Goal: Task Accomplishment & Management: Complete application form

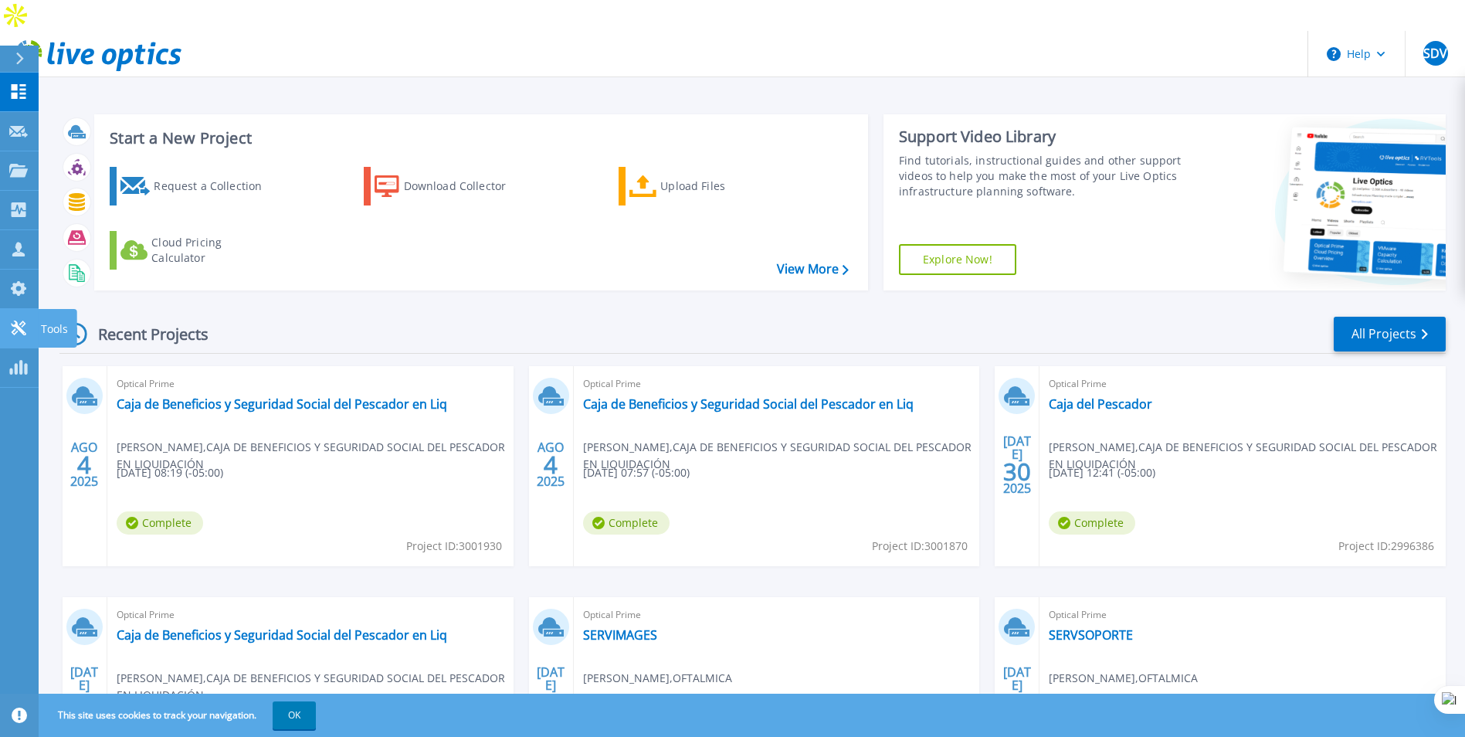
click at [18, 326] on icon at bounding box center [18, 328] width 15 height 15
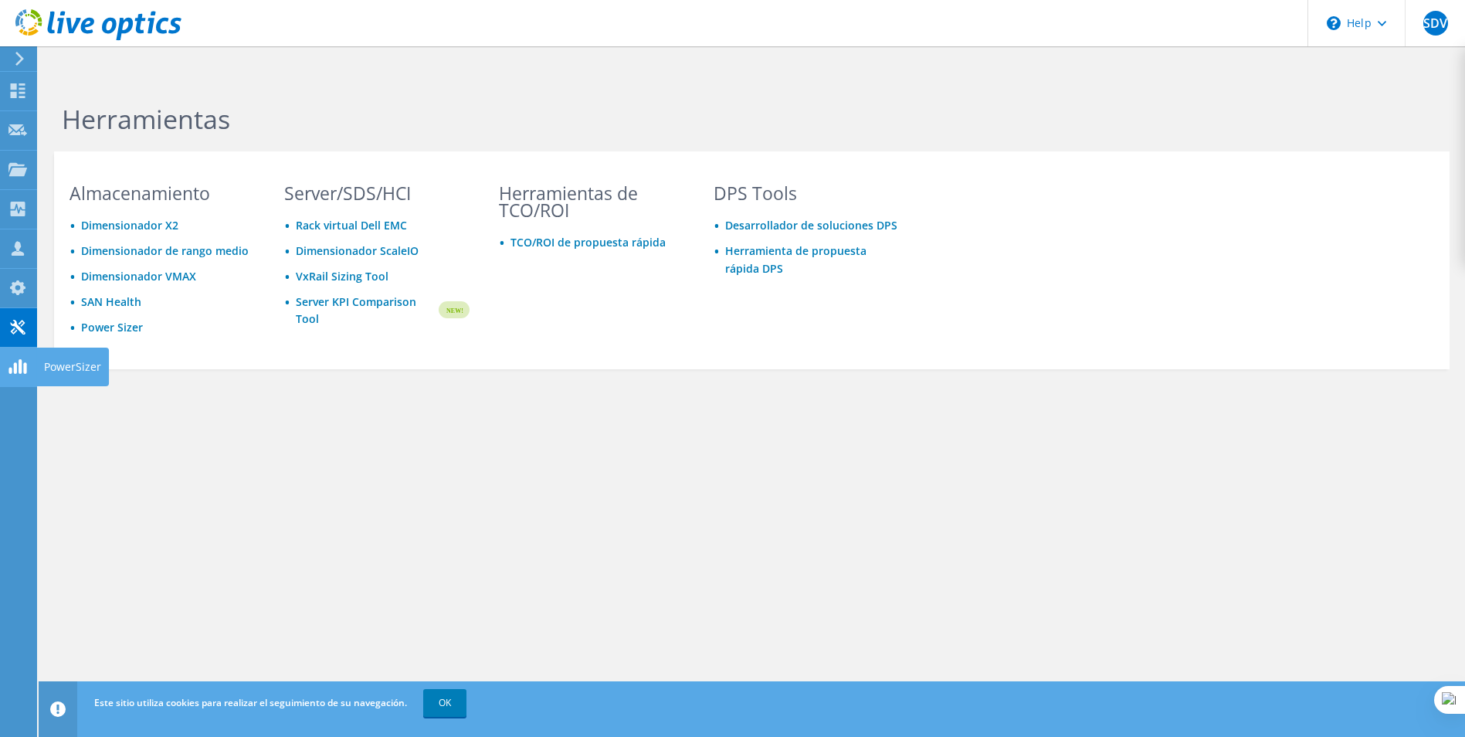
click at [16, 284] on use at bounding box center [17, 287] width 15 height 15
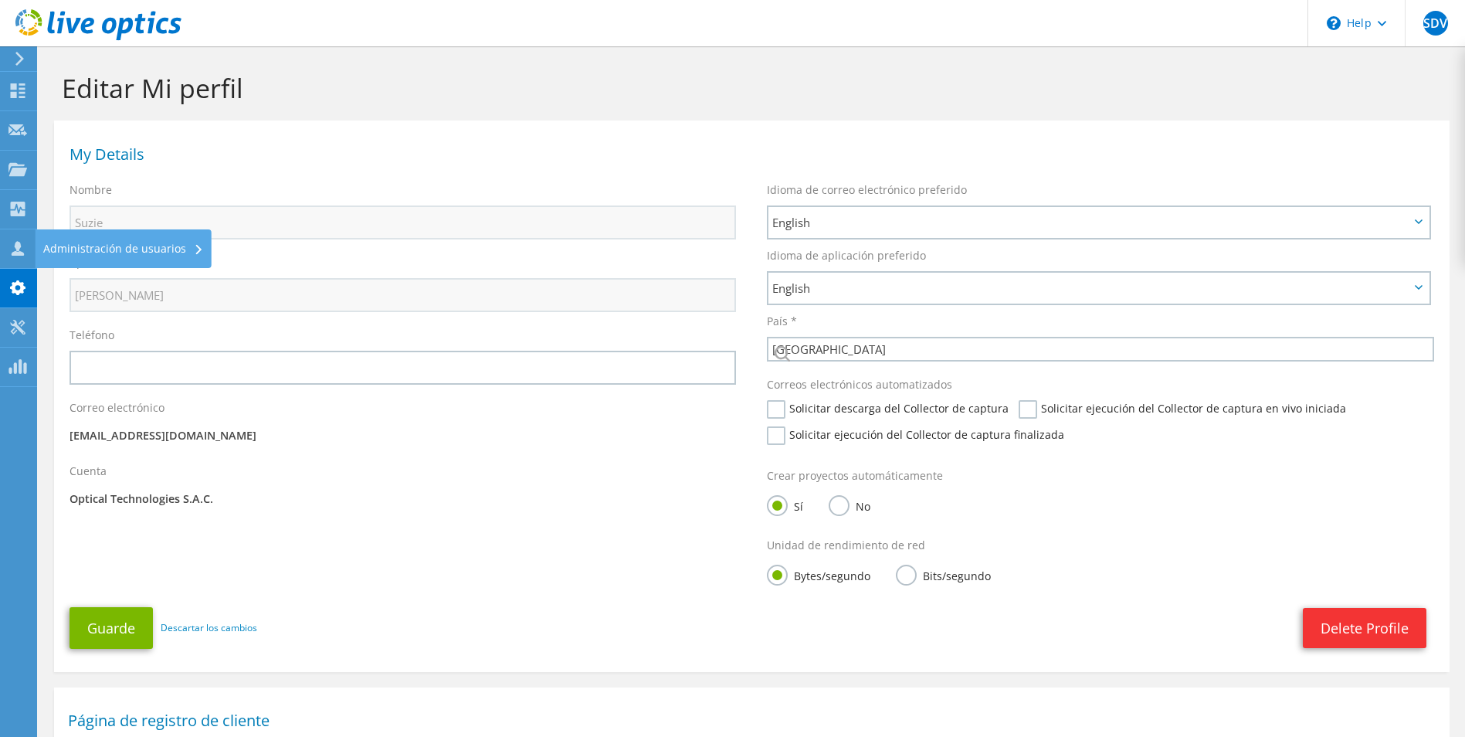
select select "168"
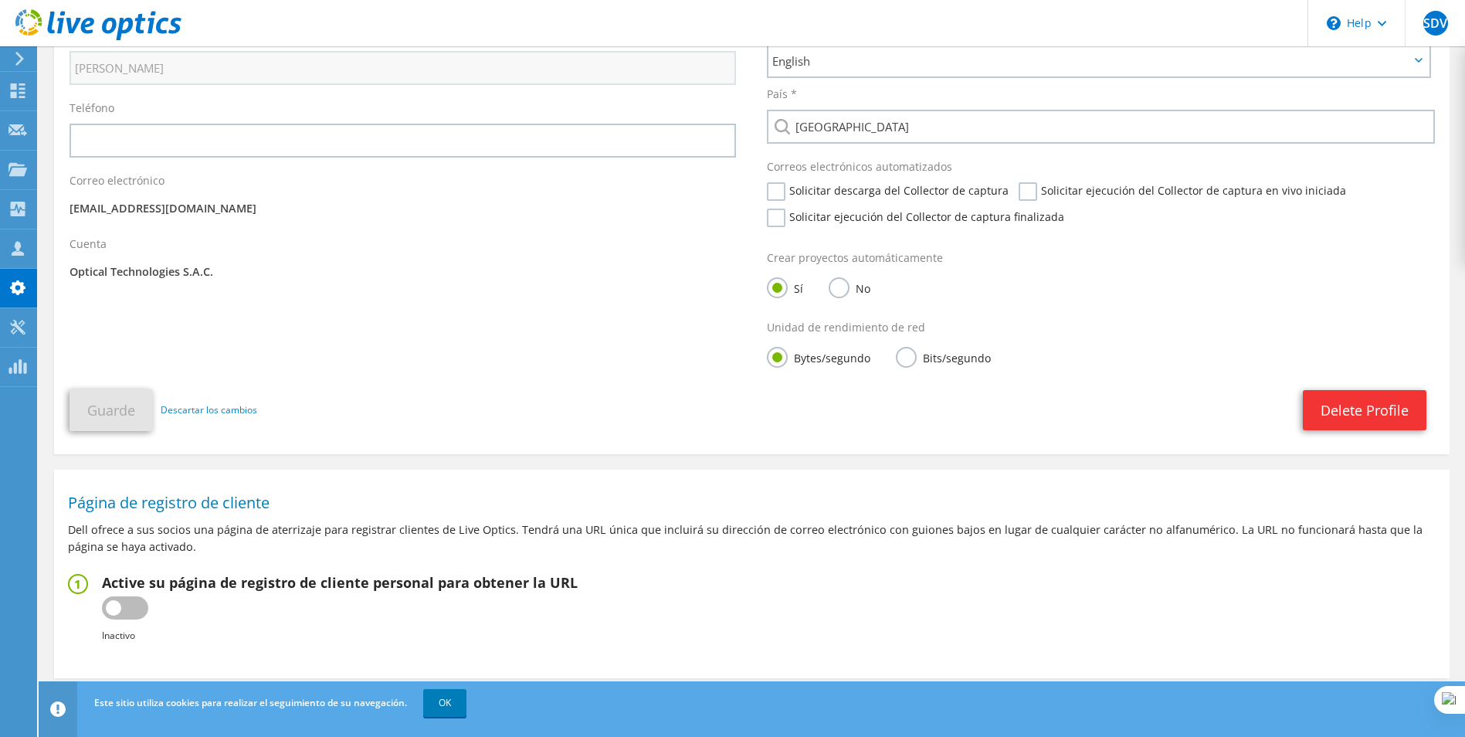
scroll to position [261, 0]
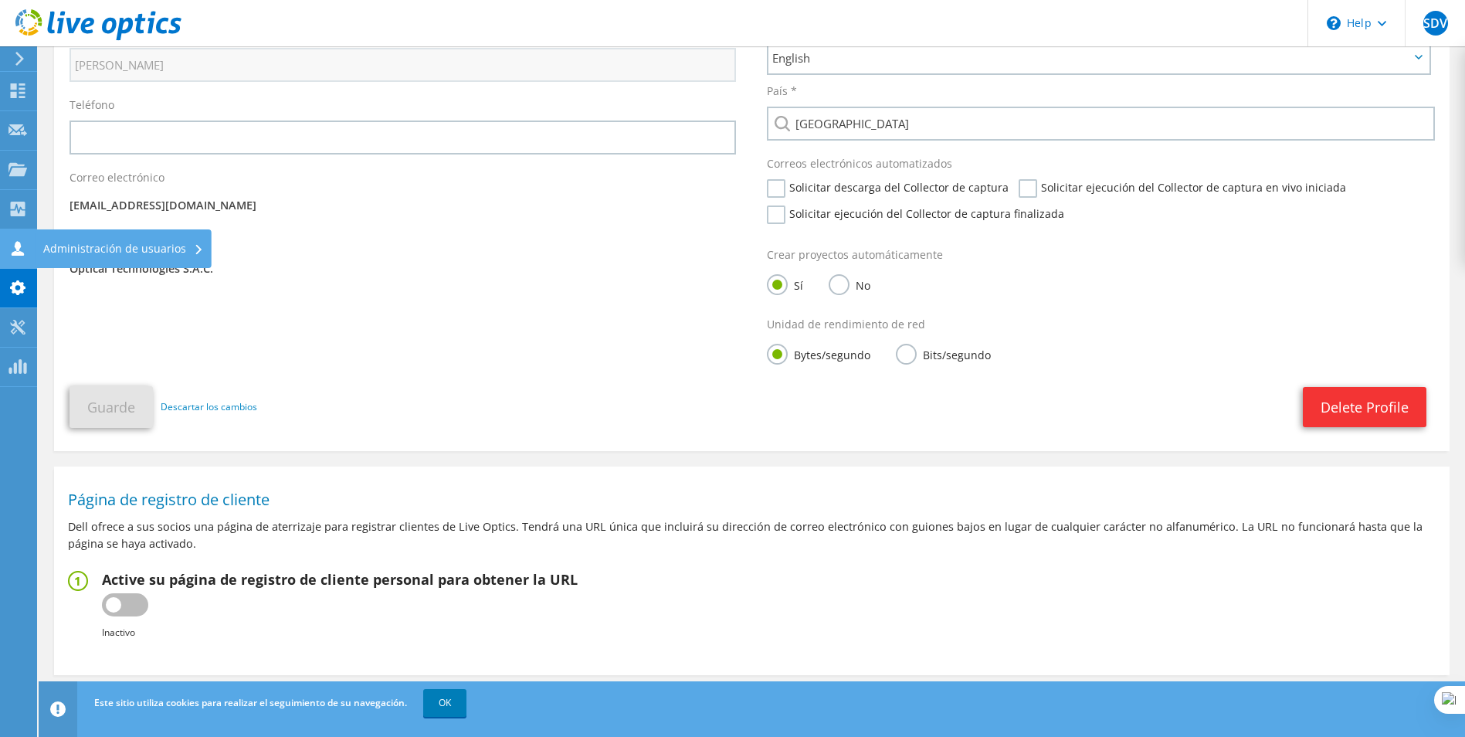
click at [24, 245] on icon at bounding box center [17, 248] width 19 height 15
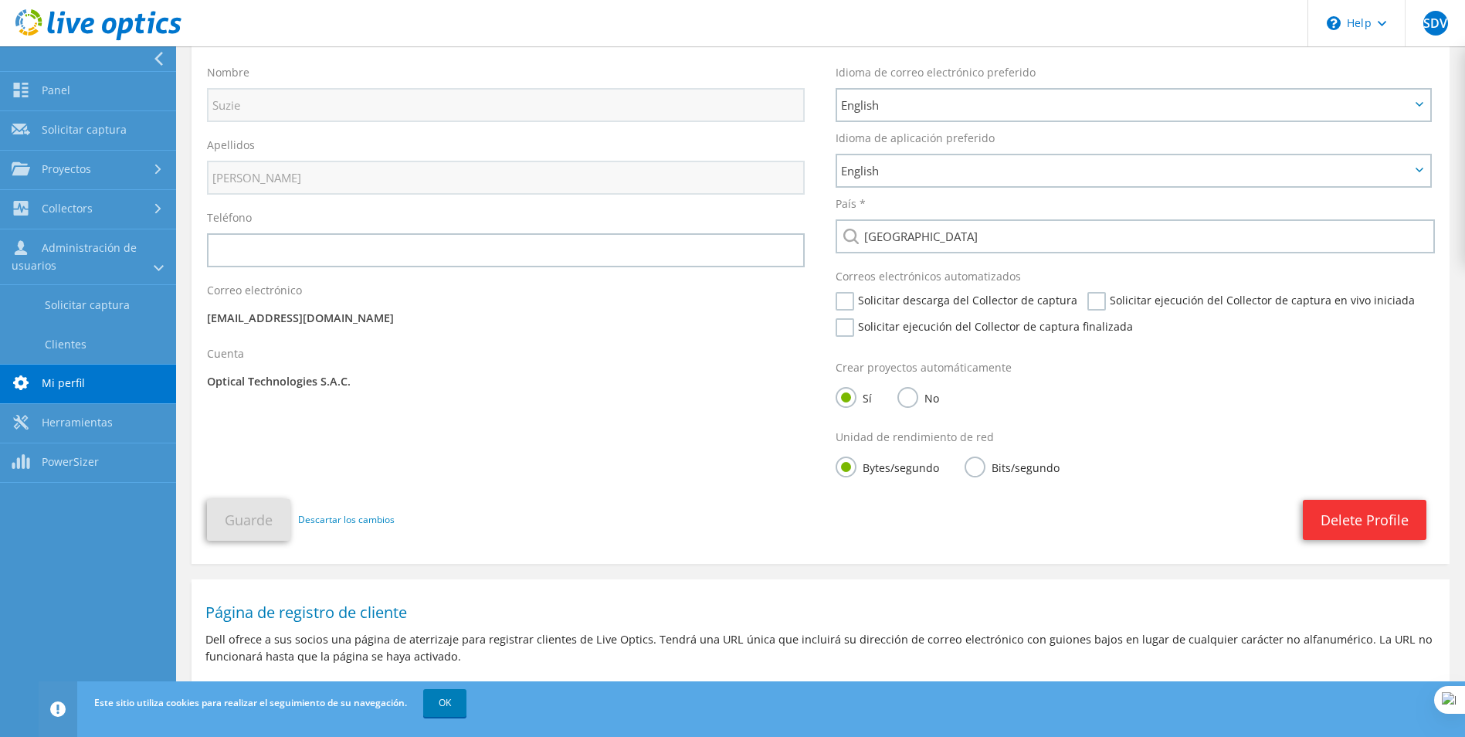
scroll to position [29, 0]
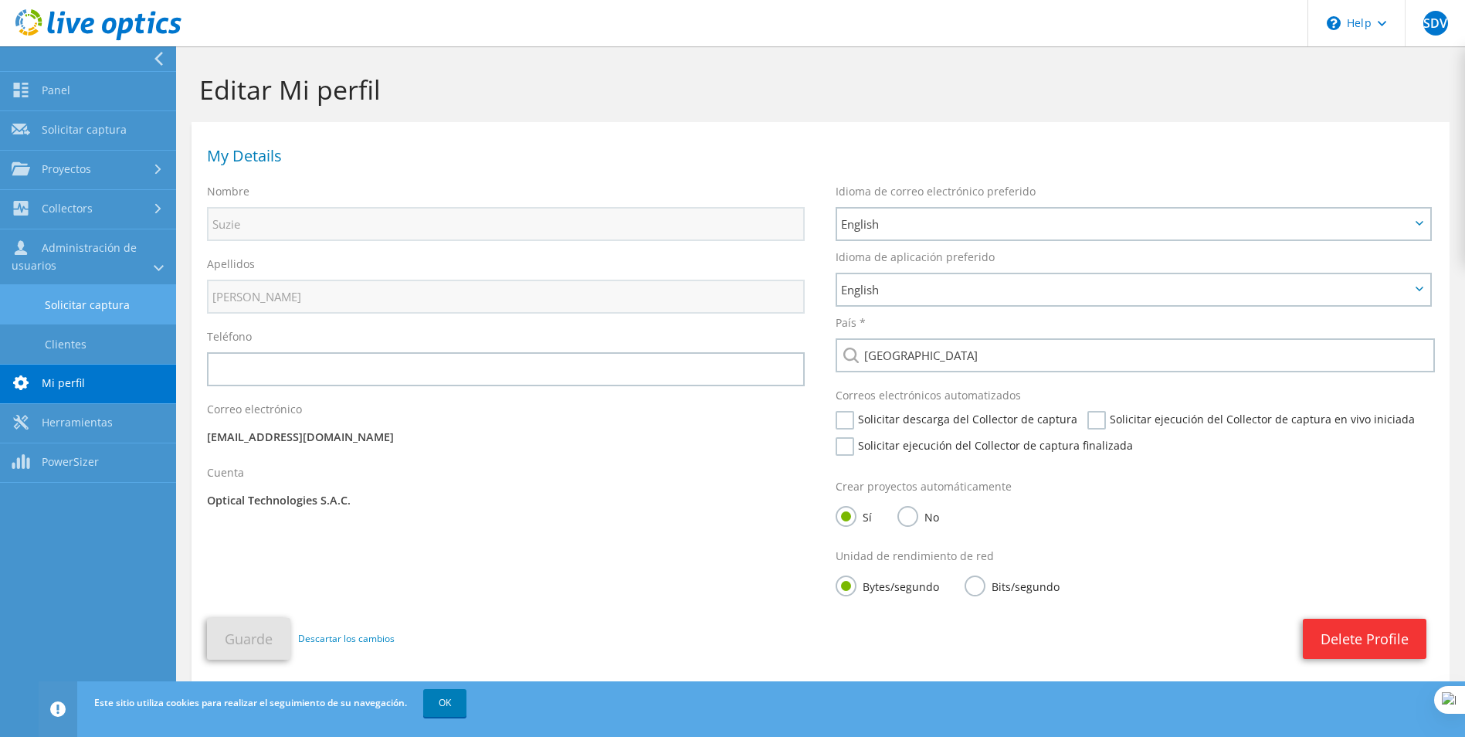
click at [110, 308] on link "Solicitar captura" at bounding box center [88, 304] width 176 height 39
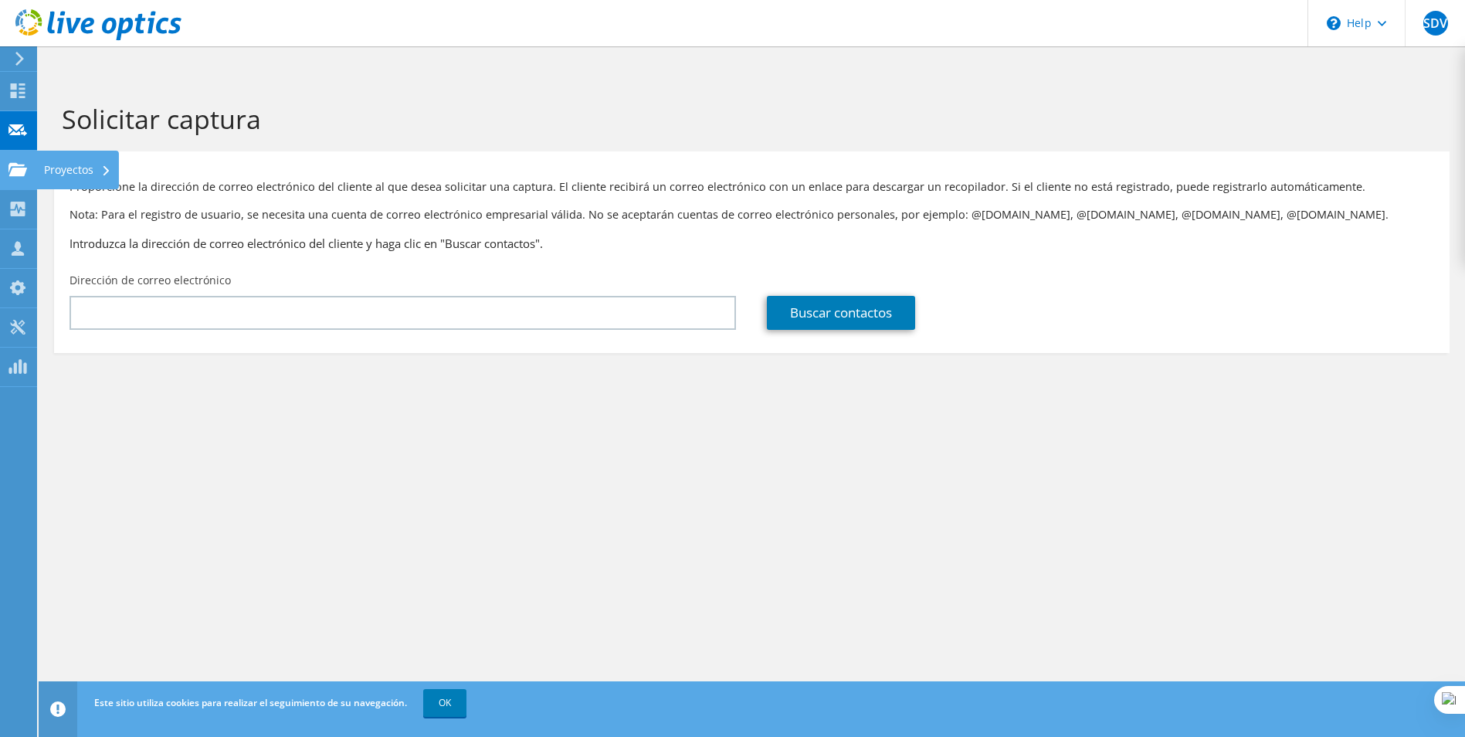
click at [18, 176] on icon at bounding box center [17, 169] width 19 height 15
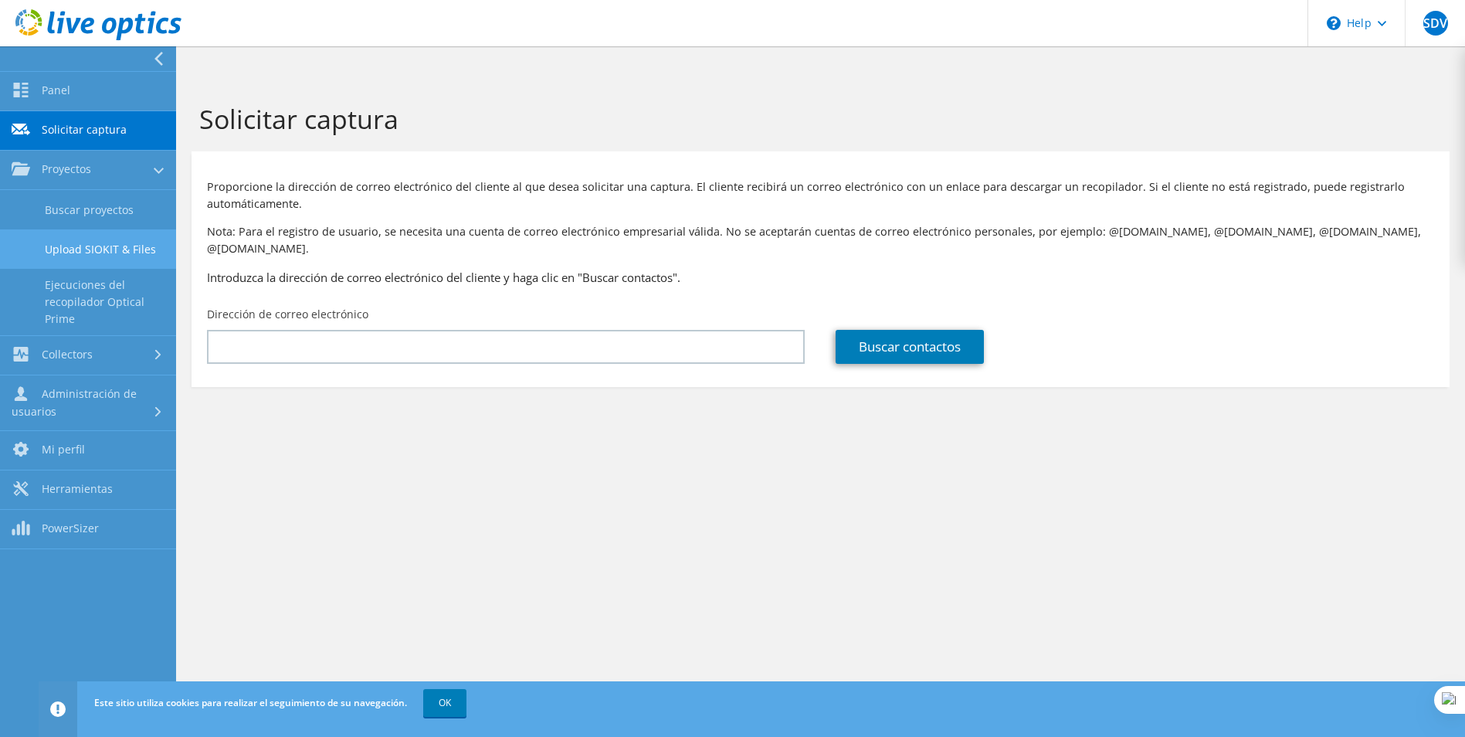
click at [80, 255] on link "Upload SIOKIT & Files" at bounding box center [88, 248] width 176 height 39
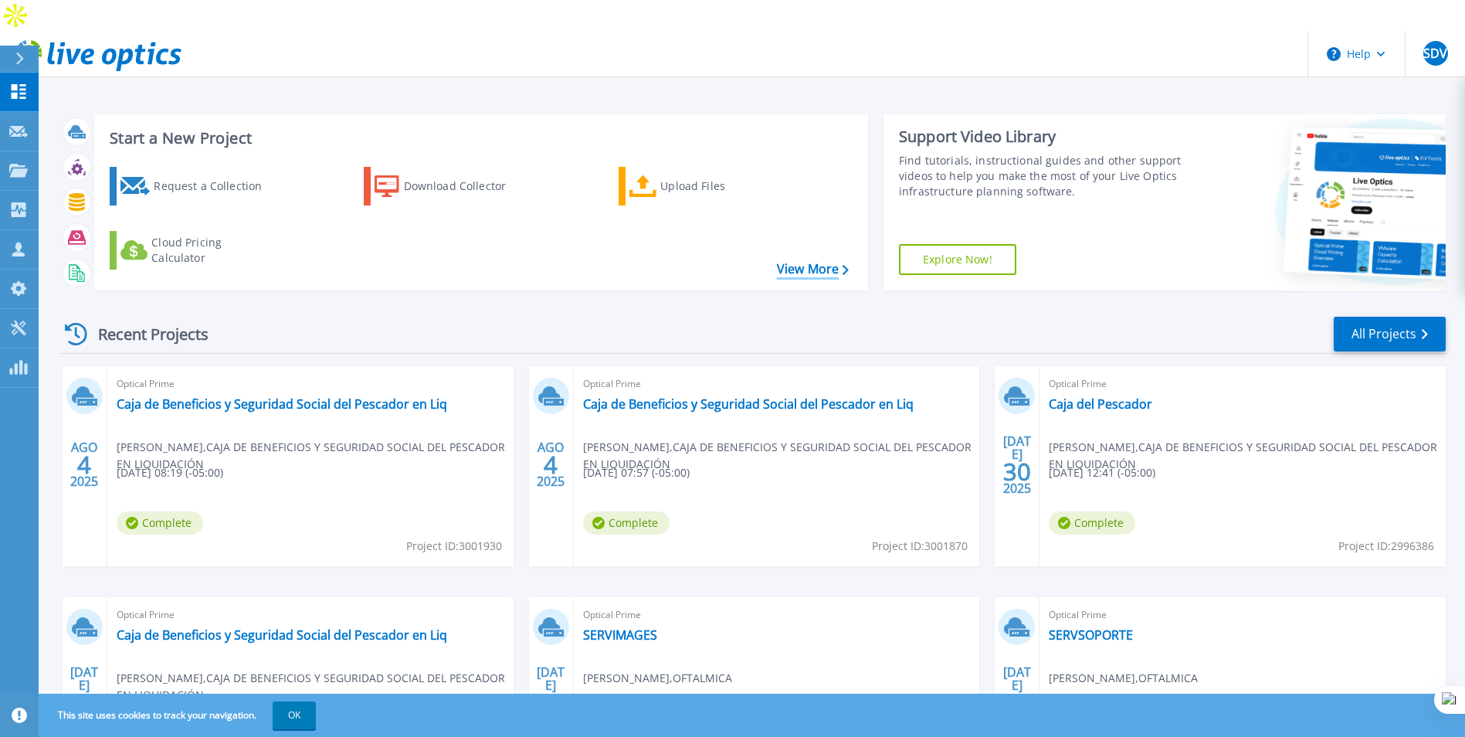
click at [808, 262] on link "View More" at bounding box center [813, 269] width 72 height 15
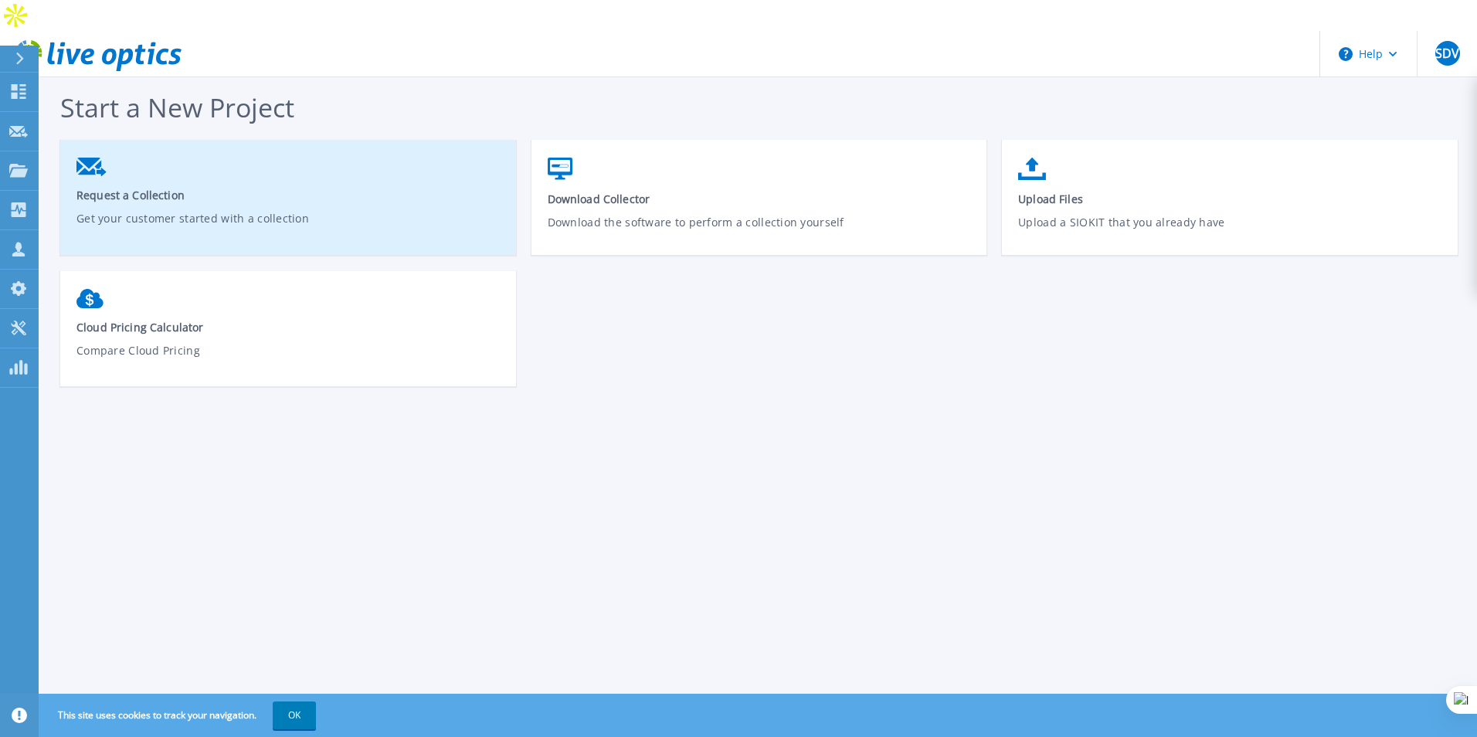
click at [100, 188] on span "Request a Collection" at bounding box center [288, 195] width 424 height 15
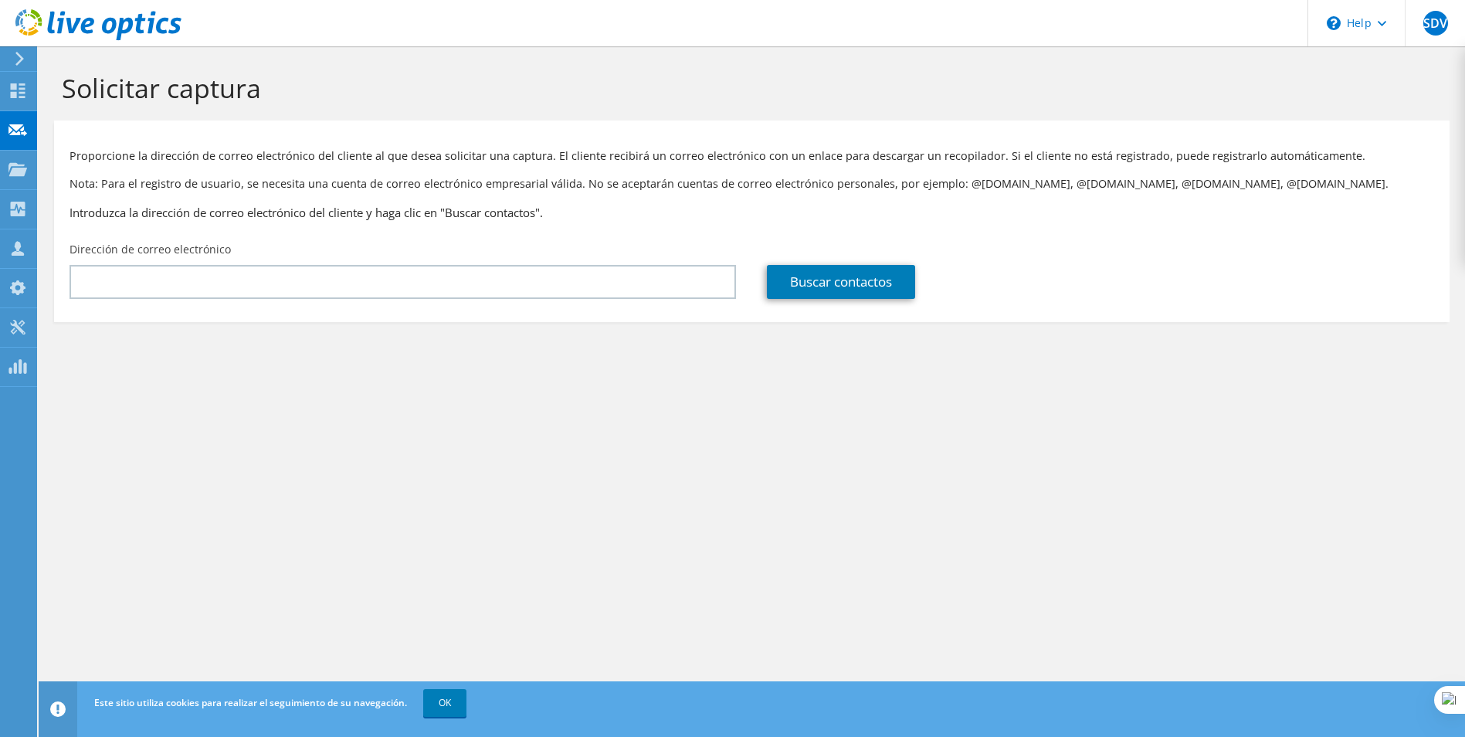
click at [375, 302] on div "Dirección de correo electrónico" at bounding box center [402, 270] width 697 height 73
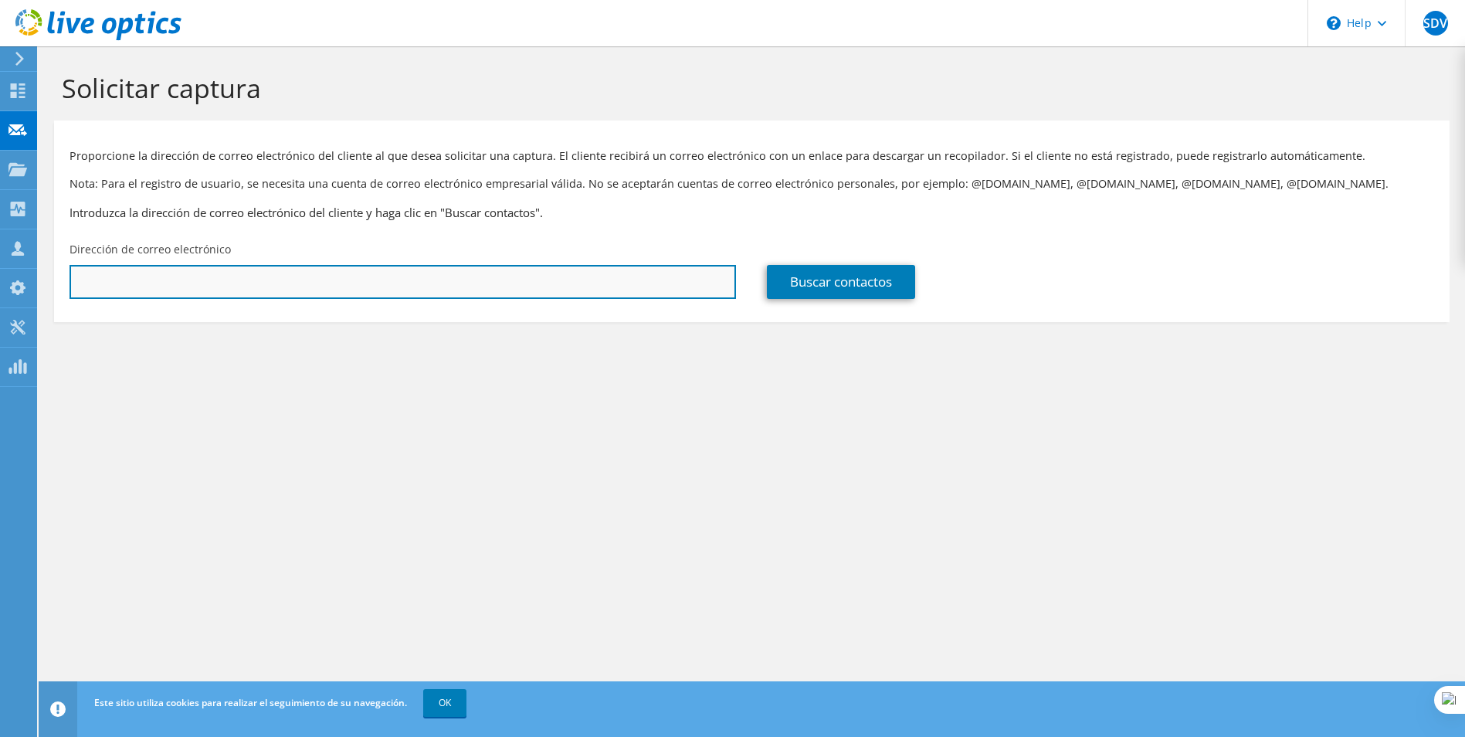
click at [382, 292] on input "text" at bounding box center [403, 282] width 667 height 34
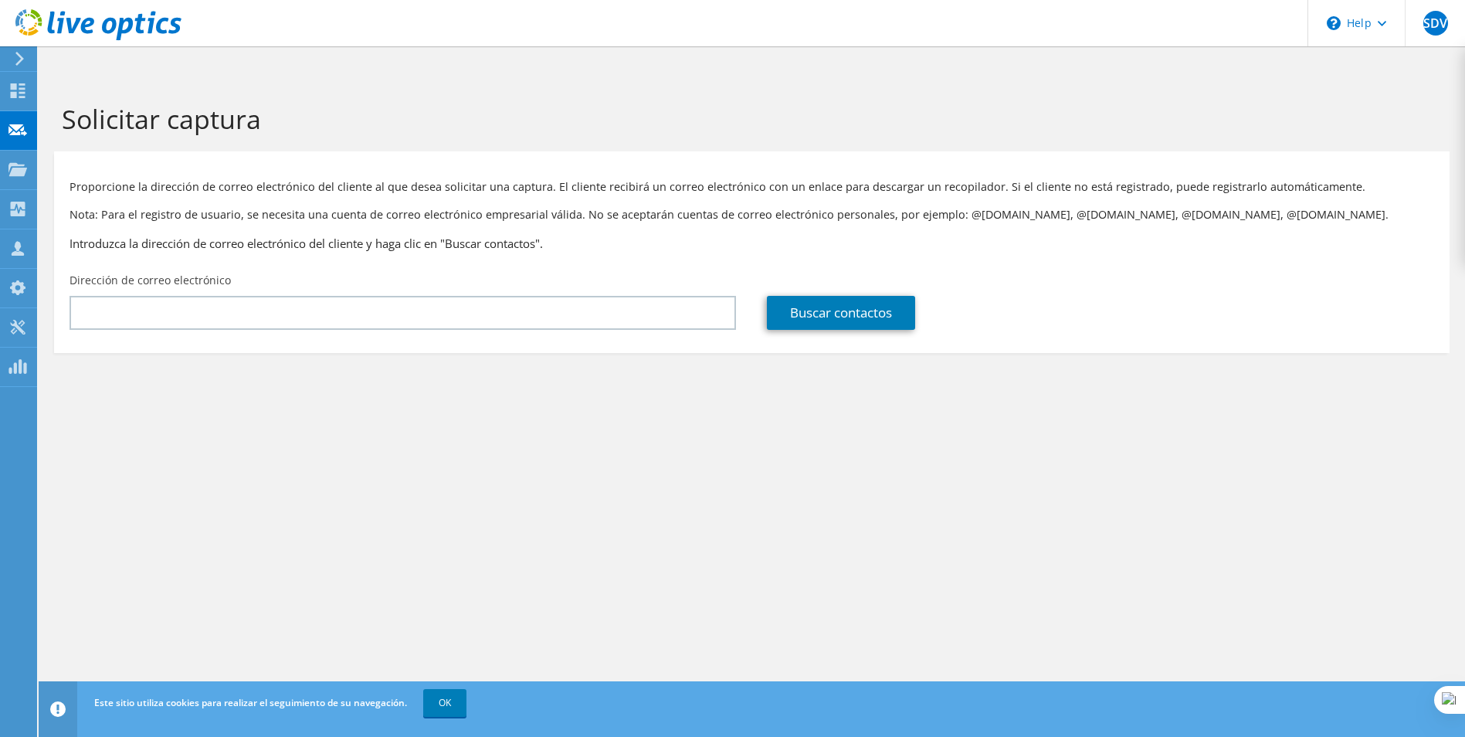
drag, startPoint x: 746, startPoint y: 520, endPoint x: 755, endPoint y: 550, distance: 31.5
click at [746, 520] on div "Solicitar captura Proporcione la dirección de correo electrónico del cliente al…" at bounding box center [752, 422] width 1426 height 690
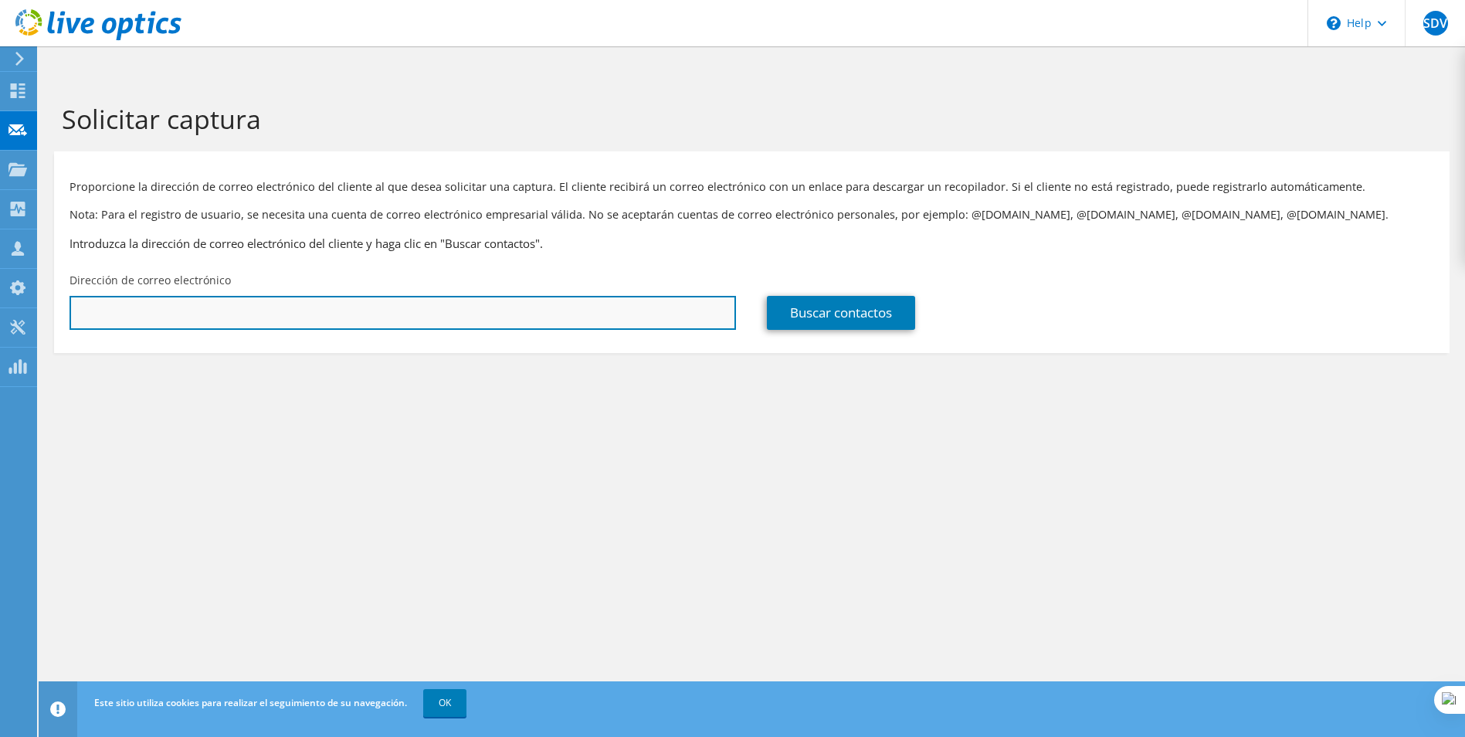
click at [354, 296] on input "text" at bounding box center [403, 313] width 667 height 34
click at [479, 296] on input "text" at bounding box center [403, 313] width 667 height 34
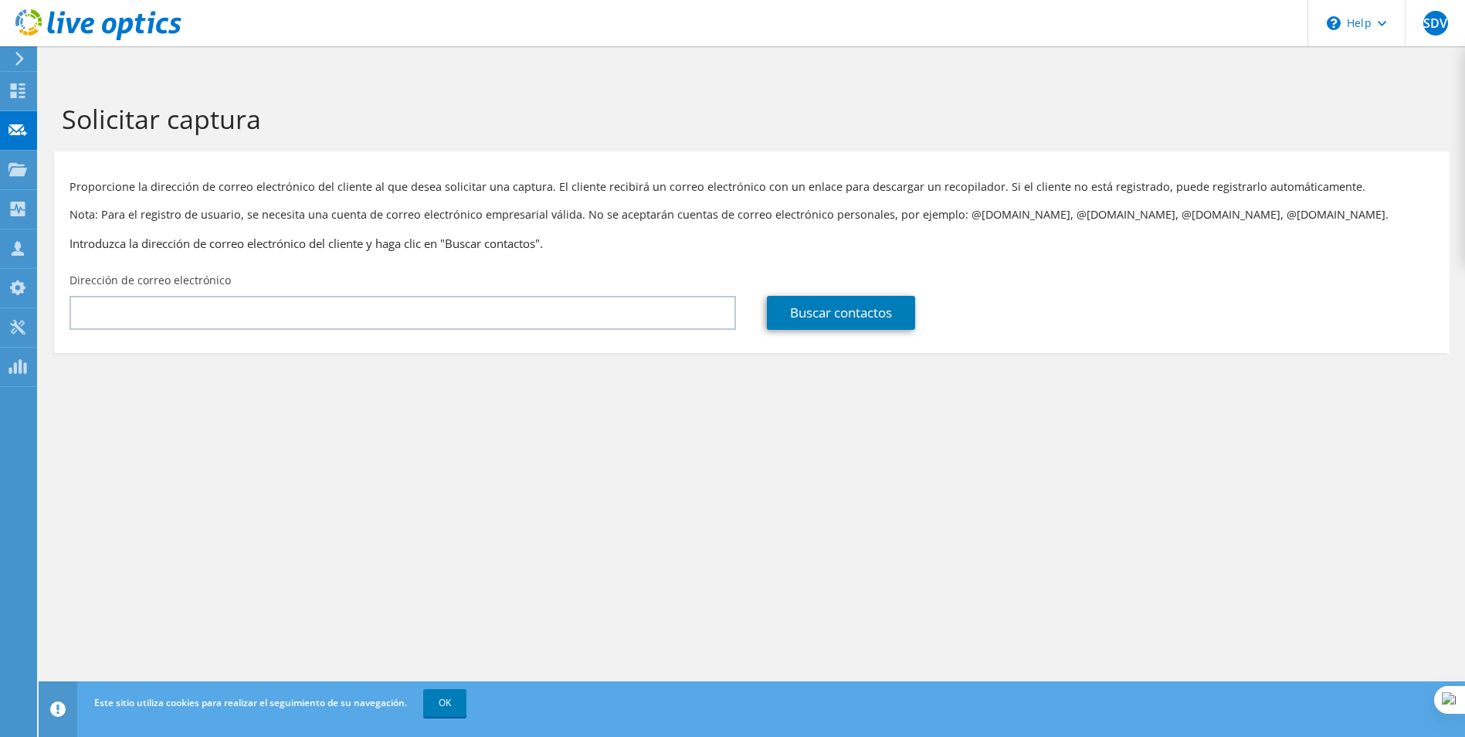
drag, startPoint x: 491, startPoint y: 324, endPoint x: 479, endPoint y: 319, distance: 13.5
click at [491, 324] on section "Solicitar captura Proporcione la dirección de correo electrónico del cliente al…" at bounding box center [752, 253] width 1426 height 353
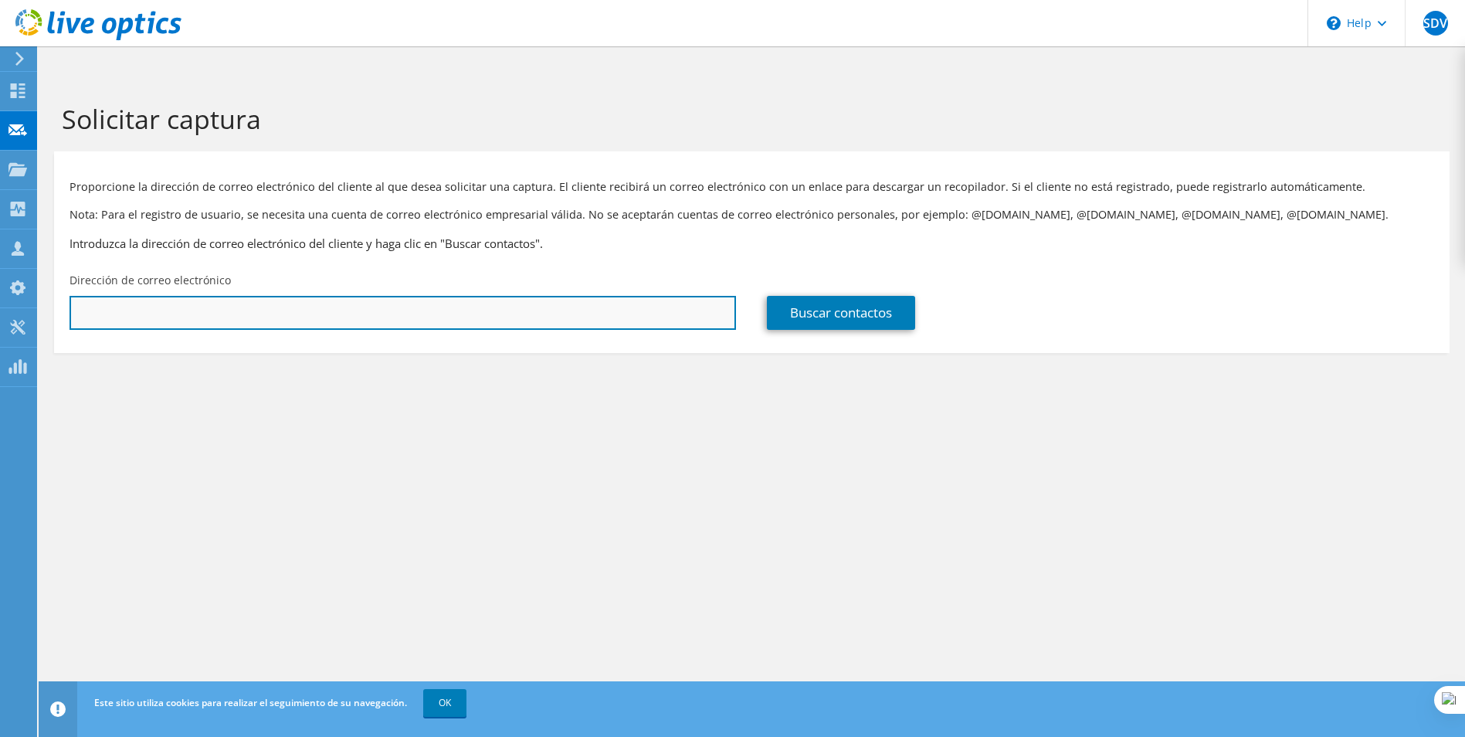
click at [415, 298] on input "text" at bounding box center [403, 313] width 667 height 34
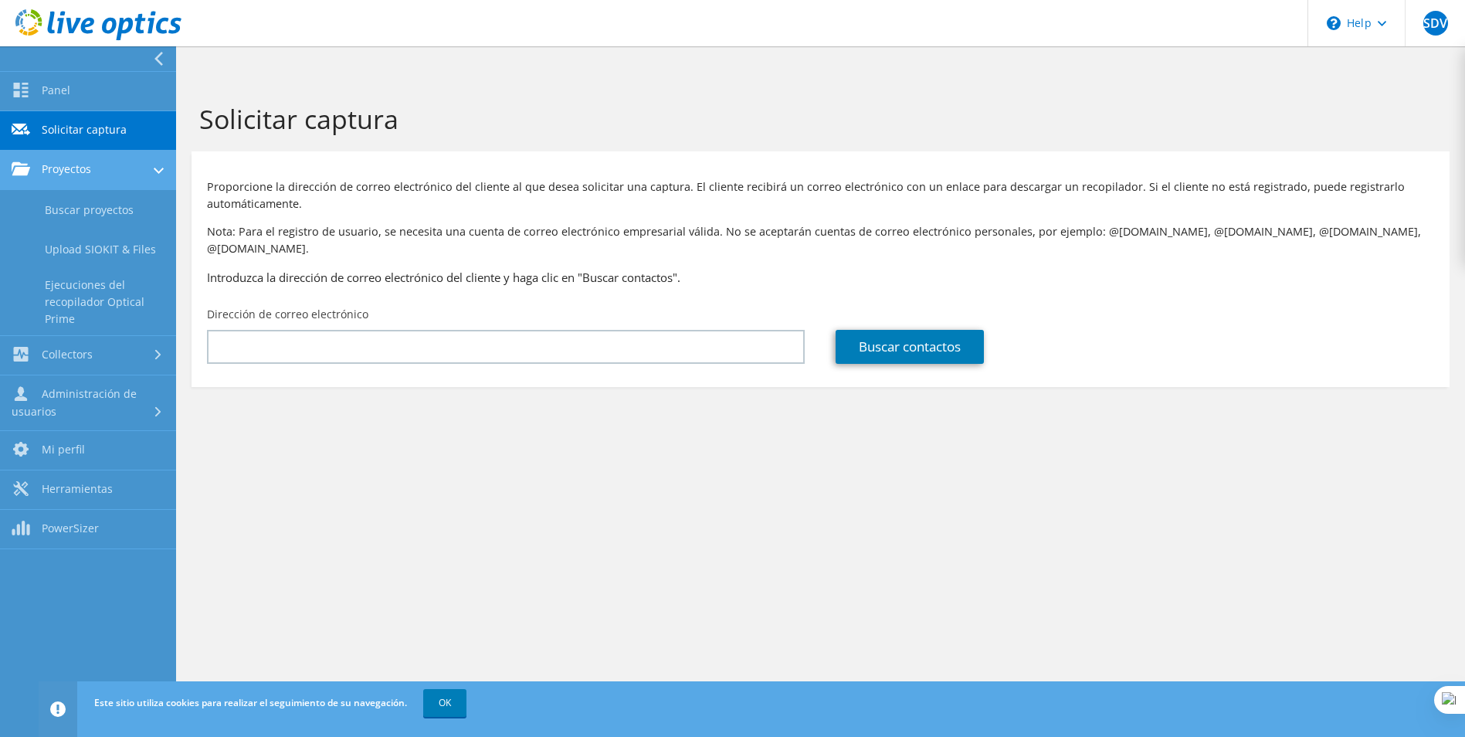
click at [60, 162] on link "Proyectos" at bounding box center [88, 170] width 176 height 39
click at [93, 210] on link "Buscar proyectos" at bounding box center [88, 209] width 176 height 39
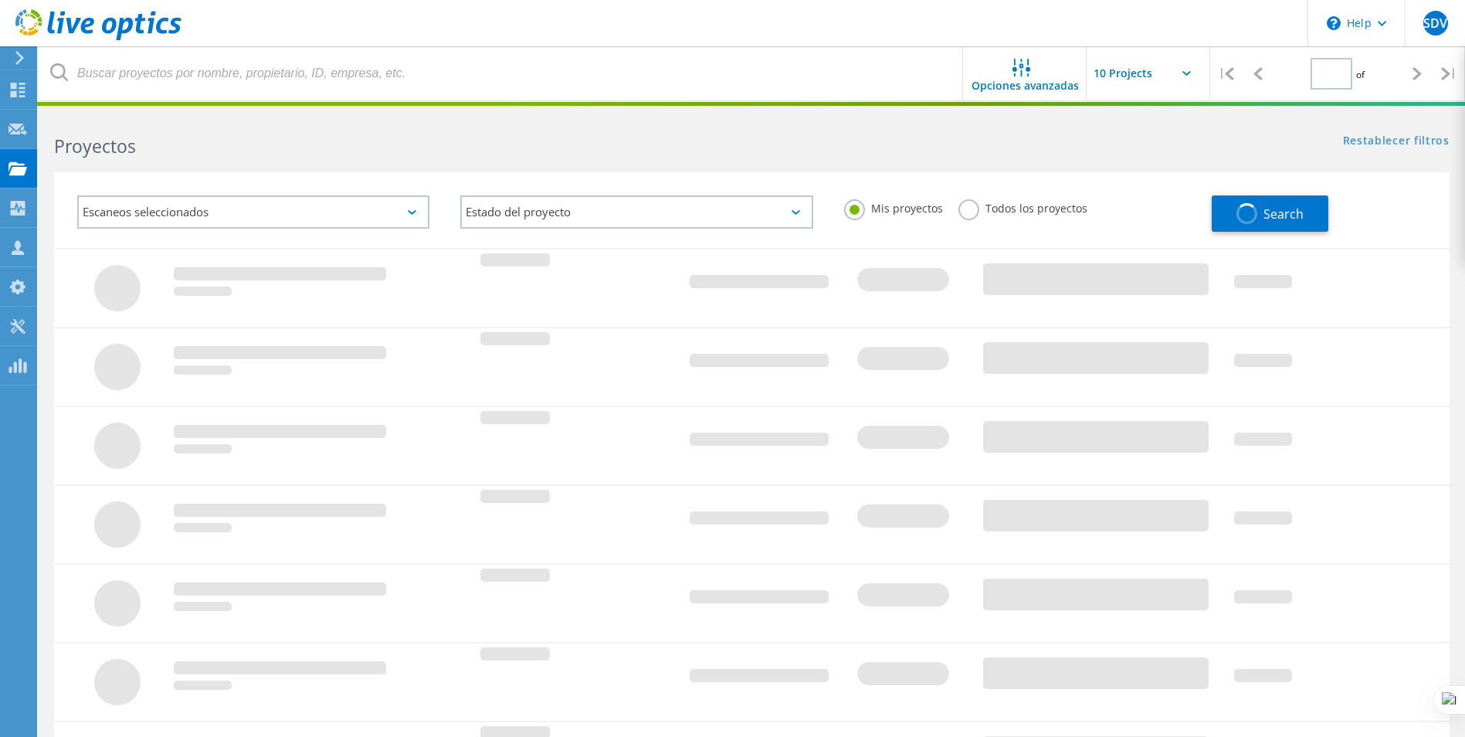
type input "1"
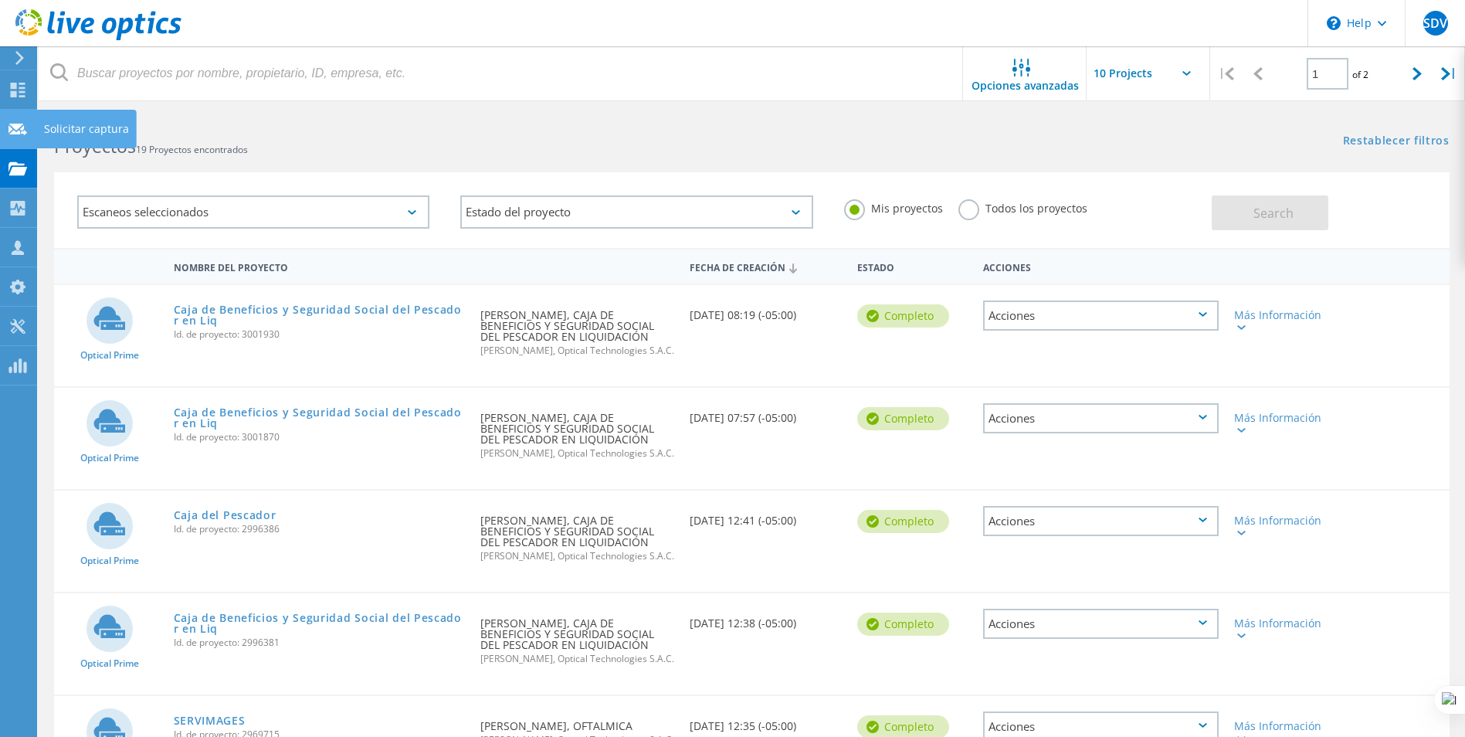
click at [70, 134] on div "Solicitar captura" at bounding box center [86, 129] width 85 height 11
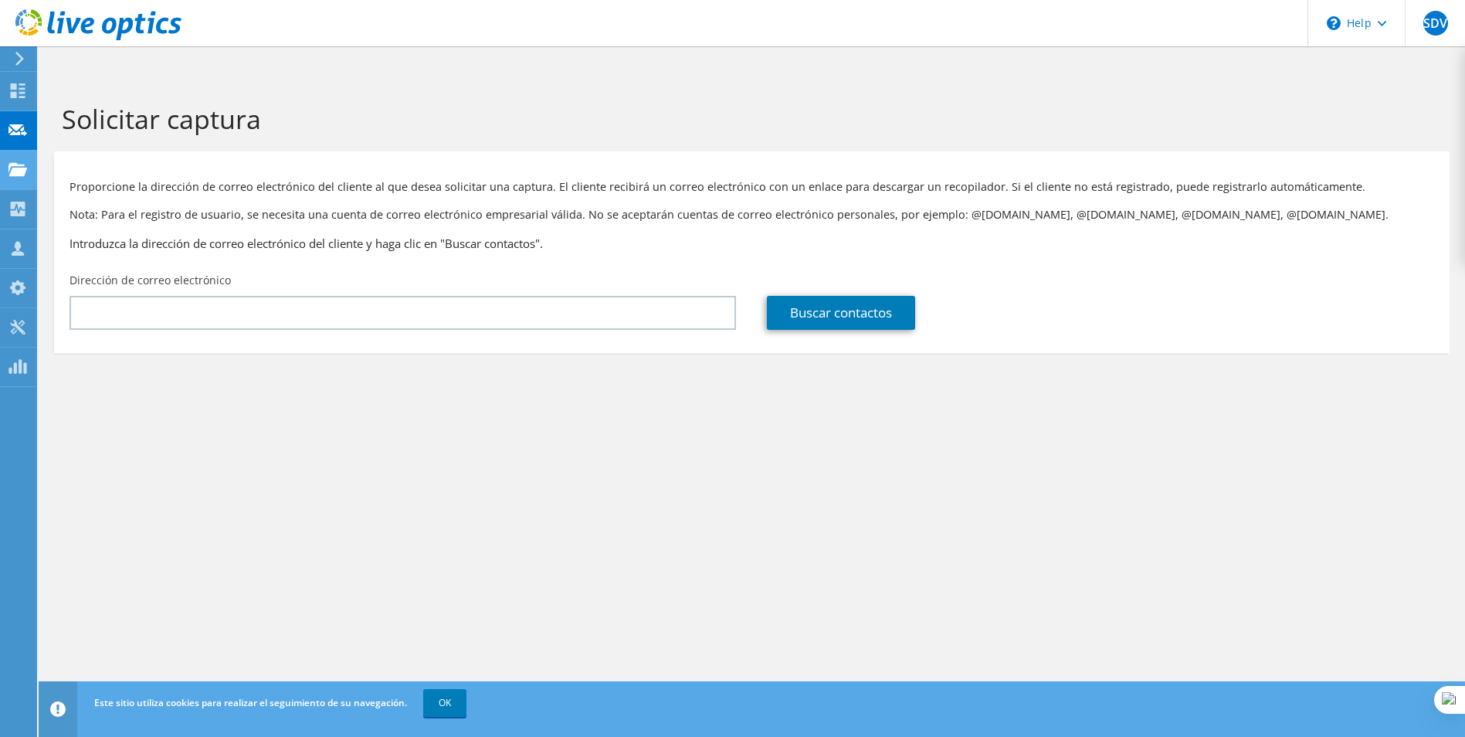
click at [12, 164] on use at bounding box center [17, 168] width 19 height 13
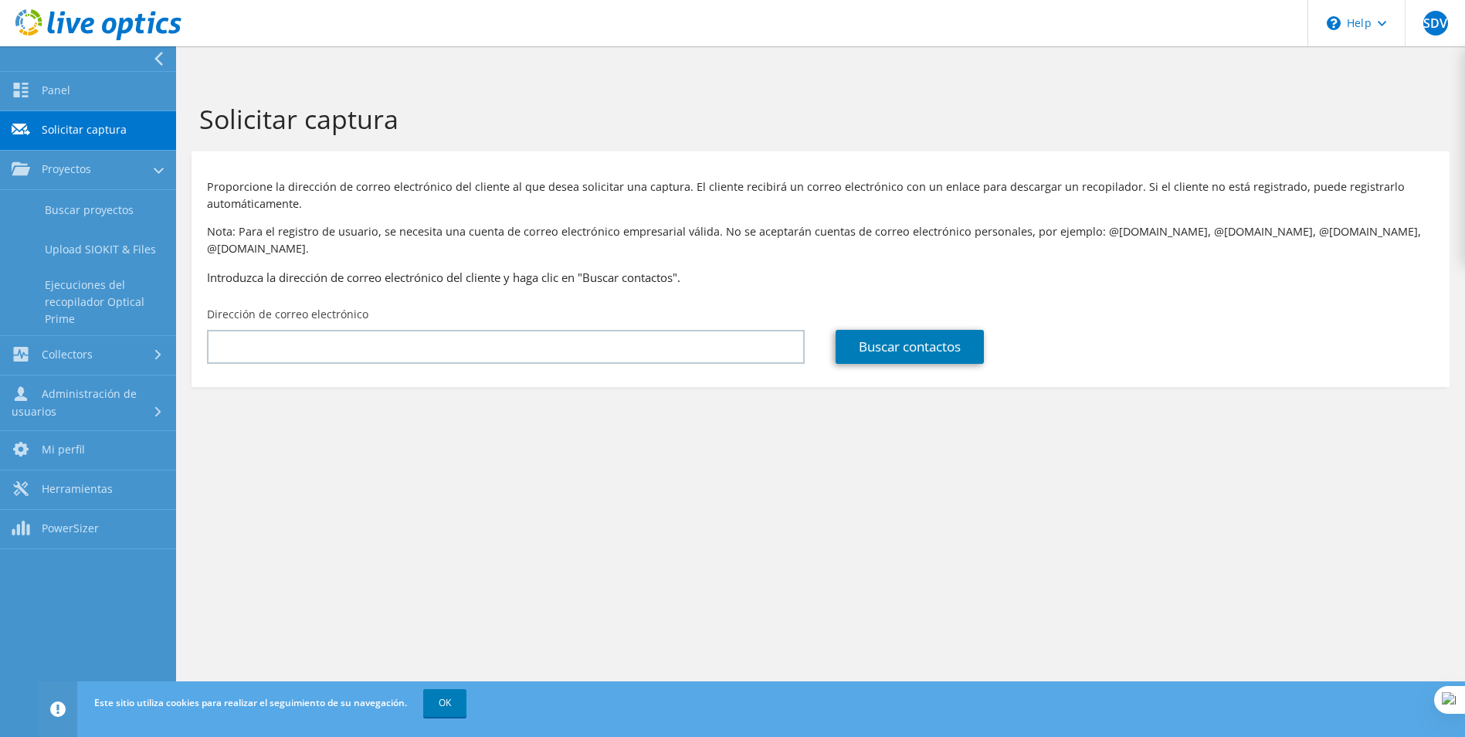
click at [44, 127] on link "Solicitar captura" at bounding box center [88, 130] width 176 height 39
click at [55, 190] on div "Panel Solicitar captura Proyectos Buscar proyectos Upload SIOKIT & Files Ejecuc…" at bounding box center [88, 270] width 176 height 399
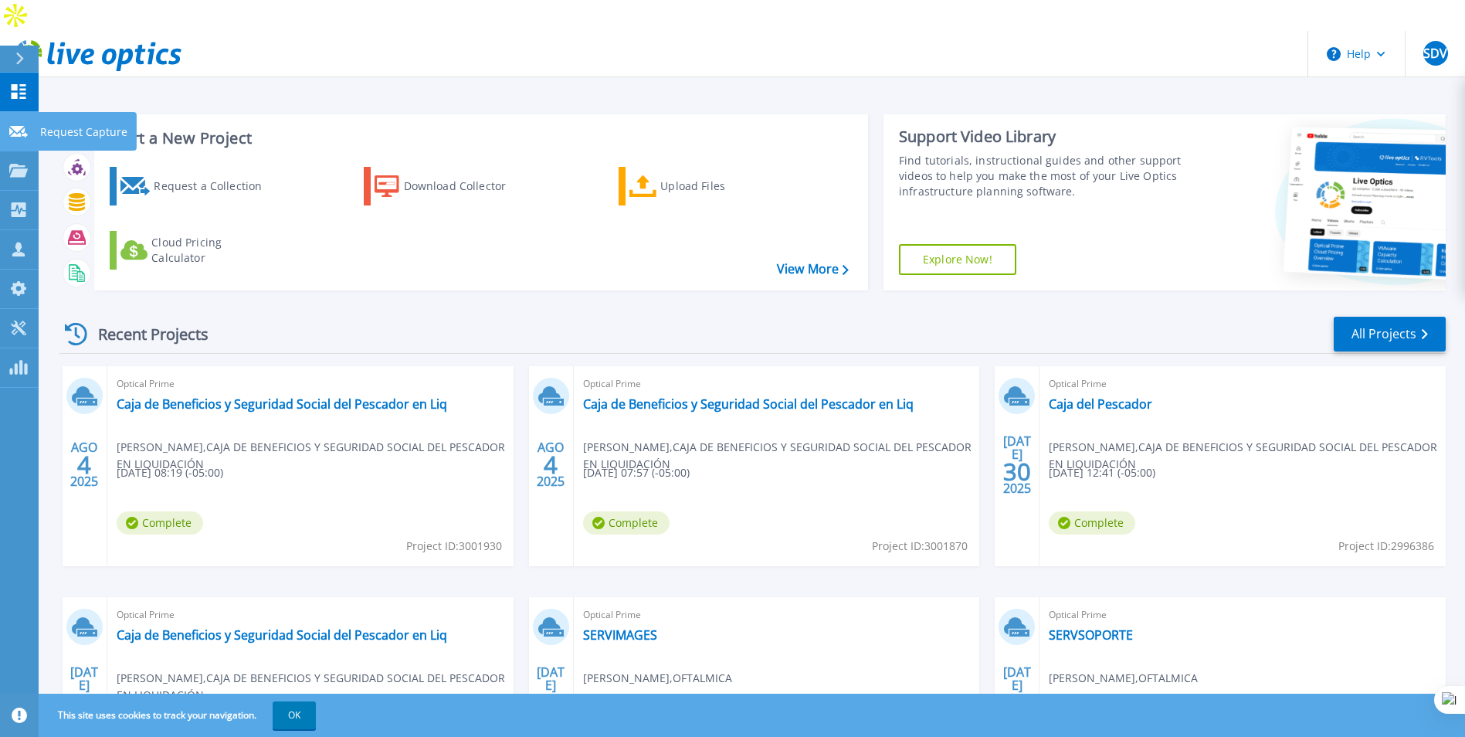
click at [22, 128] on icon at bounding box center [18, 132] width 19 height 12
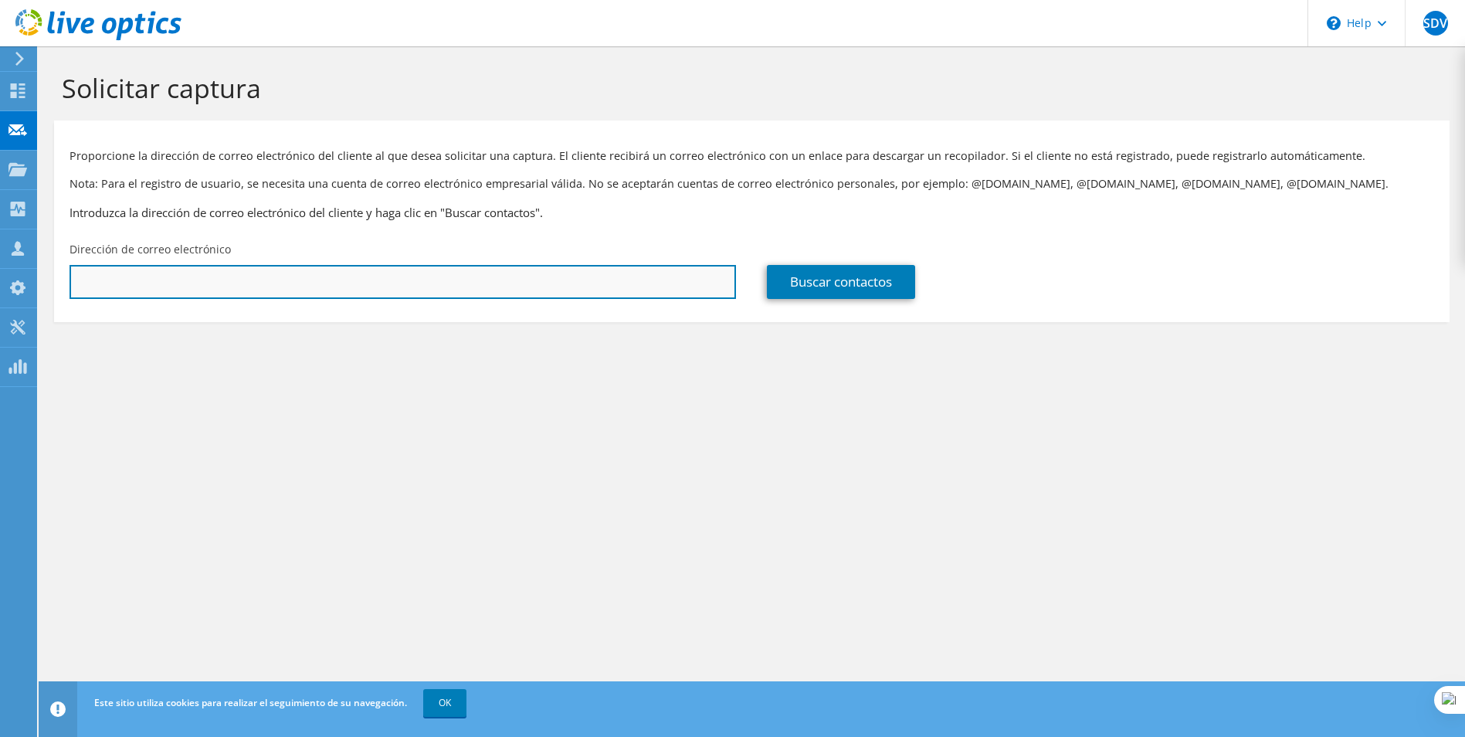
click at [328, 294] on input "text" at bounding box center [403, 282] width 667 height 34
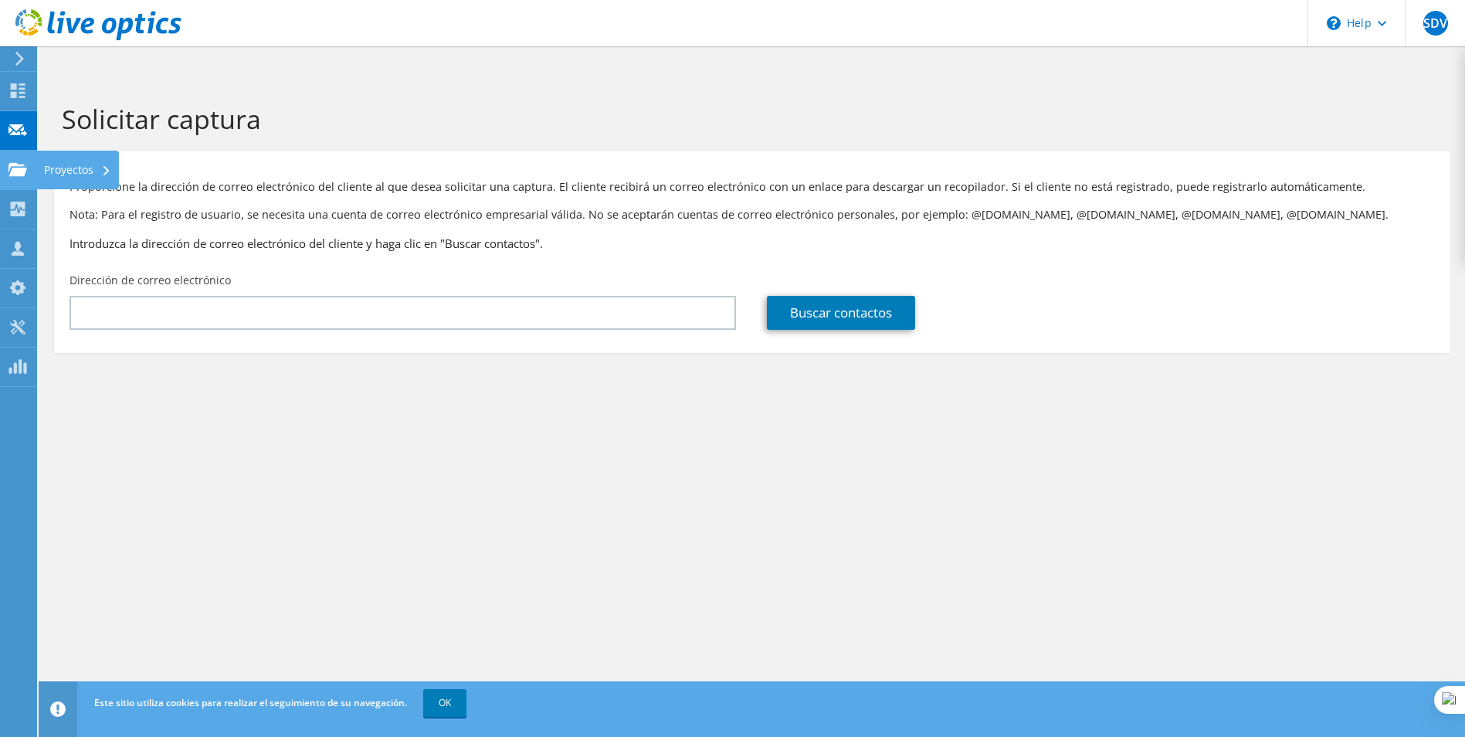
click at [23, 165] on use at bounding box center [17, 168] width 19 height 13
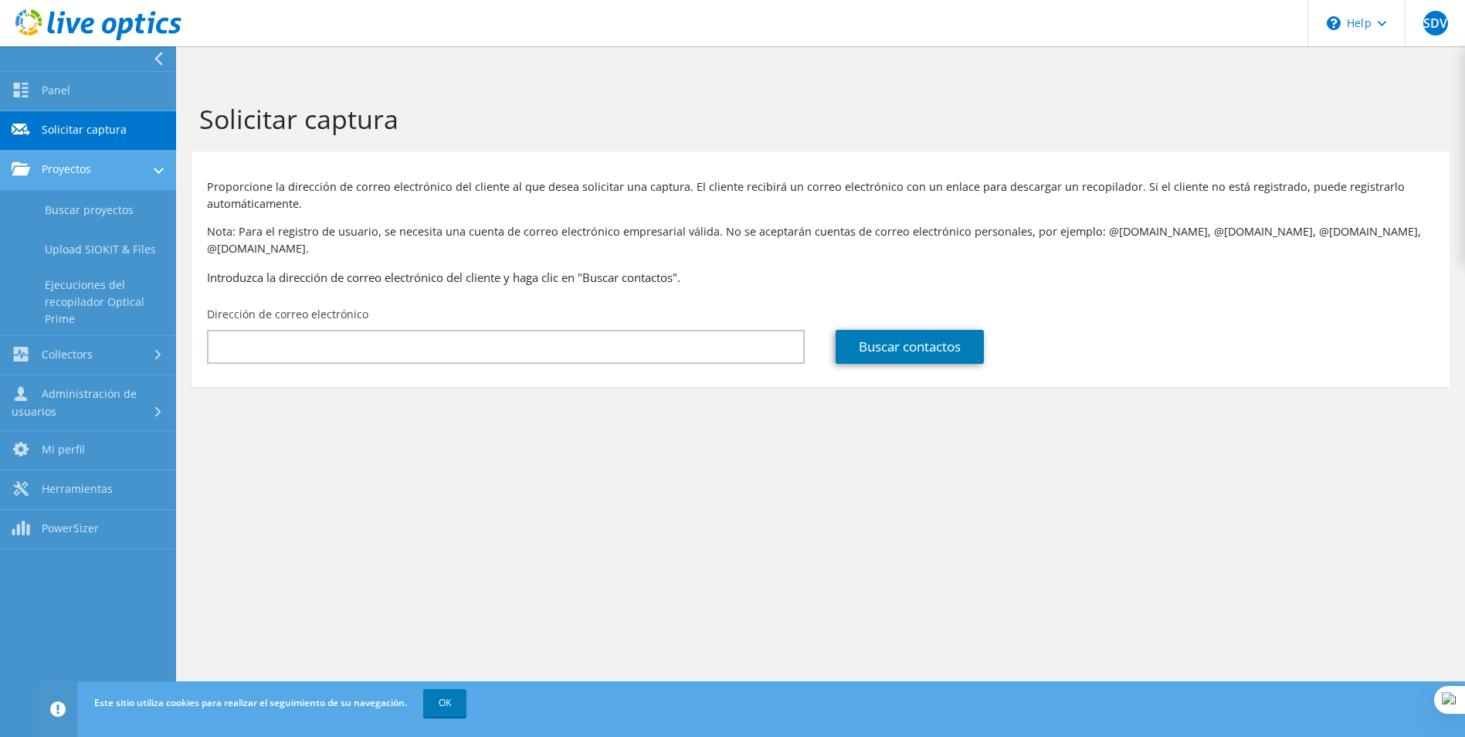
click at [81, 165] on link "Proyectos" at bounding box center [88, 170] width 176 height 39
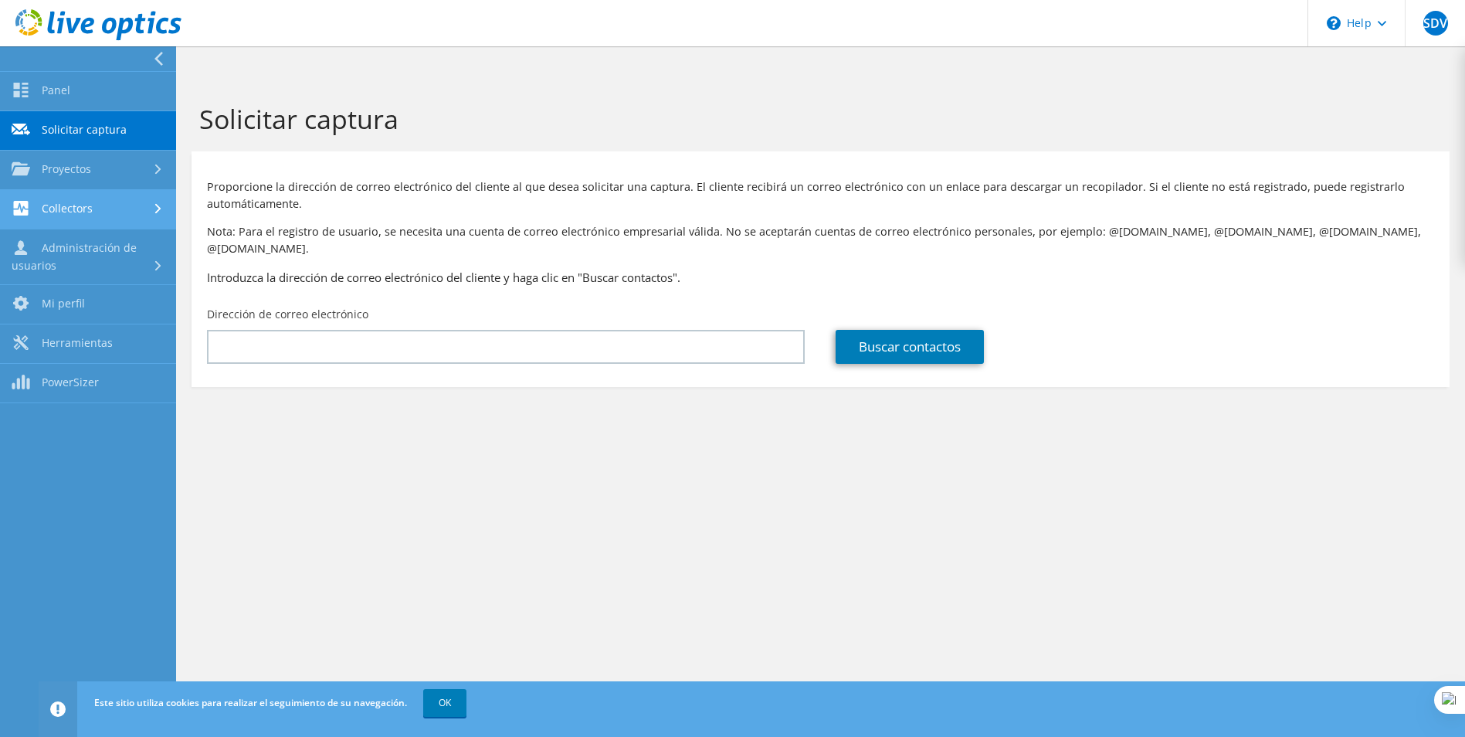
click at [85, 205] on link "Collectors" at bounding box center [88, 209] width 176 height 39
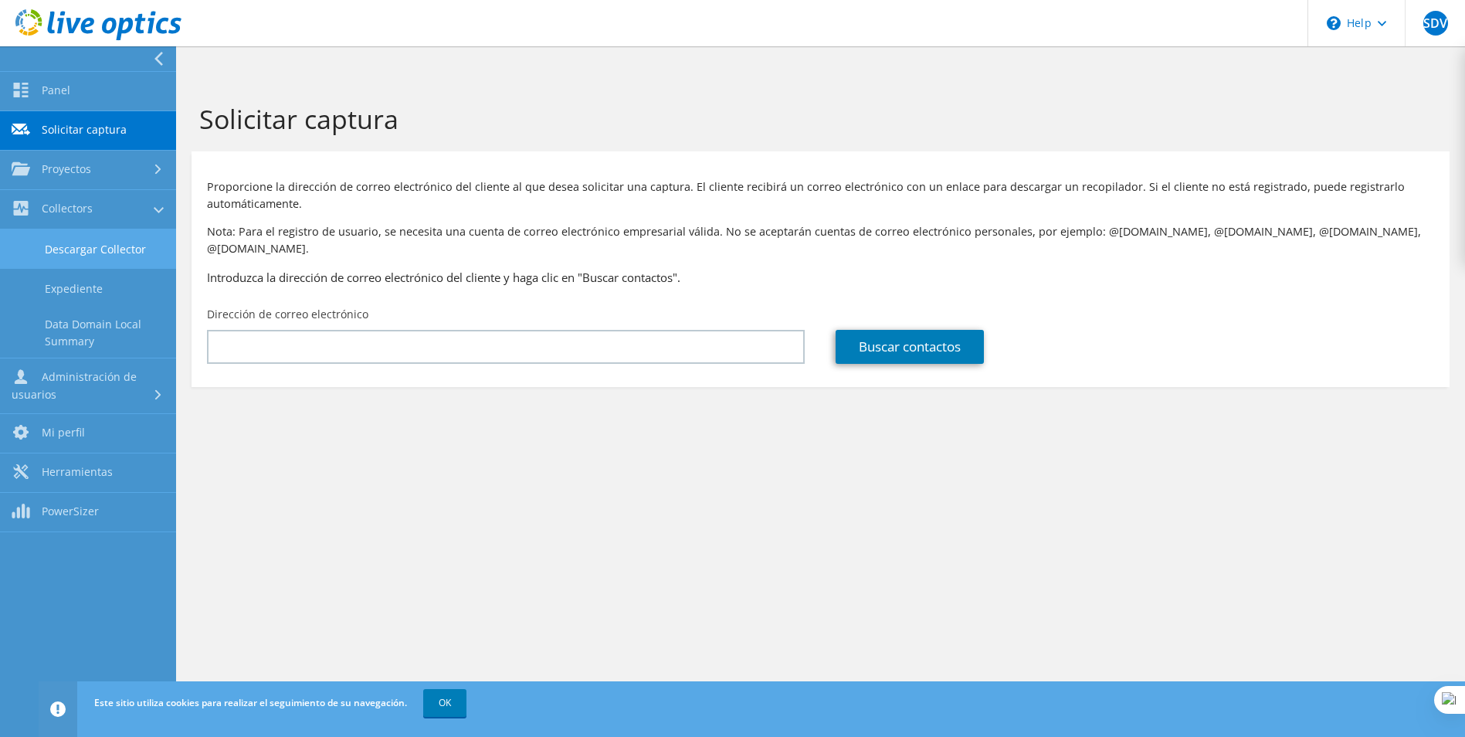
drag, startPoint x: 90, startPoint y: 223, endPoint x: 101, endPoint y: 230, distance: 12.9
click at [90, 224] on link "Collectors" at bounding box center [88, 209] width 176 height 39
click at [103, 240] on link "Descargar Collector" at bounding box center [88, 248] width 176 height 39
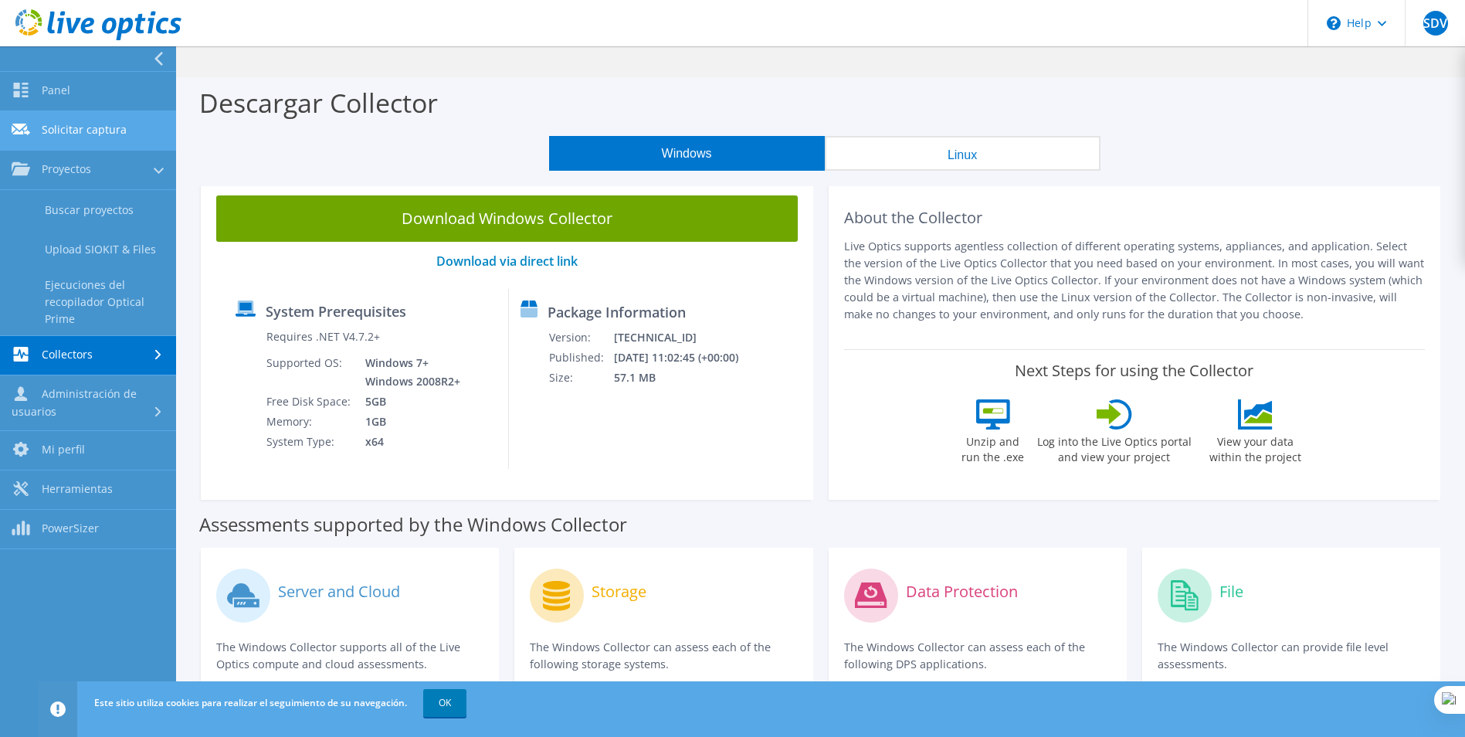
click at [53, 129] on link "Solicitar captura" at bounding box center [88, 130] width 176 height 39
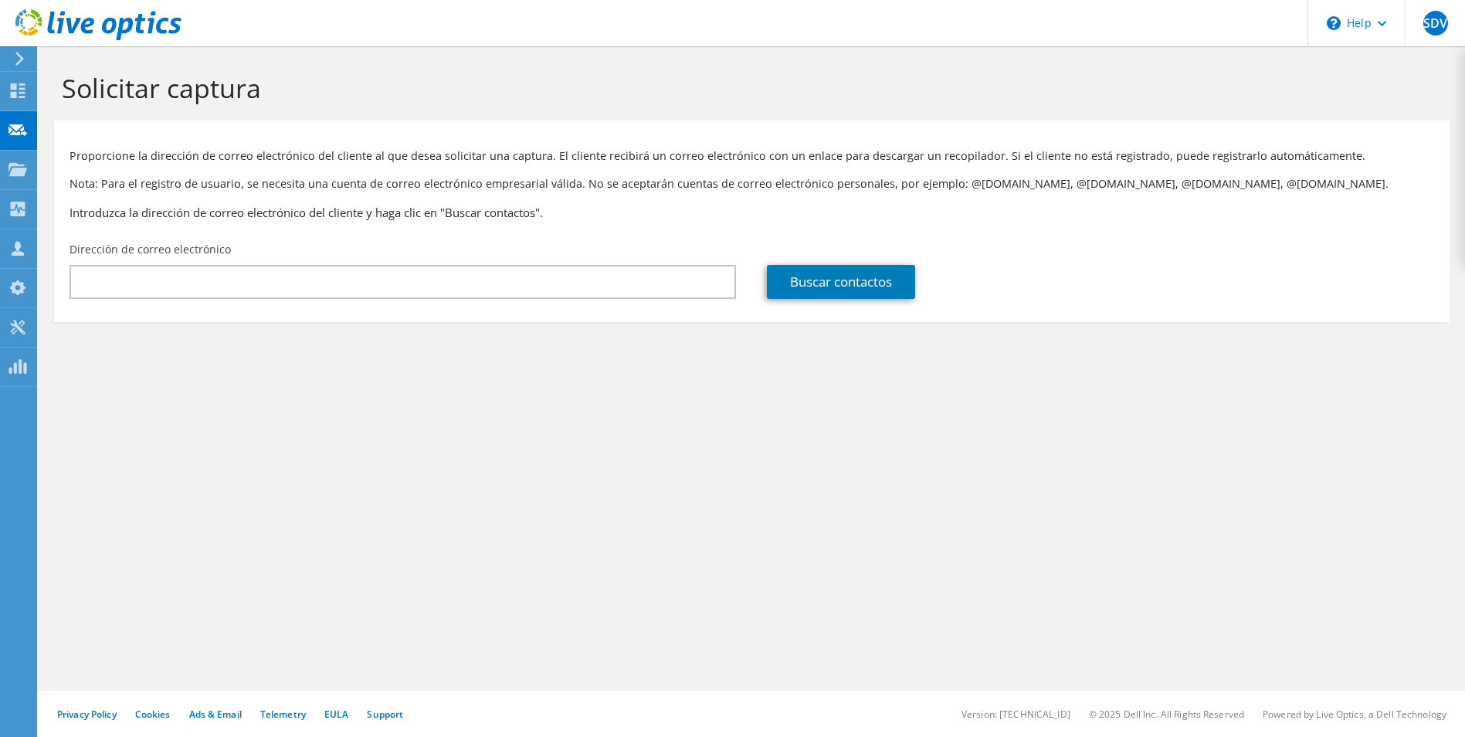
click at [204, 303] on div "Dirección de correo electrónico" at bounding box center [402, 270] width 697 height 73
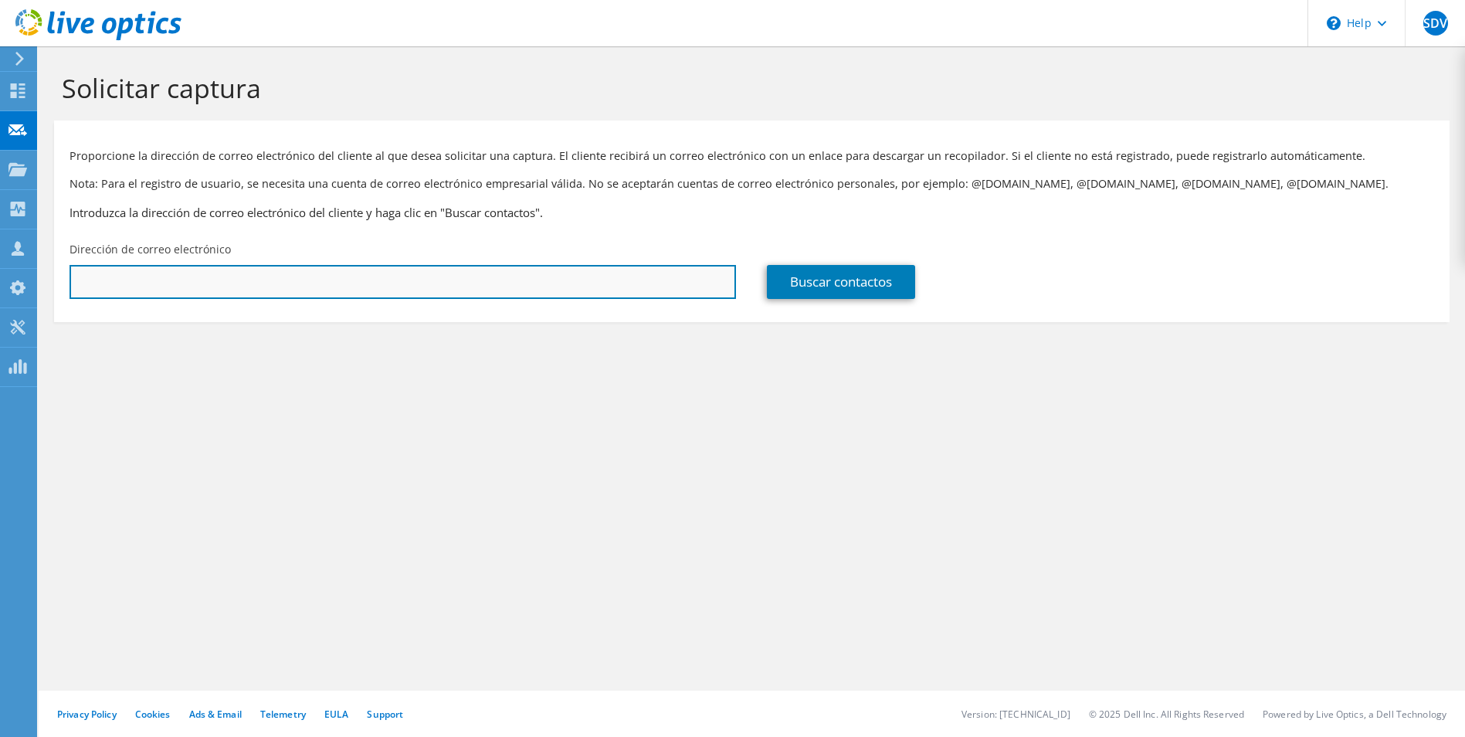
click at [219, 277] on input "text" at bounding box center [403, 282] width 667 height 34
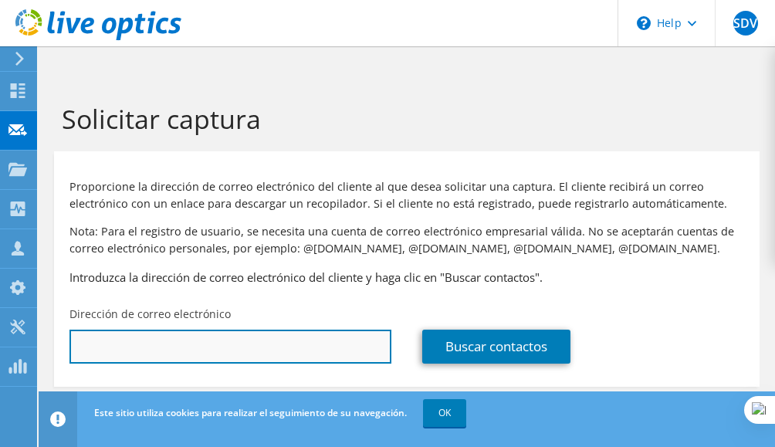
click at [178, 330] on input "text" at bounding box center [231, 347] width 322 height 34
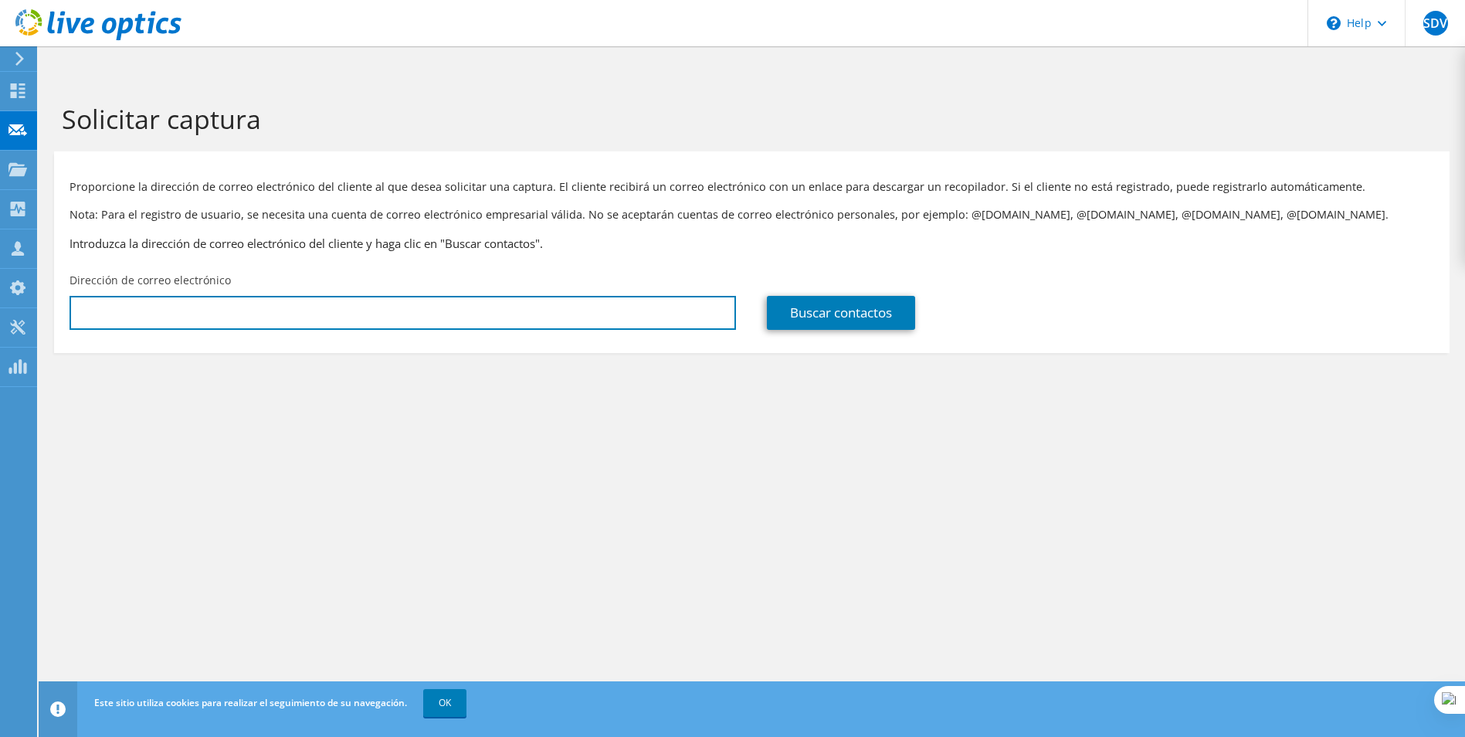
paste input "fchinchay@salutare.pe"
type input "fchinchay@salutare.pe"
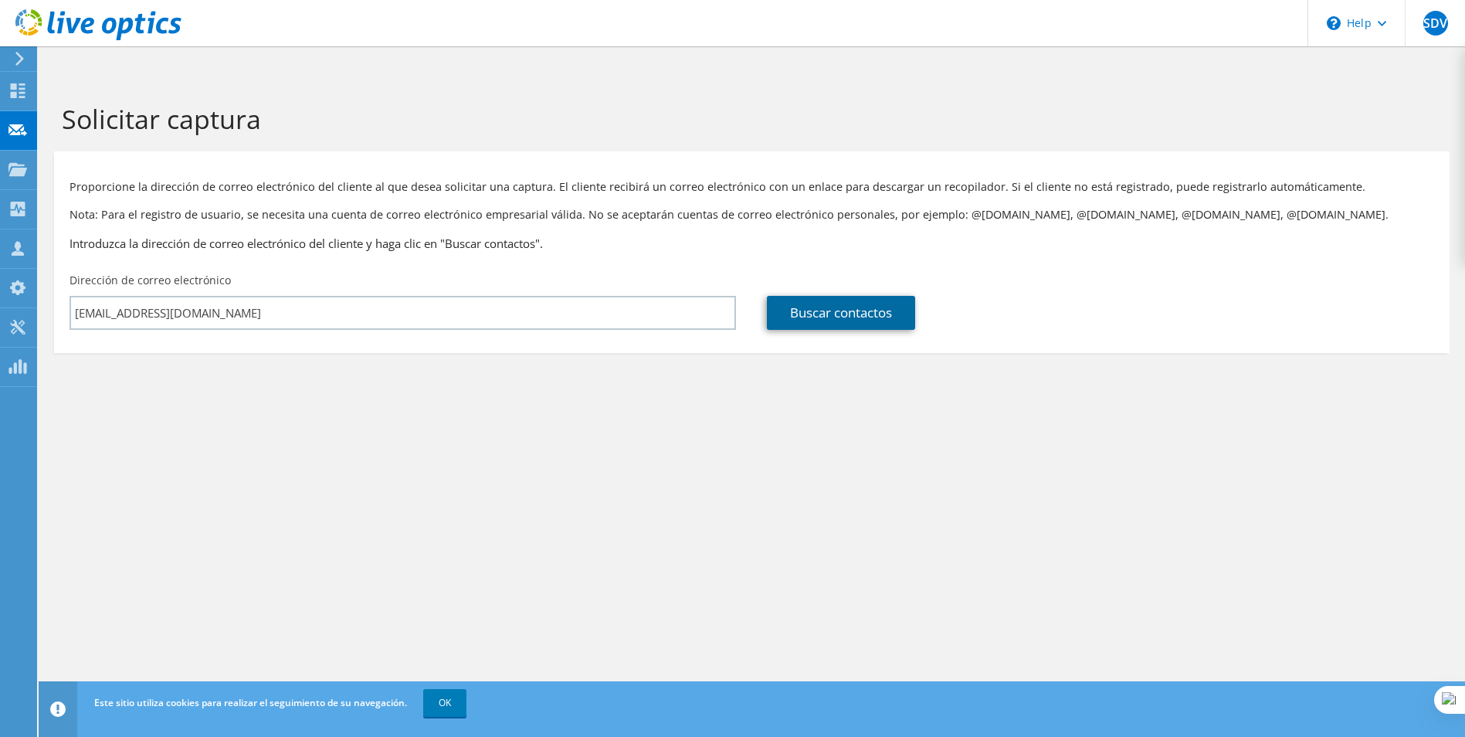
click at [815, 296] on link "Buscar contactos" at bounding box center [841, 313] width 148 height 34
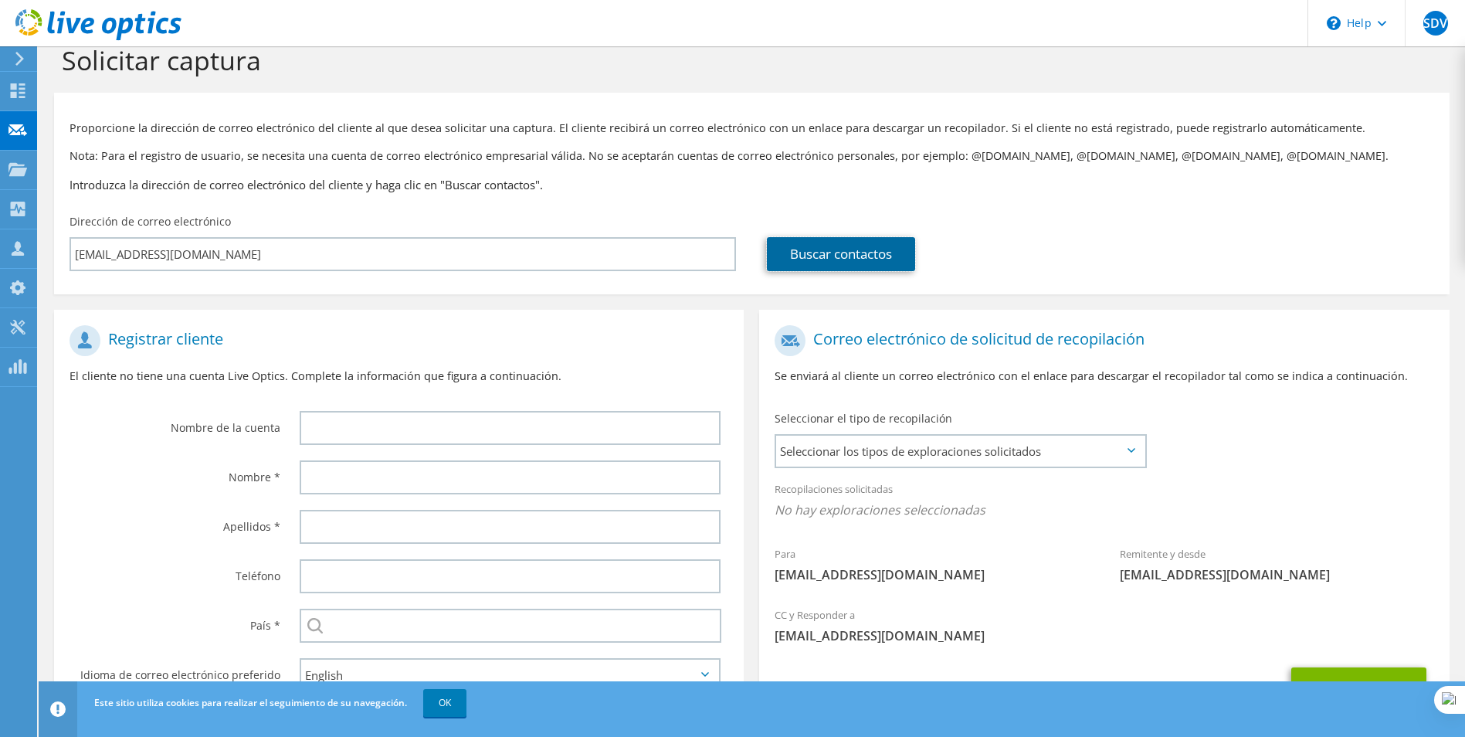
scroll to position [108, 0]
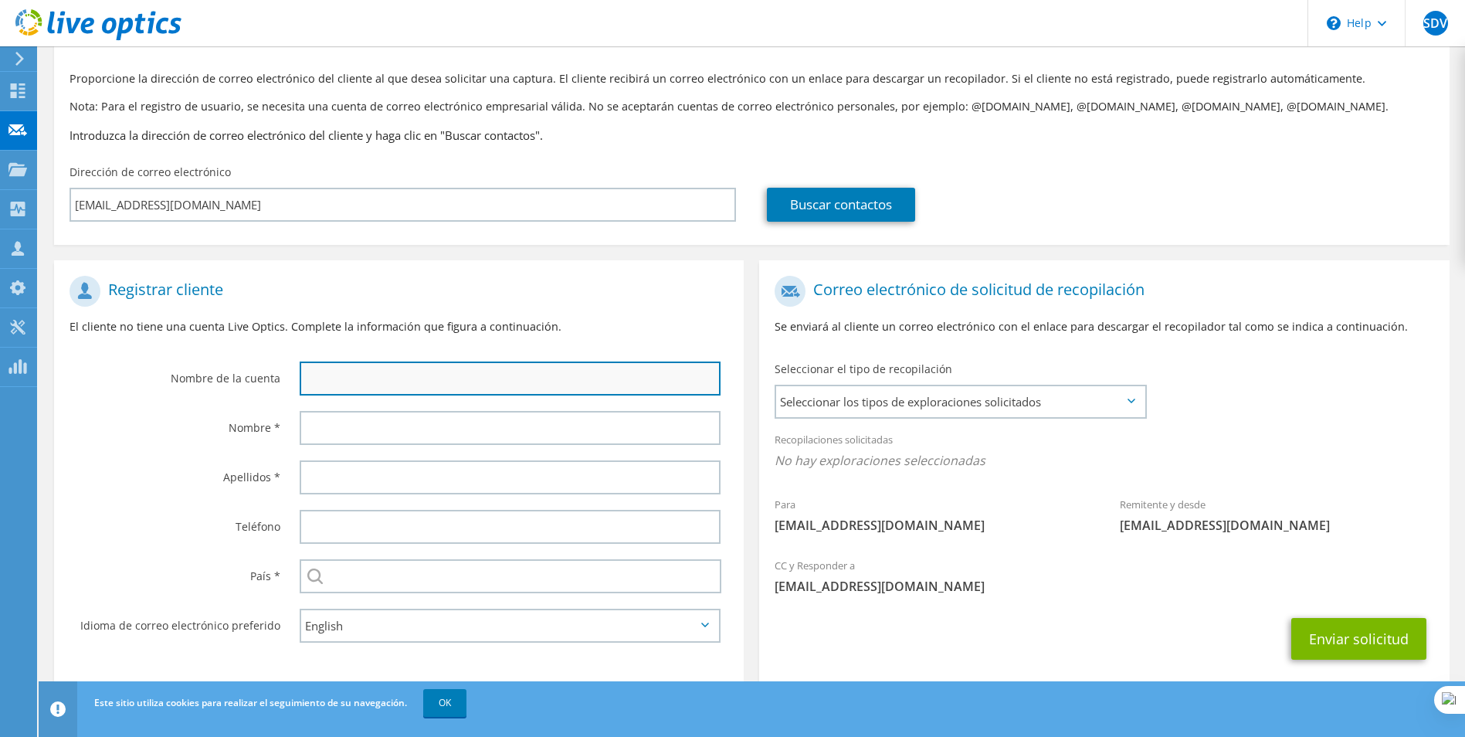
click at [380, 361] on input "text" at bounding box center [511, 378] width 422 height 34
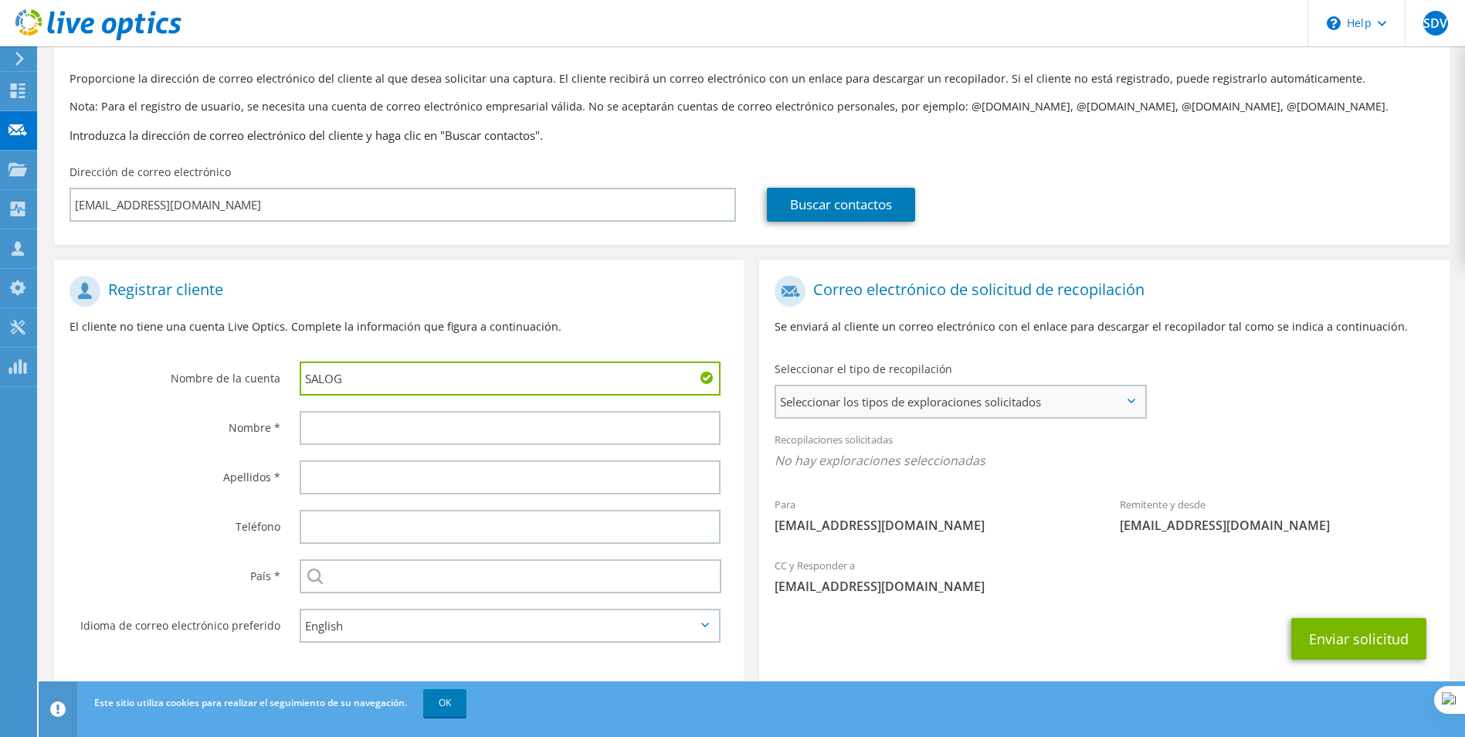
type input "SALOG"
click at [1042, 386] on span "Seleccionar los tipos de exploraciones solicitados" at bounding box center [960, 401] width 368 height 31
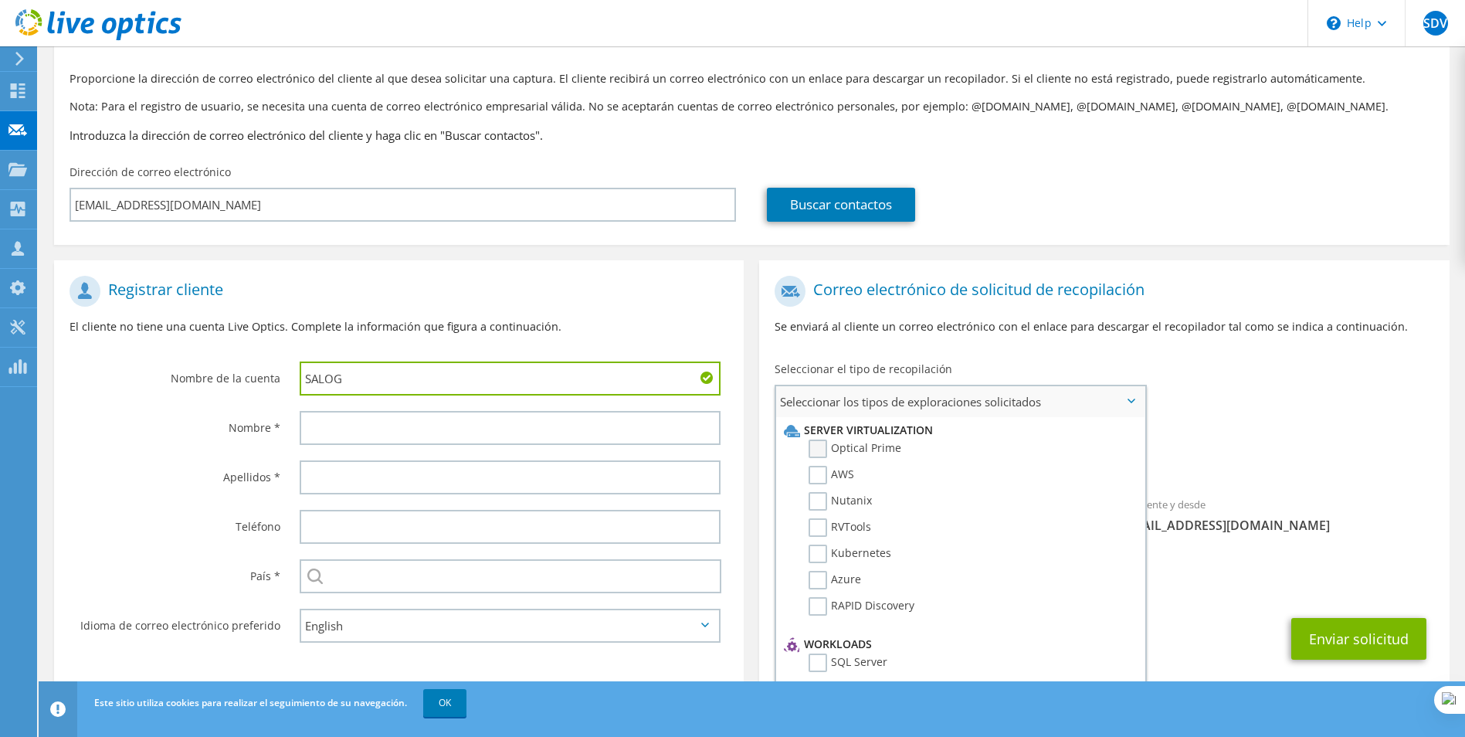
click at [874, 439] on label "Optical Prime" at bounding box center [855, 448] width 93 height 19
click at [0, 0] on input "Optical Prime" at bounding box center [0, 0] width 0 height 0
click at [1257, 384] on div "Para fchinchay@salutare.pe Remitente y desde liveoptics@liveoptics.com" at bounding box center [1104, 411] width 690 height 286
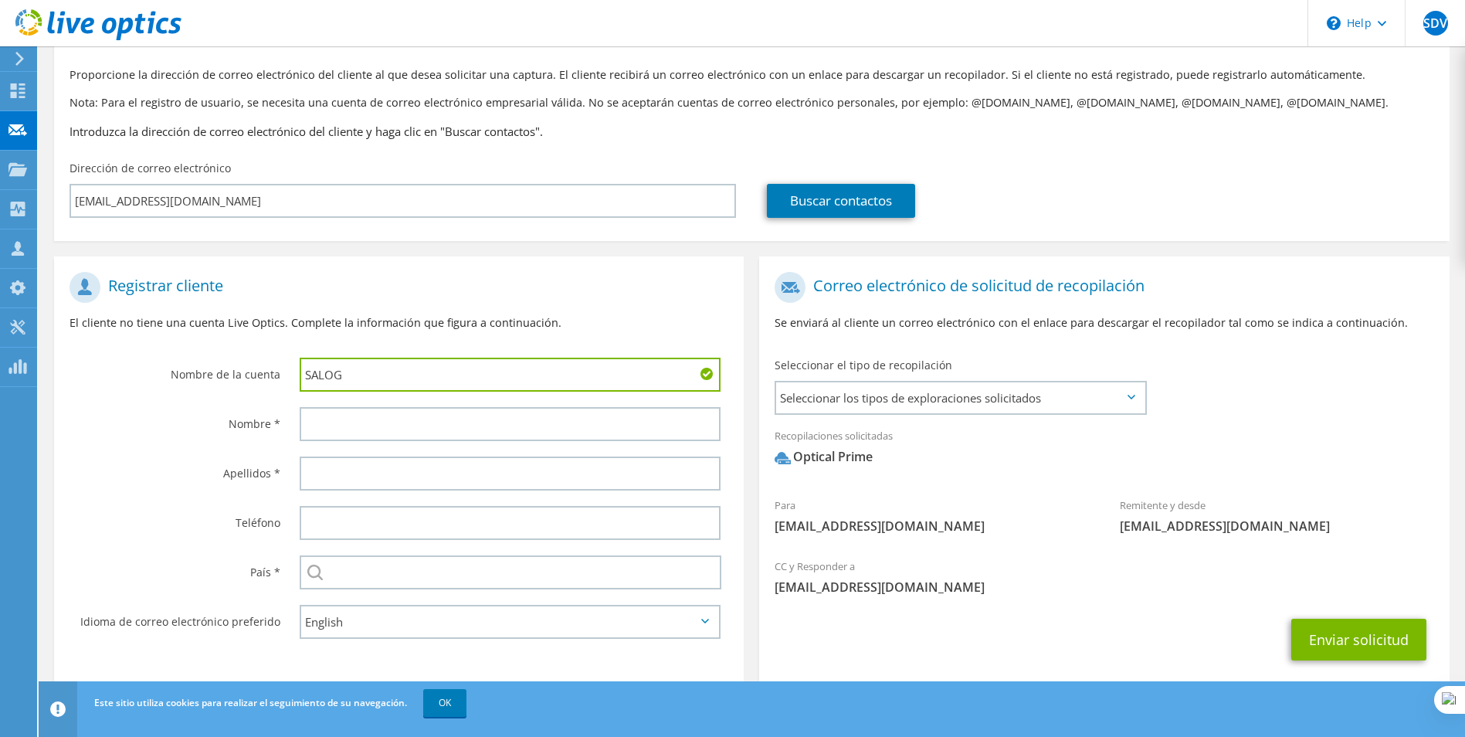
scroll to position [113, 0]
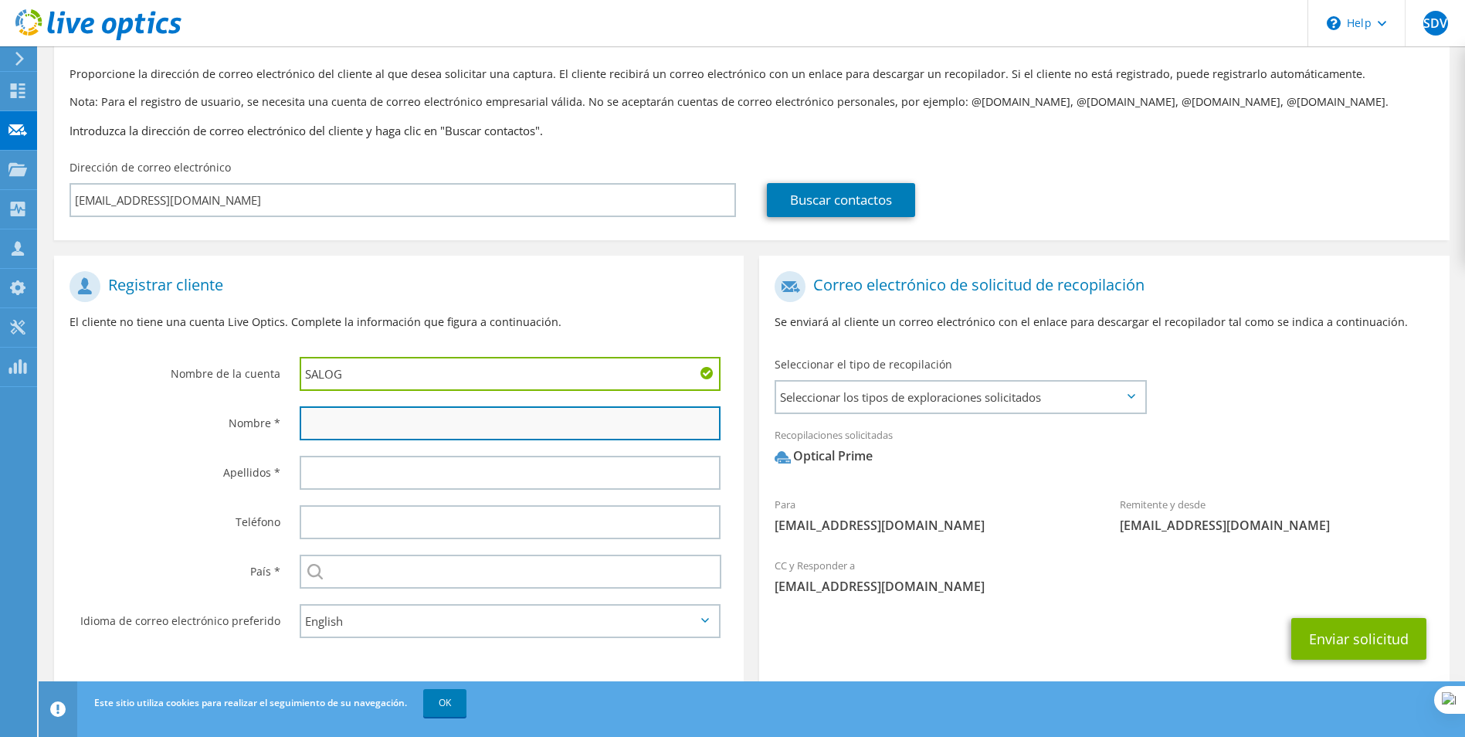
click at [396, 406] on input "text" at bounding box center [511, 423] width 422 height 34
click at [225, 412] on div "Nombre *" at bounding box center [169, 423] width 230 height 48
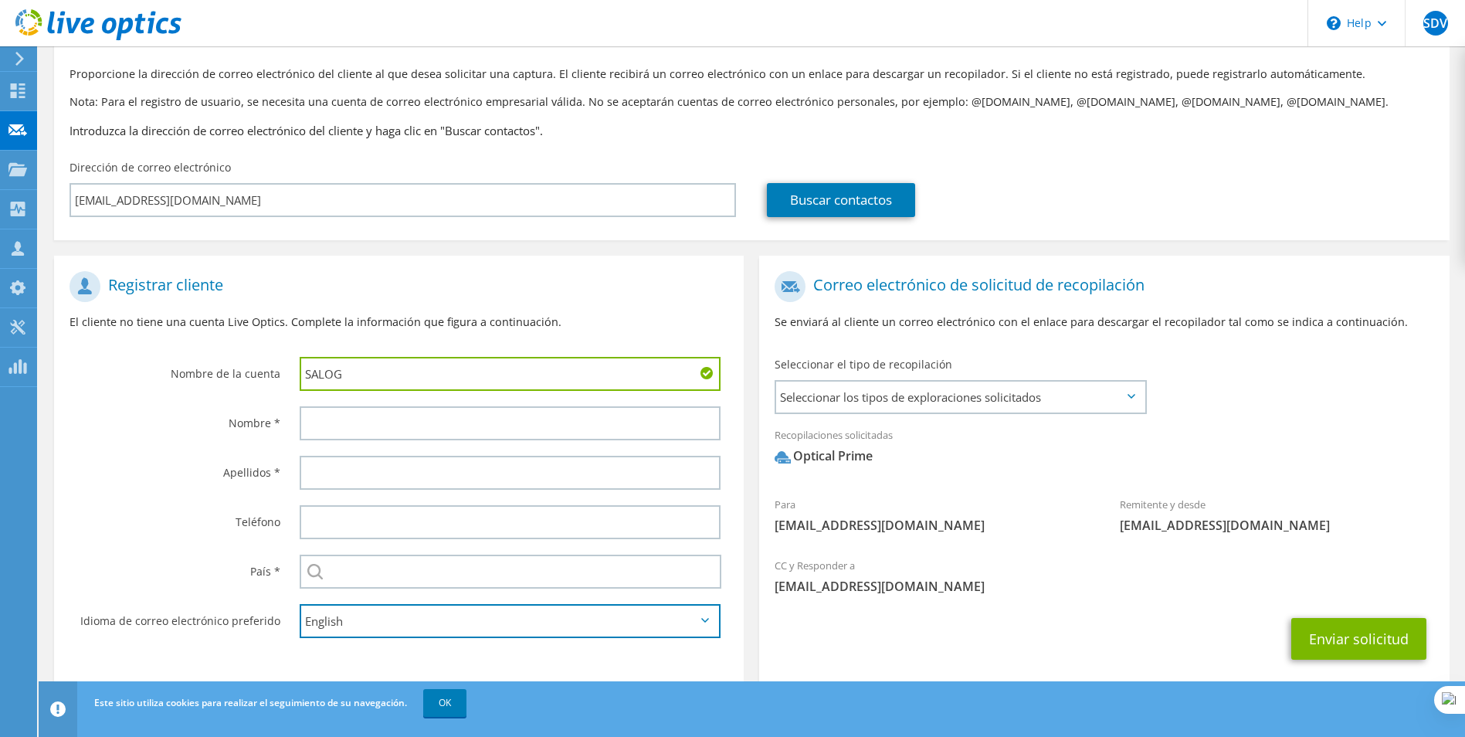
click at [524, 604] on select "English Deutsch Español Français Italiano Polski Português Русский 한국어 中文 日本語" at bounding box center [511, 621] width 422 height 34
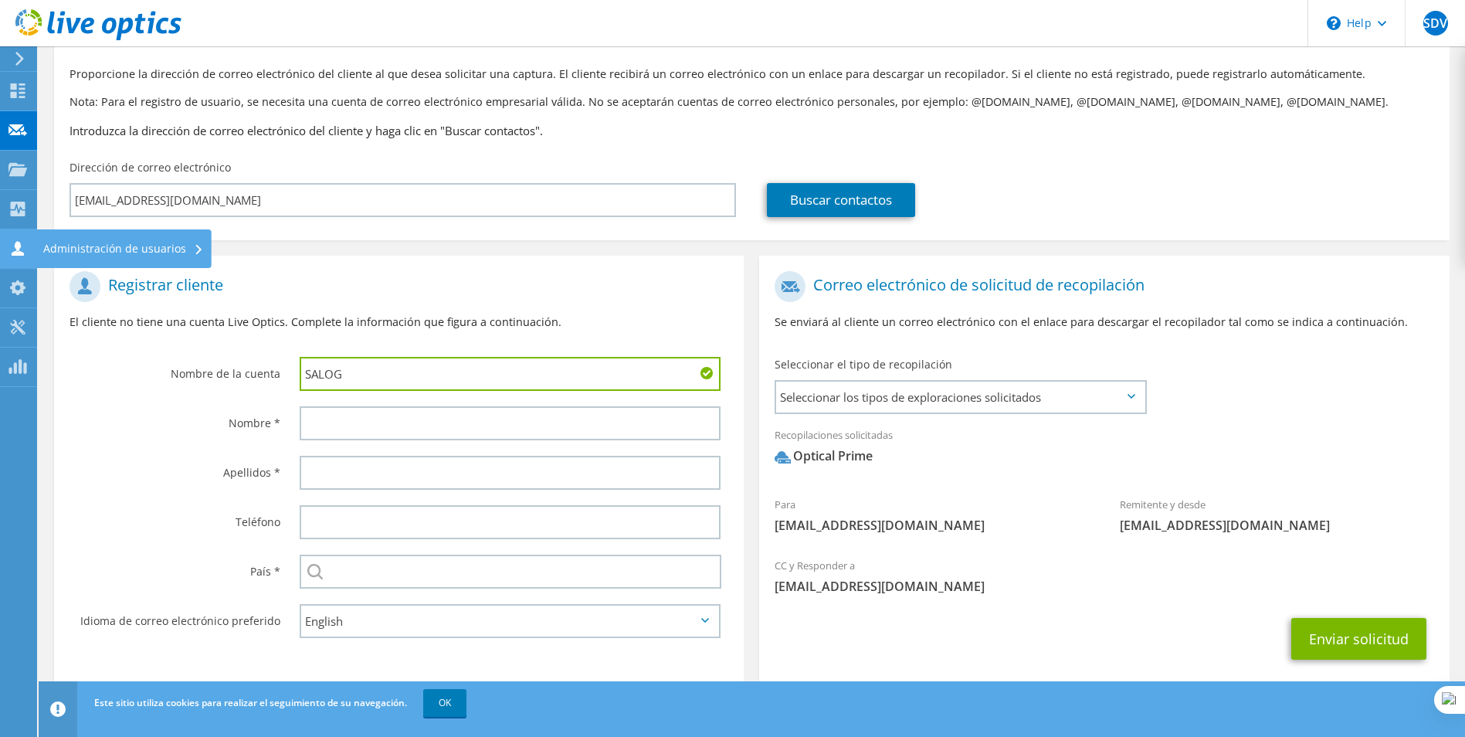
click at [12, 256] on div at bounding box center [17, 250] width 19 height 17
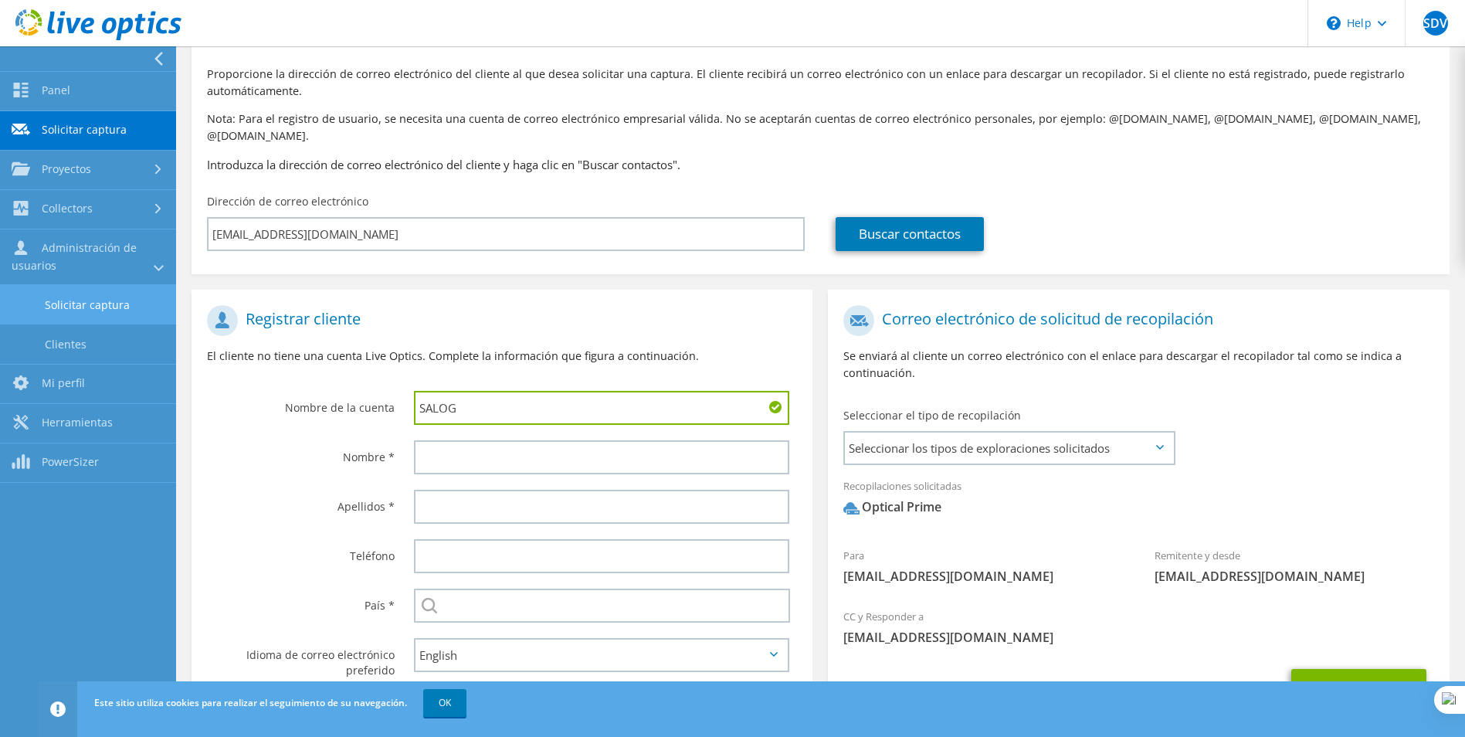
click at [86, 316] on link "Solicitar captura" at bounding box center [88, 304] width 176 height 39
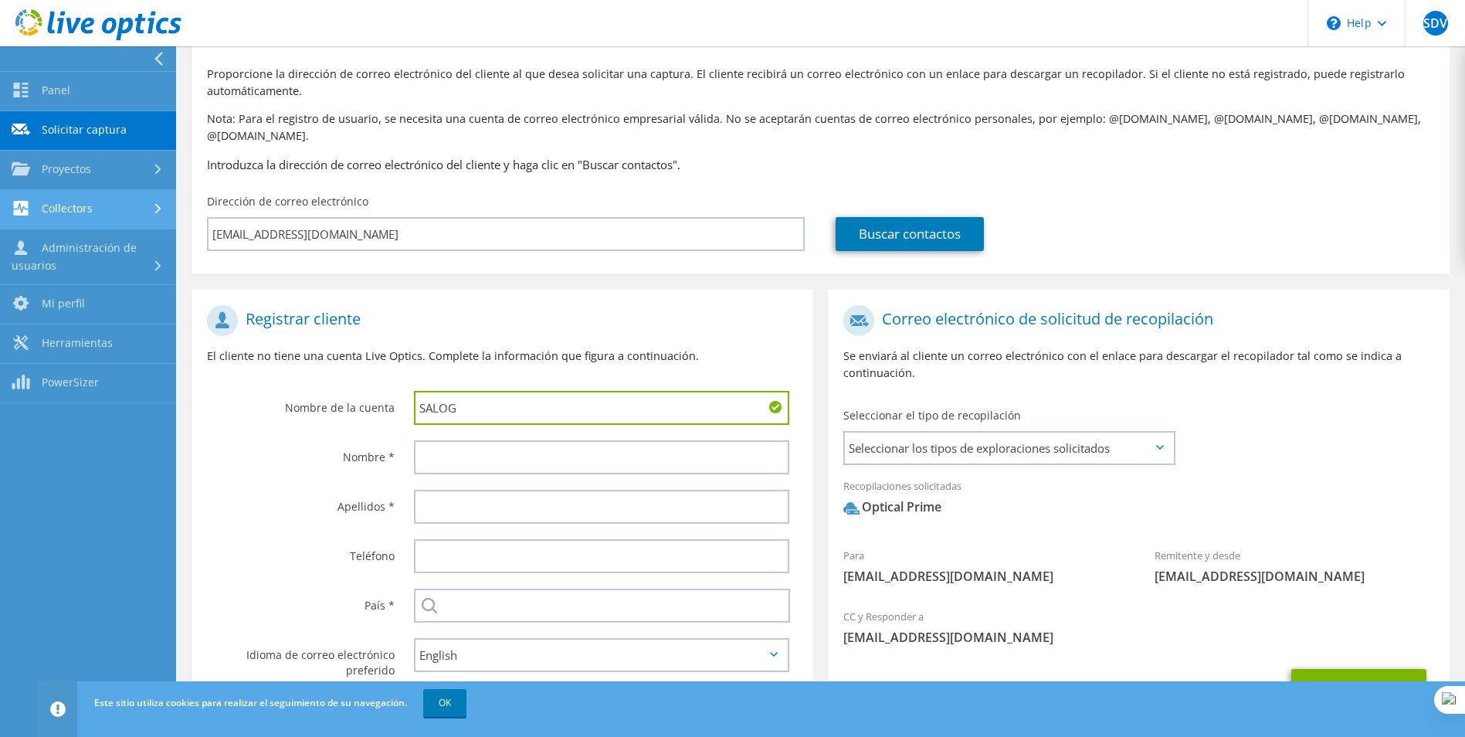
click at [83, 210] on link "Collectors" at bounding box center [88, 209] width 176 height 39
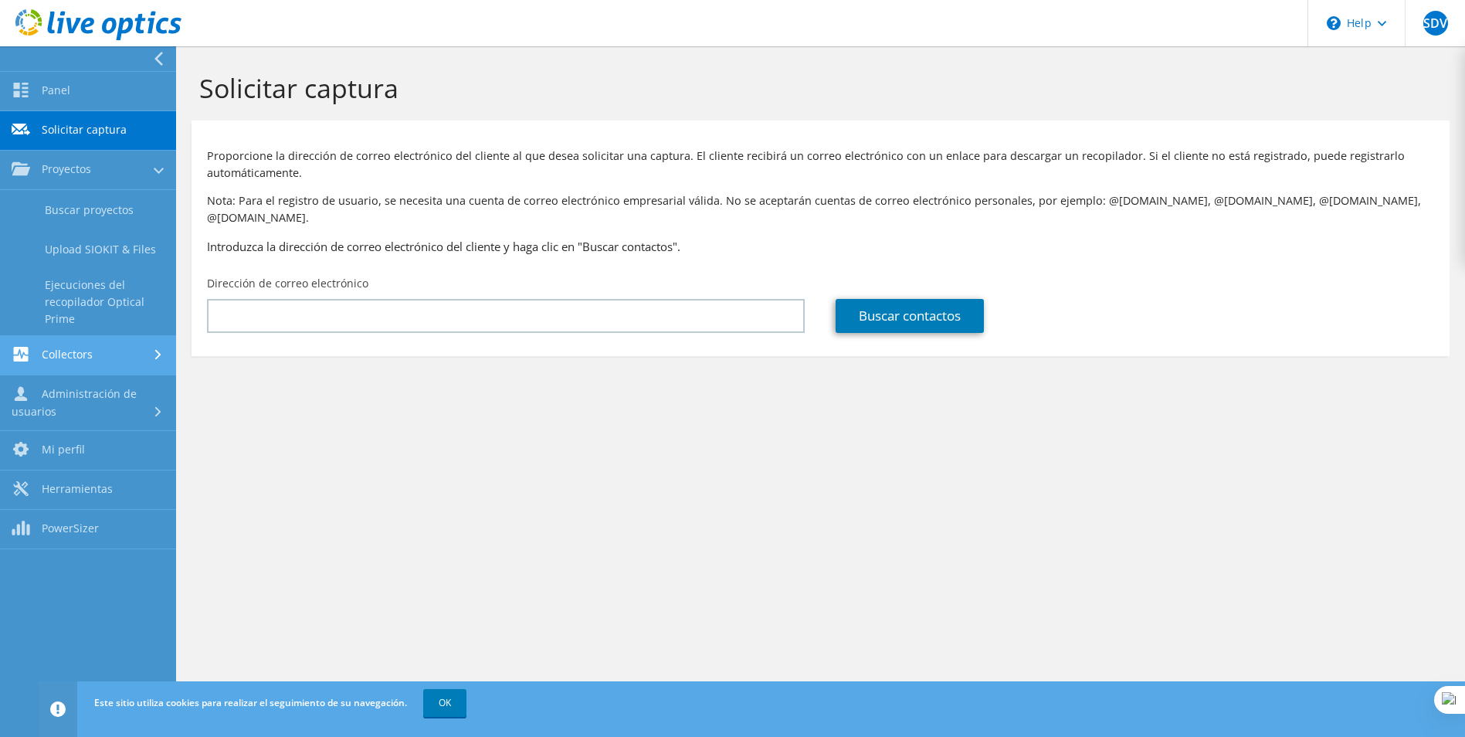
click at [114, 358] on link "Collectors" at bounding box center [88, 355] width 176 height 39
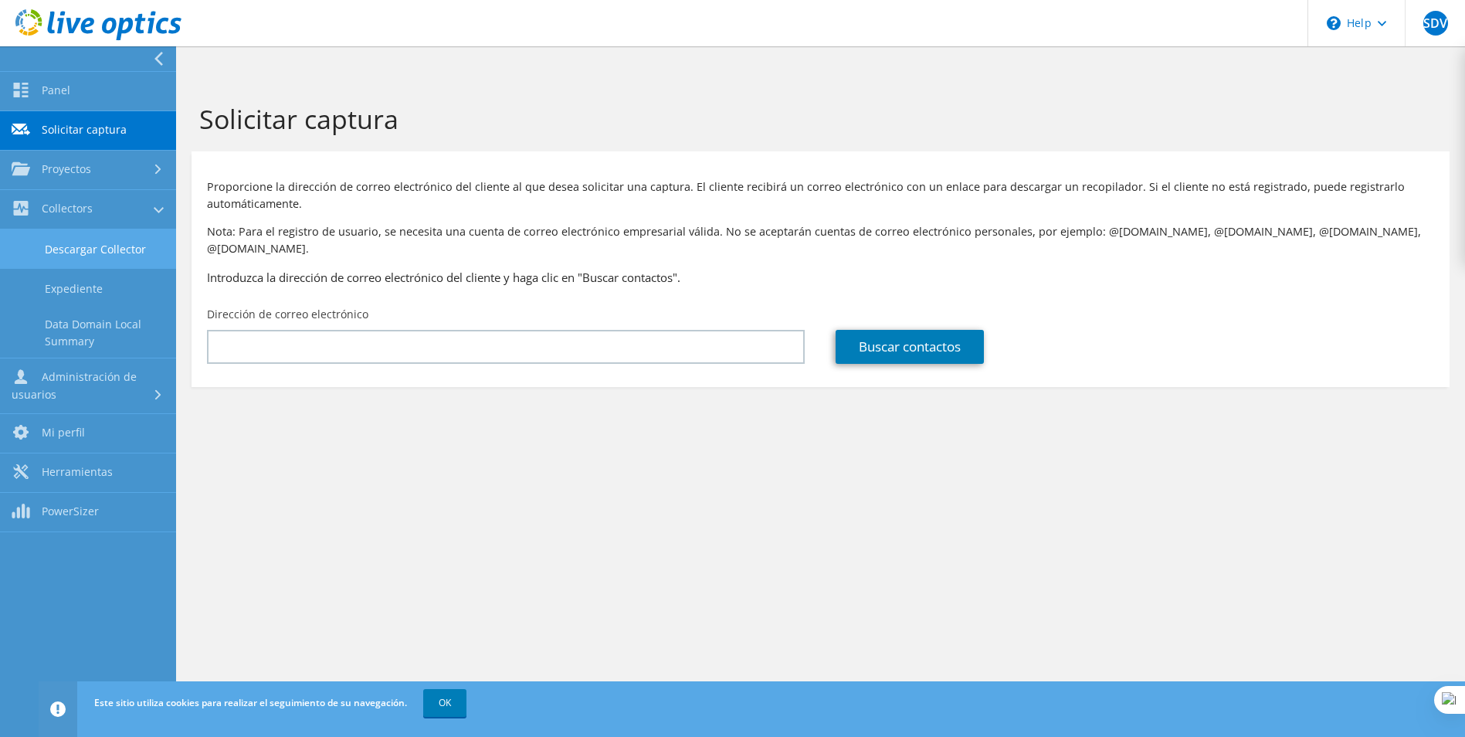
click at [124, 263] on link "Descargar Collector" at bounding box center [88, 248] width 176 height 39
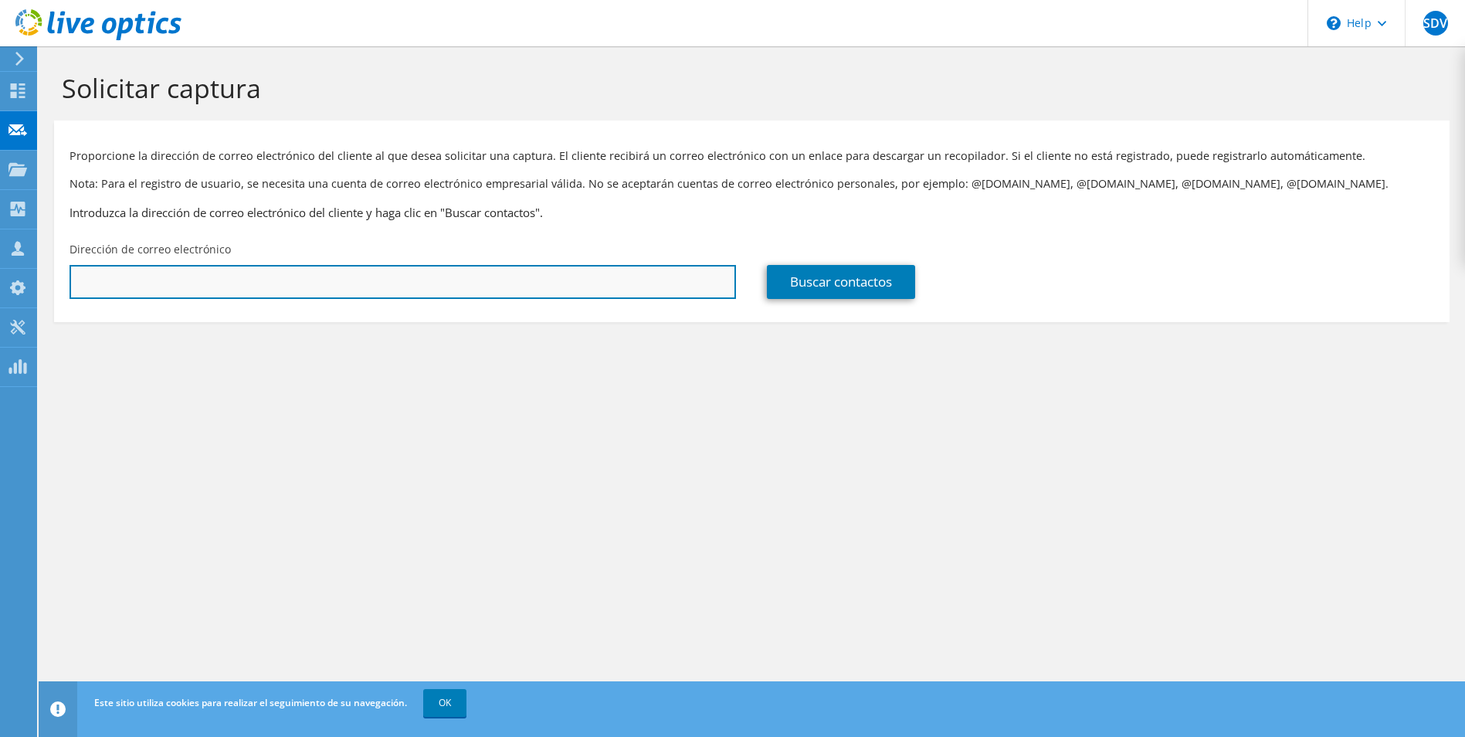
drag, startPoint x: 260, startPoint y: 272, endPoint x: 534, endPoint y: 282, distance: 273.6
click at [260, 272] on input "text" at bounding box center [403, 282] width 667 height 34
paste input "[URL][DOMAIN_NAME]"
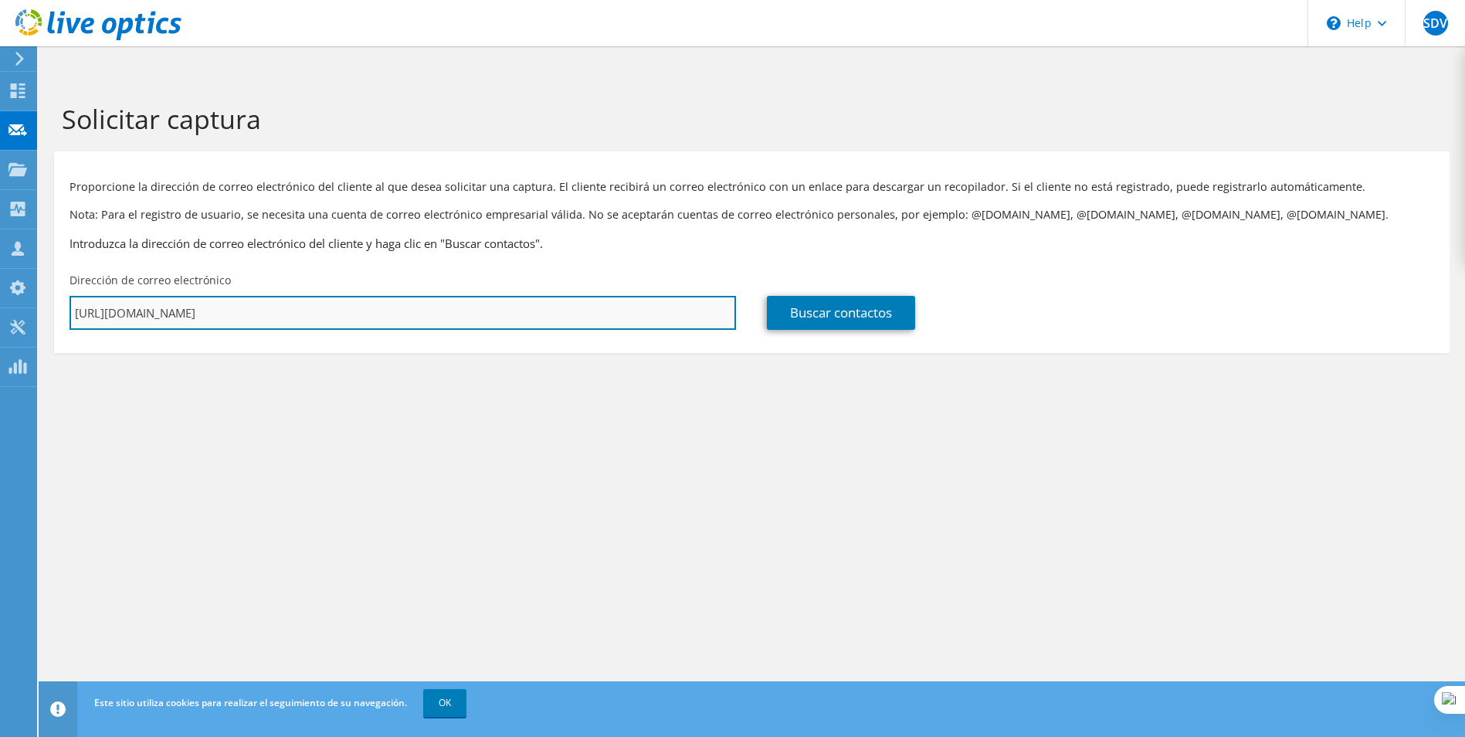
click at [298, 296] on input "https://app.liveoptics.com/collector/download" at bounding box center [403, 313] width 667 height 34
paste input "[EMAIL_ADDRESS][DOMAIN_NAME]"
click at [337, 296] on input "https://app.liveoptics.com/collector/downfchinchay@salutare.pe load" at bounding box center [403, 313] width 667 height 34
click at [338, 296] on input "https://app.liveoptics.com/collector/downfchinchay@salutare.pe load" at bounding box center [403, 313] width 667 height 34
click at [334, 296] on input "https://app.liveoptics.com/collector/downfchinchay@salutare.pe load" at bounding box center [403, 313] width 667 height 34
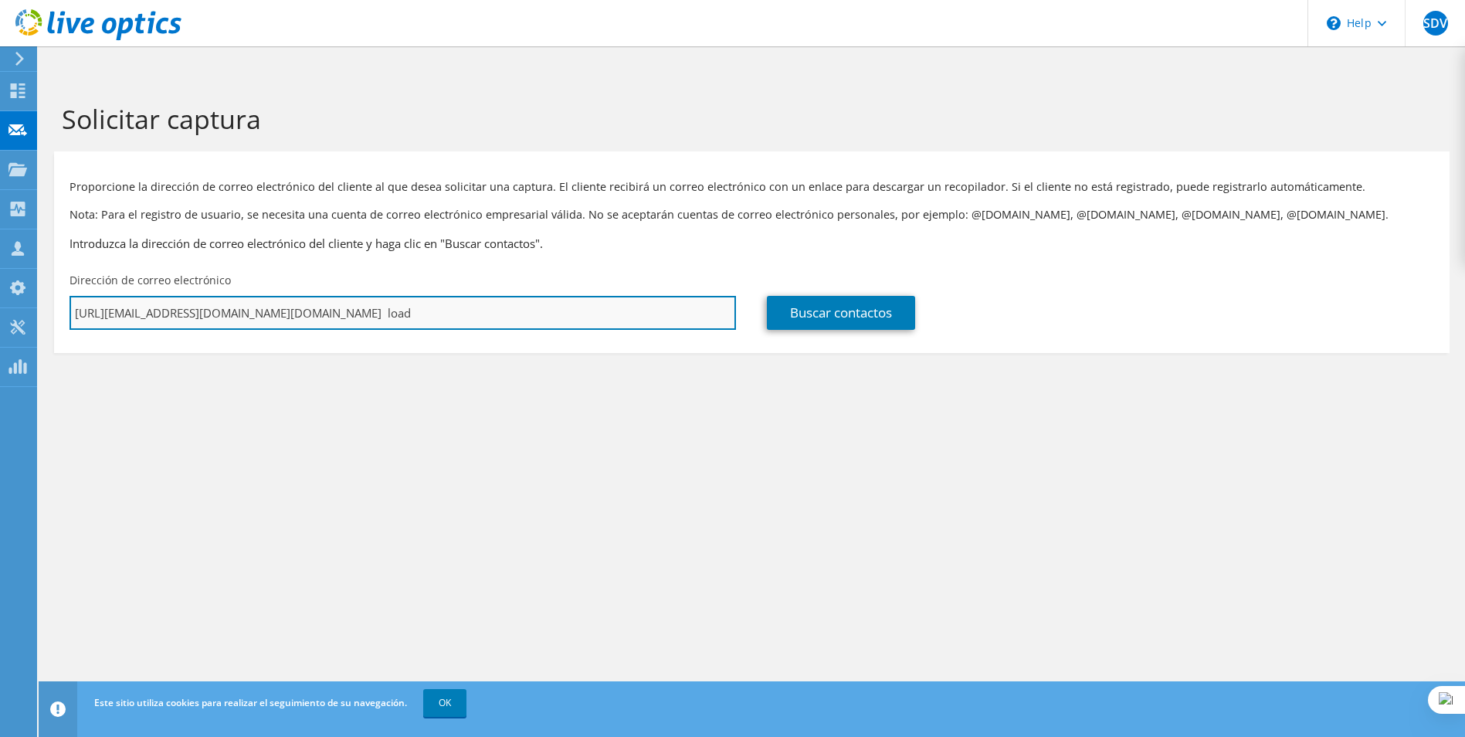
click at [338, 296] on input "https://app.liveoptics.com/collector/downfchinchay@salutare.pe load" at bounding box center [403, 313] width 667 height 34
paste input "fchinchay@salutare.pe"
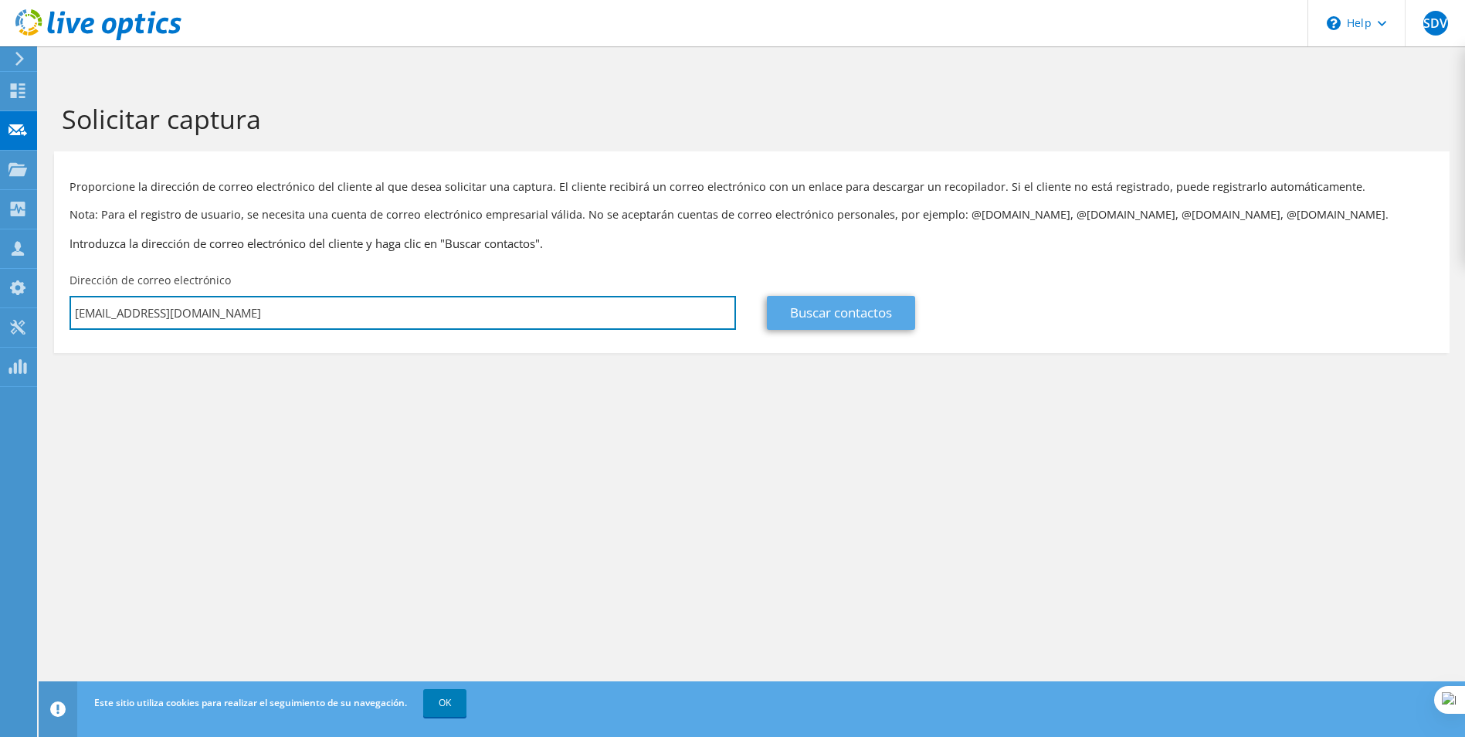
type input "fchinchay@salutare.pe"
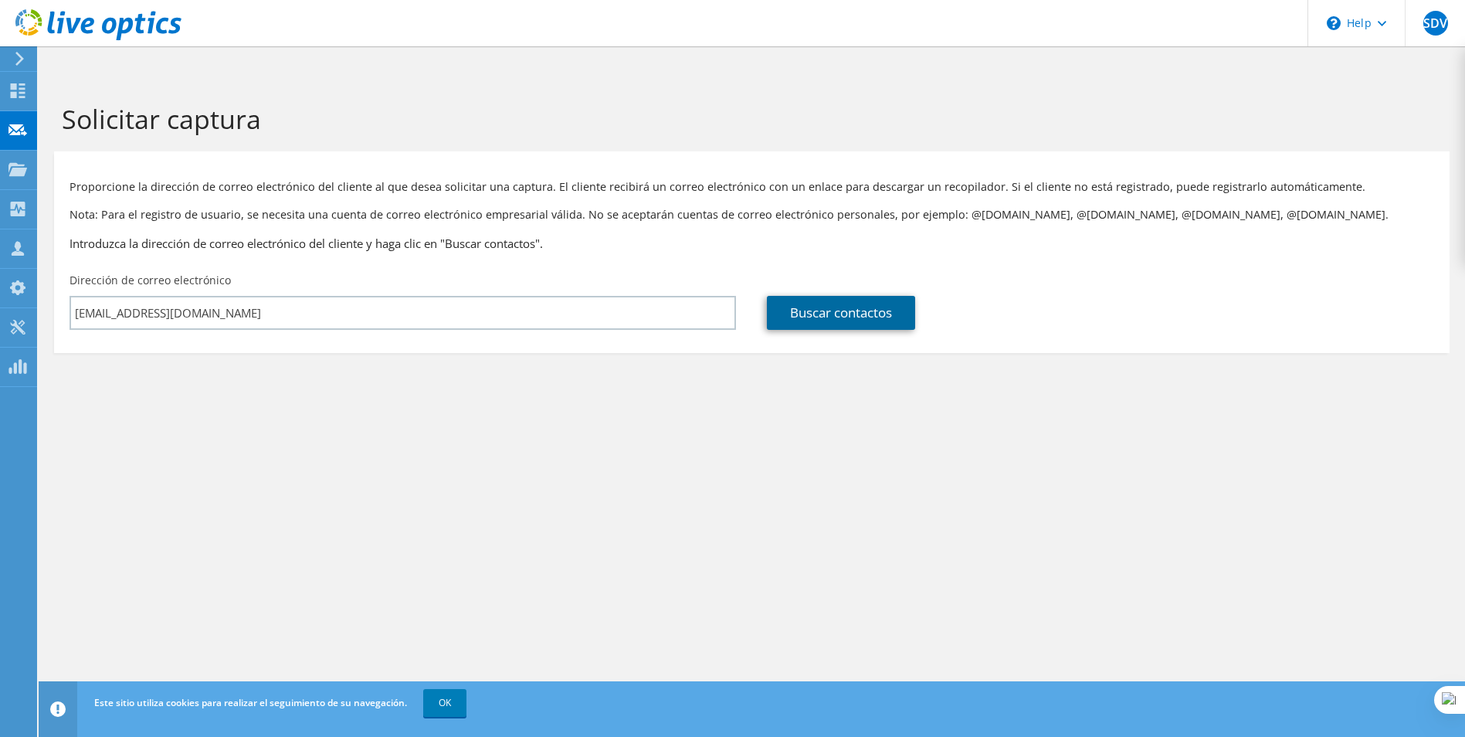
click at [835, 296] on link "Buscar contactos" at bounding box center [841, 313] width 148 height 34
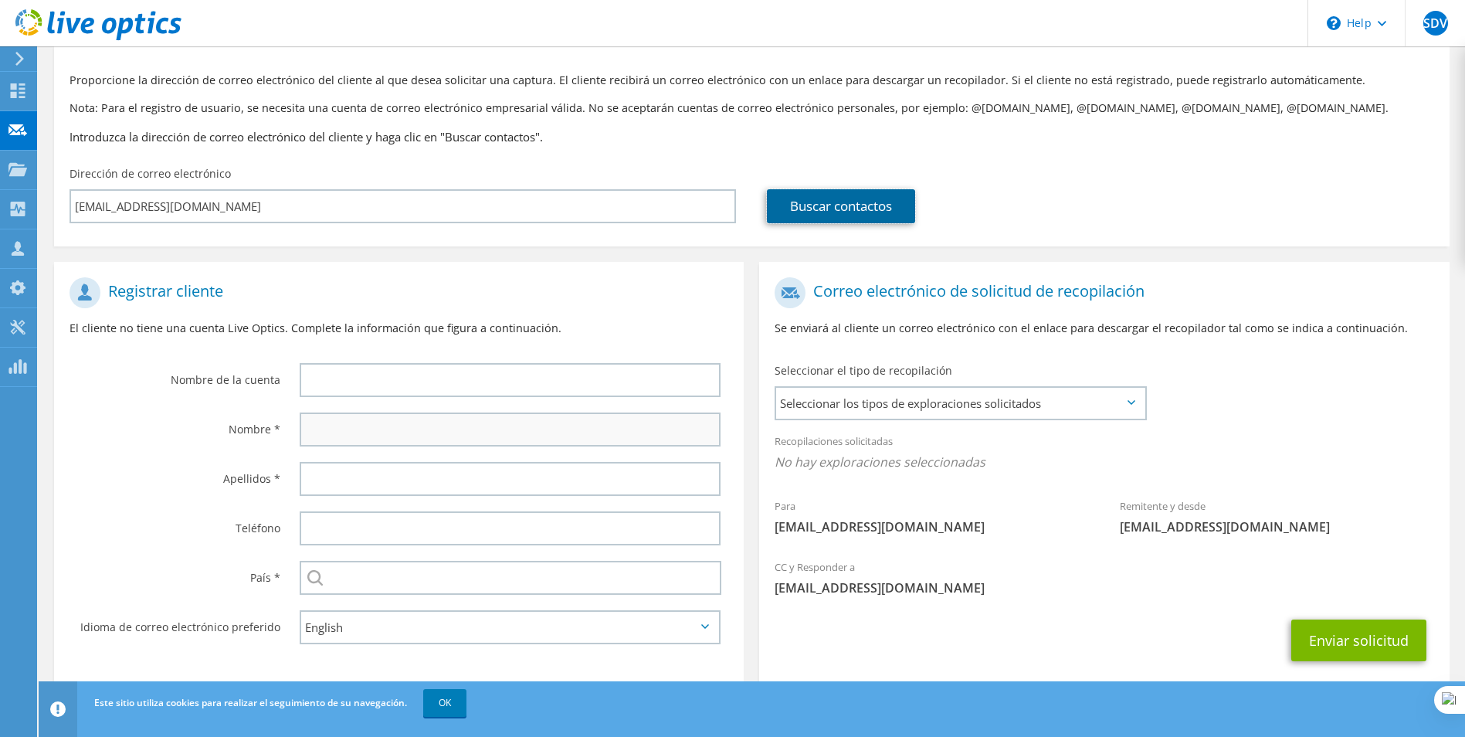
scroll to position [108, 0]
click at [352, 371] on div at bounding box center [514, 378] width 460 height 49
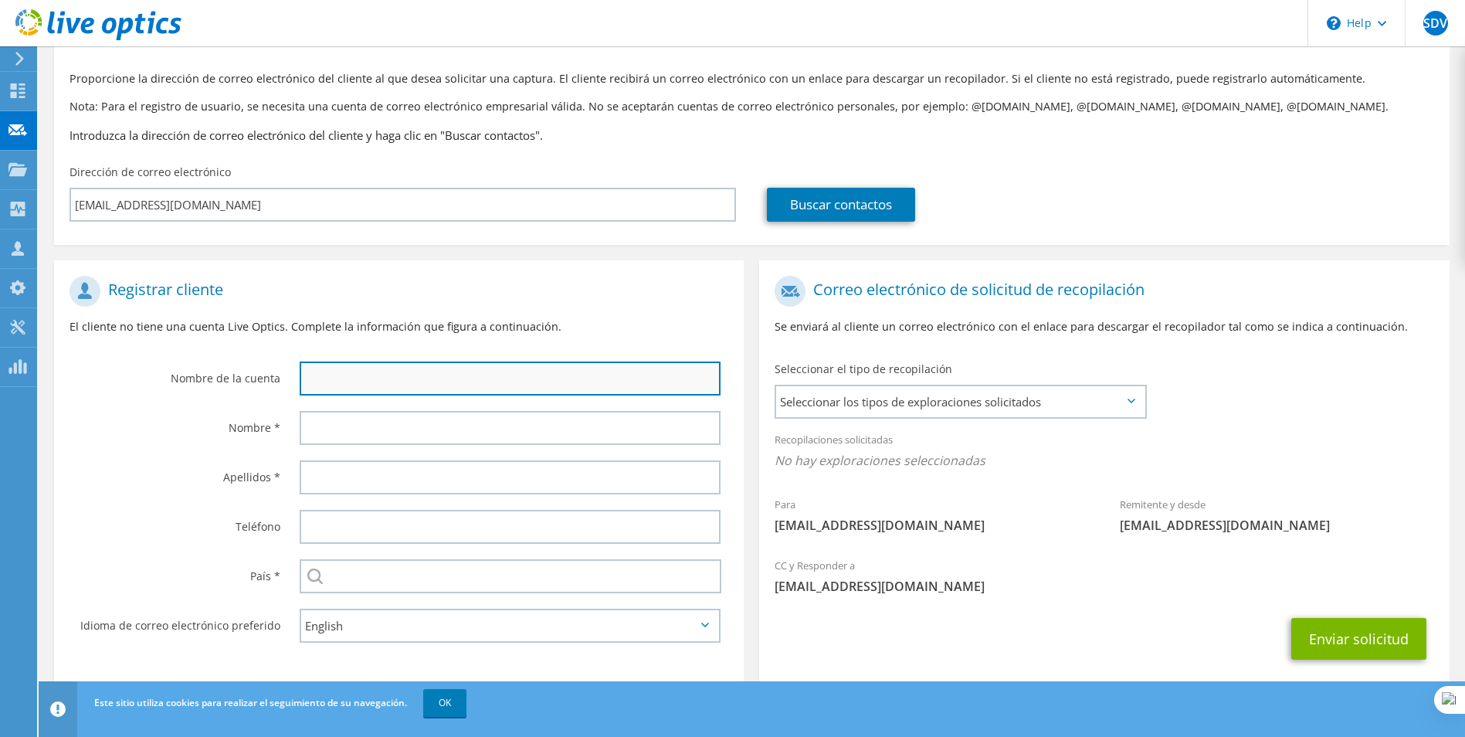
click at [339, 361] on input "text" at bounding box center [511, 378] width 422 height 34
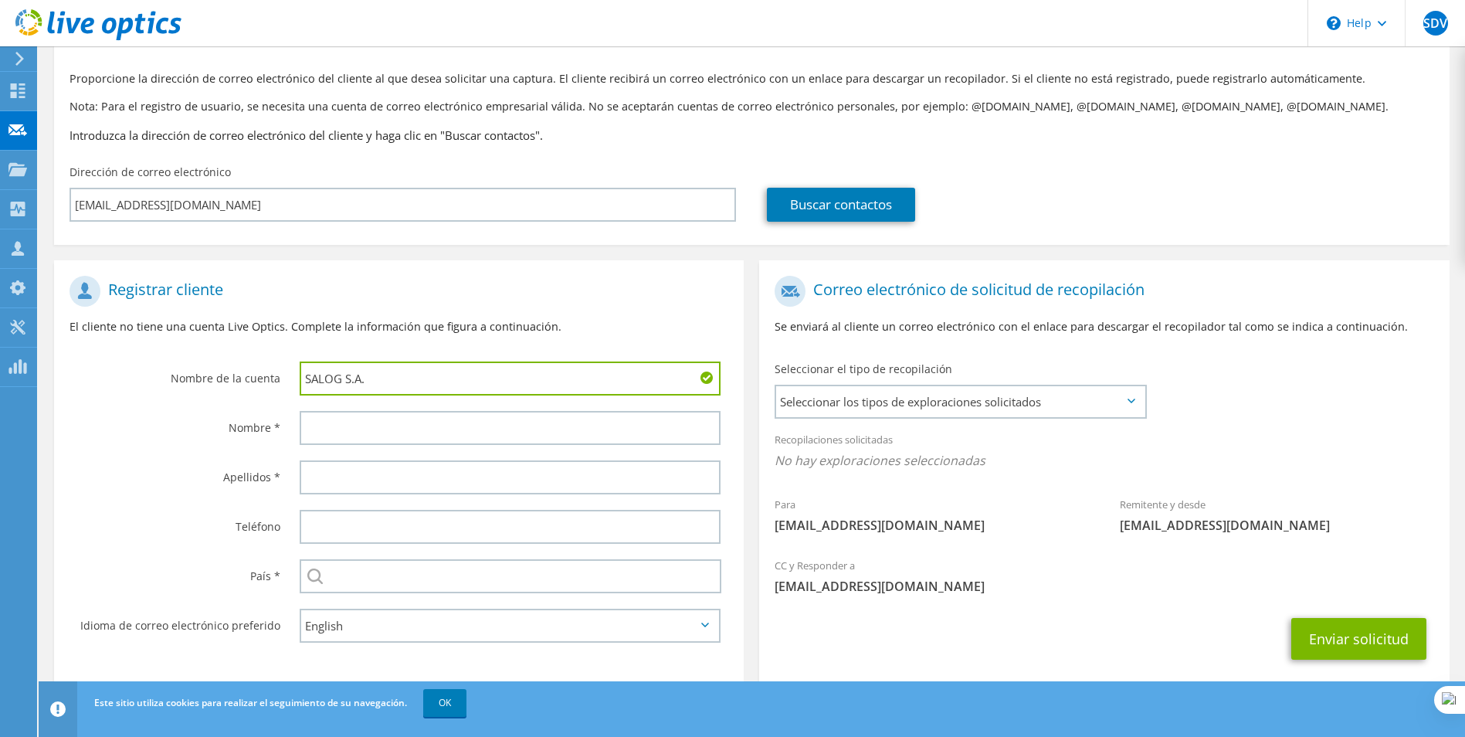
type input "SALOG S.A."
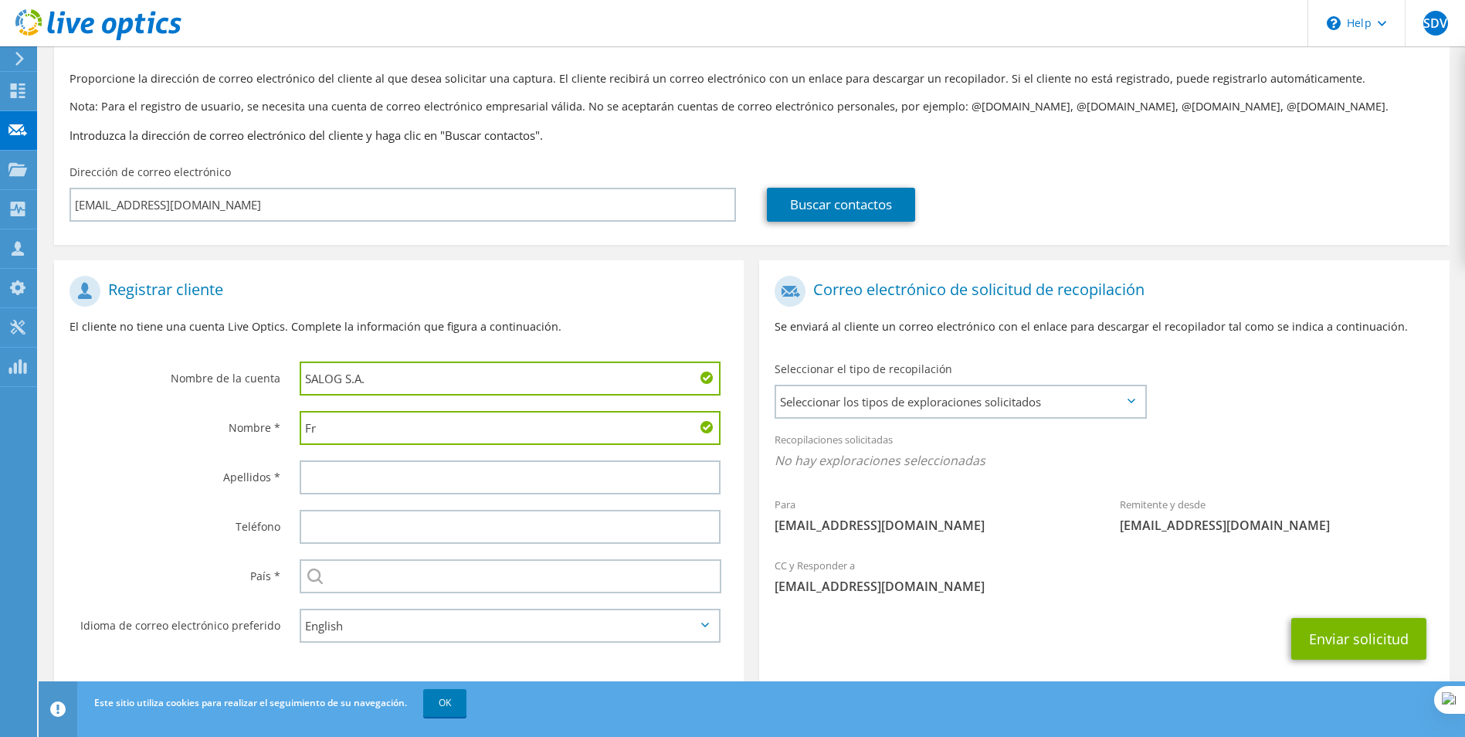
type input "F"
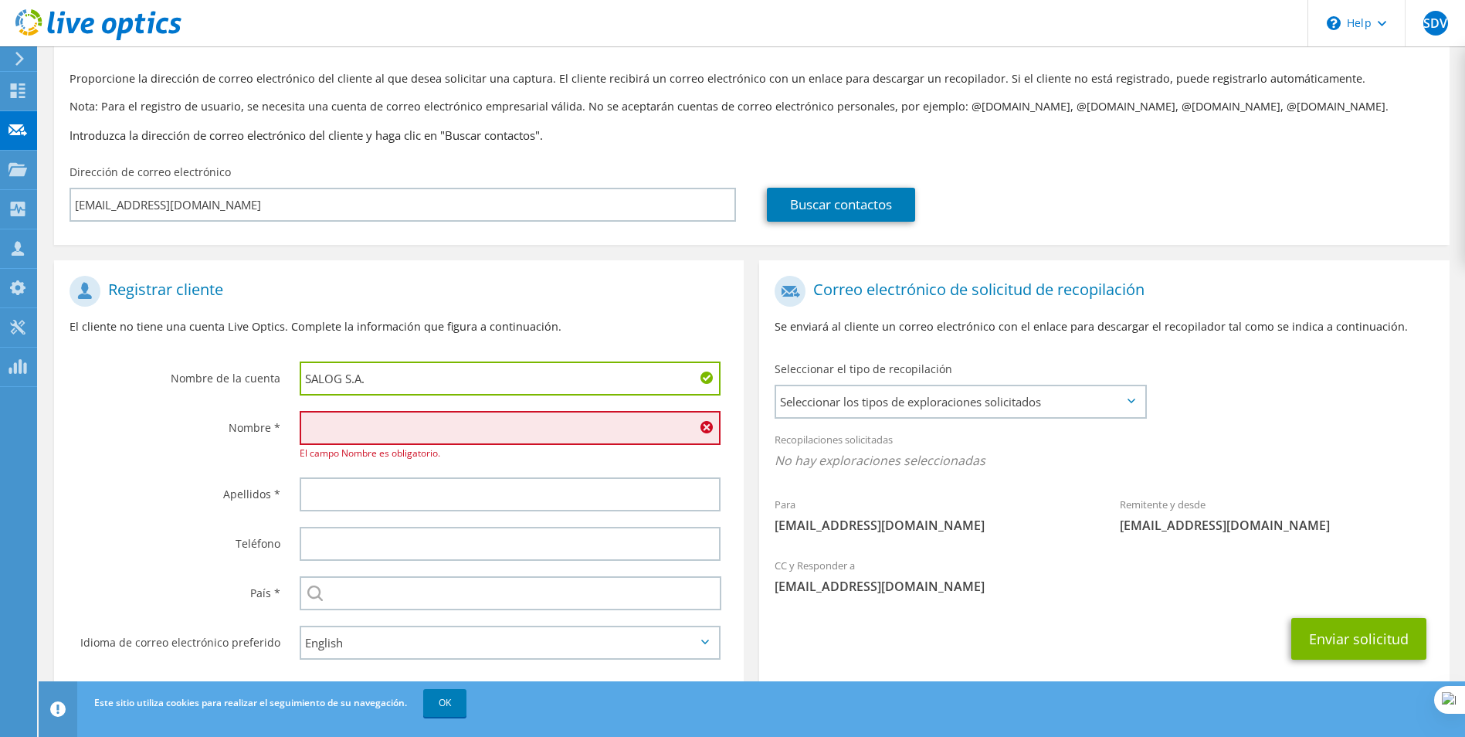
click at [458, 411] on input "text" at bounding box center [511, 428] width 422 height 34
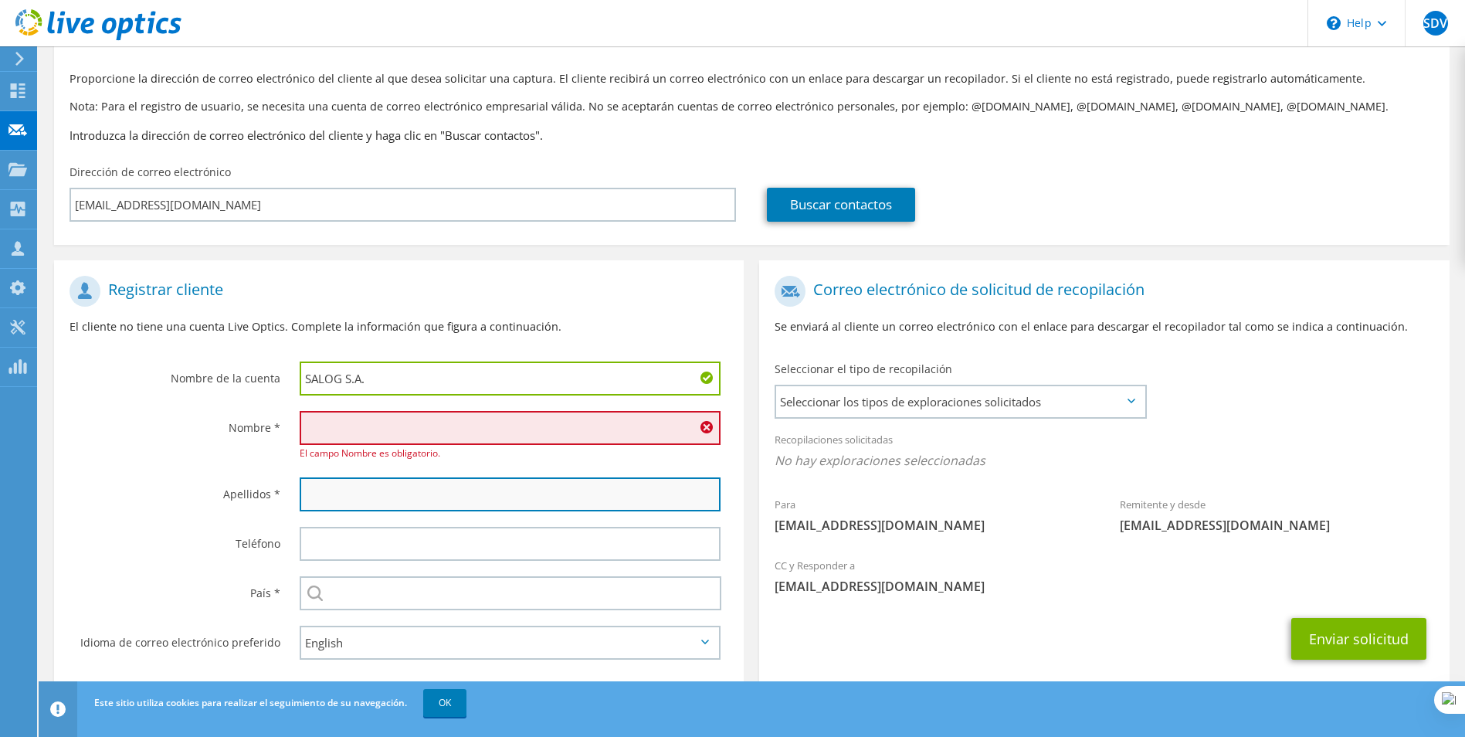
drag, startPoint x: 306, startPoint y: 472, endPoint x: 328, endPoint y: 466, distance: 23.2
click at [307, 477] on input "text" at bounding box center [511, 494] width 422 height 34
click at [334, 477] on input "text" at bounding box center [511, 494] width 422 height 34
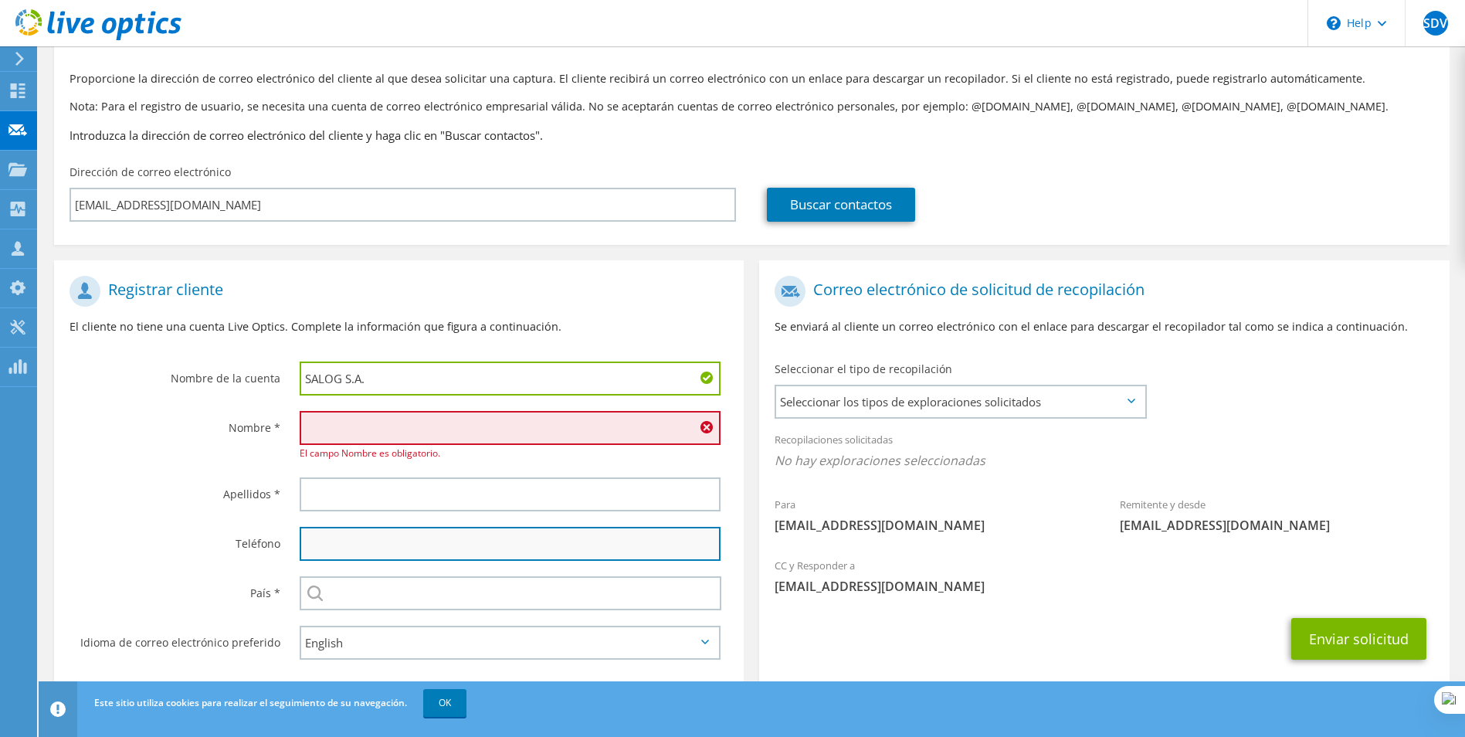
click at [612, 527] on input "text" at bounding box center [511, 544] width 422 height 34
click at [916, 386] on span "Seleccionar los tipos de exploraciones solicitados" at bounding box center [960, 401] width 368 height 31
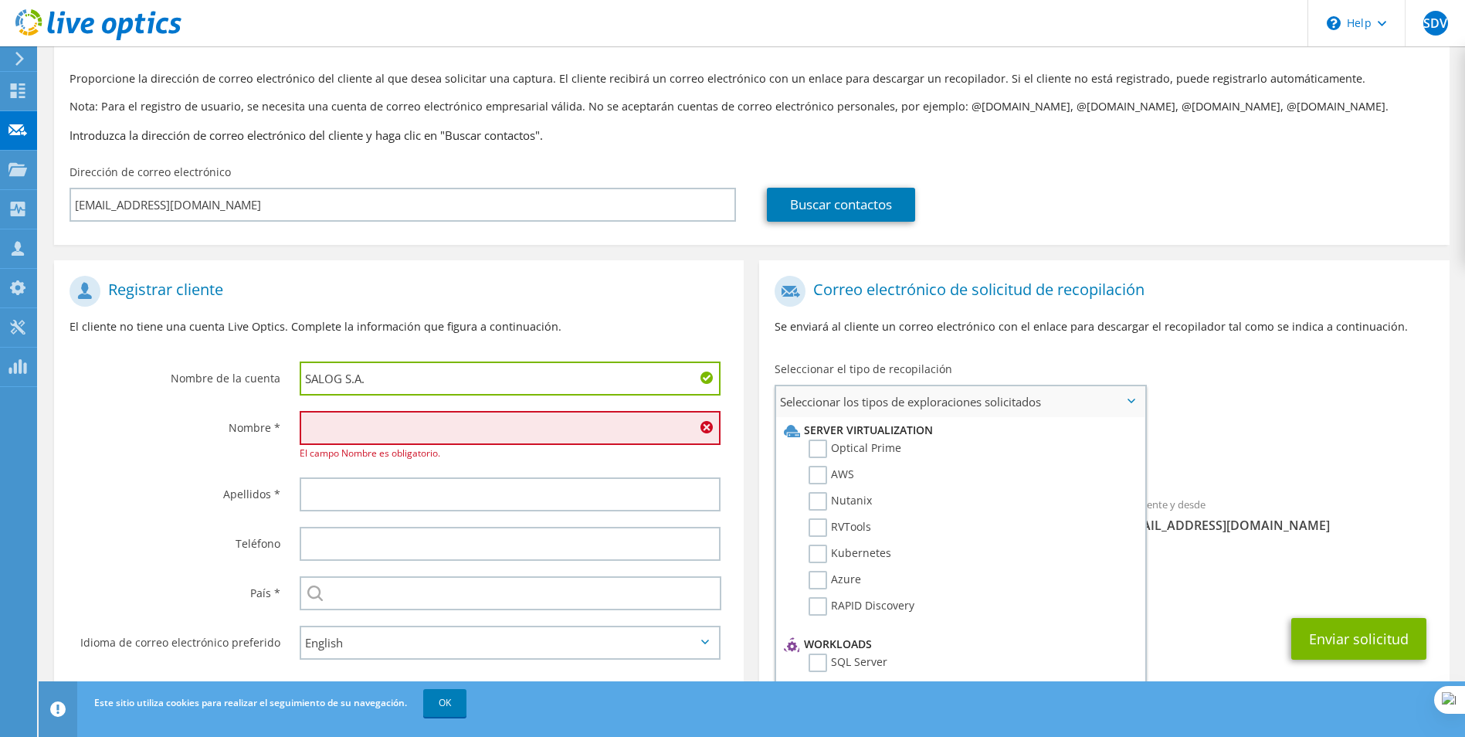
click at [874, 439] on li "Optical Prime" at bounding box center [958, 452] width 356 height 26
click at [863, 439] on label "Optical Prime" at bounding box center [855, 448] width 93 height 19
click at [0, 0] on input "Optical Prime" at bounding box center [0, 0] width 0 height 0
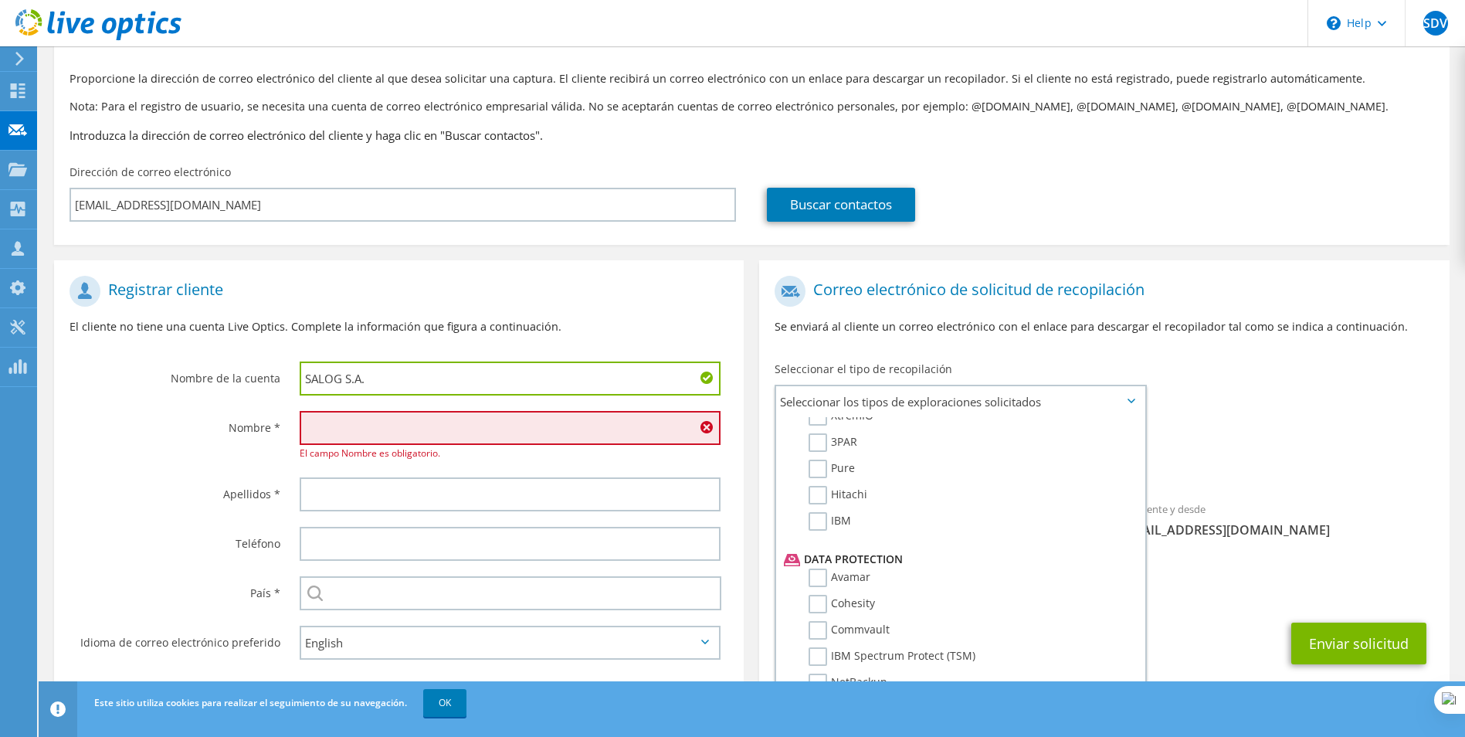
scroll to position [541, 0]
click at [1244, 452] on span "Optical Prime" at bounding box center [1104, 464] width 659 height 25
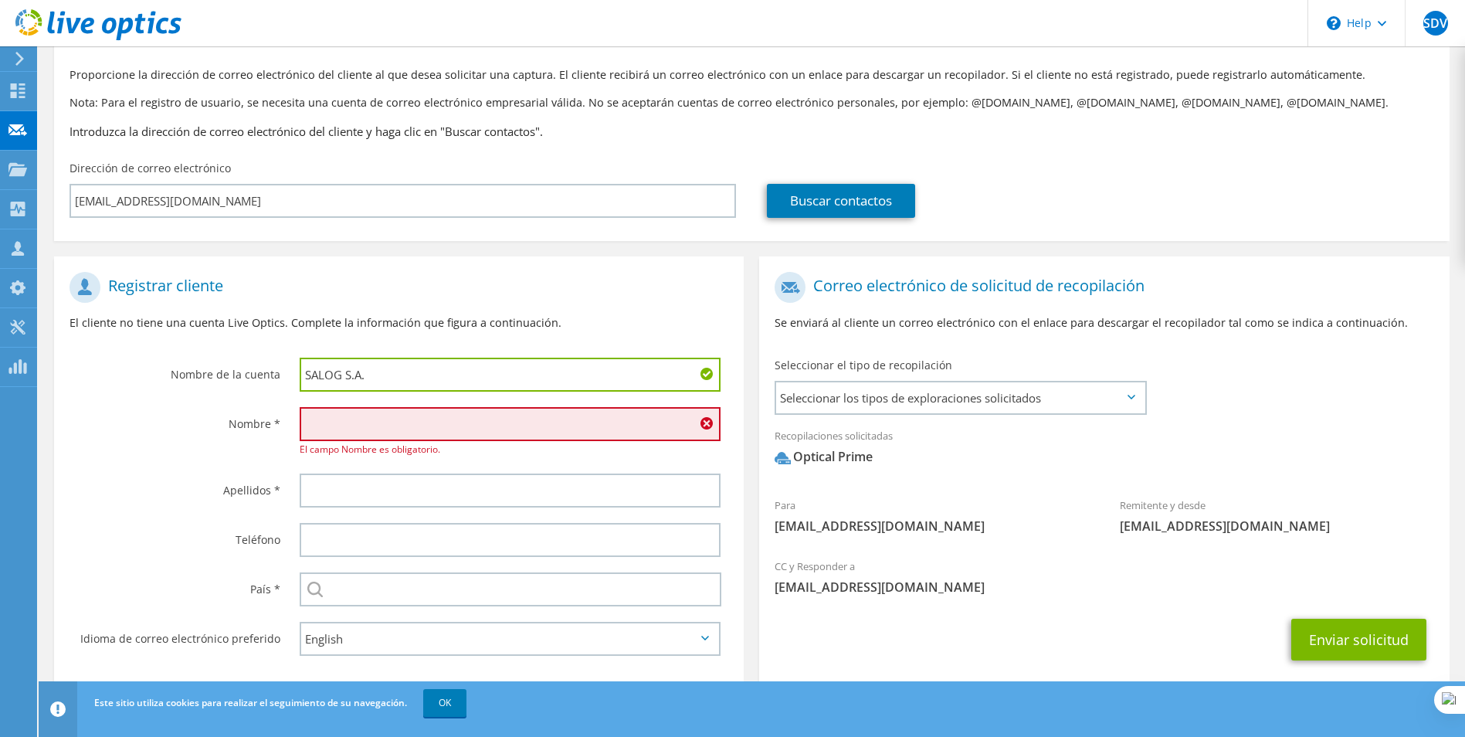
scroll to position [113, 0]
click at [439, 406] on input "text" at bounding box center [511, 423] width 422 height 34
click at [467, 406] on input "text" at bounding box center [511, 423] width 422 height 34
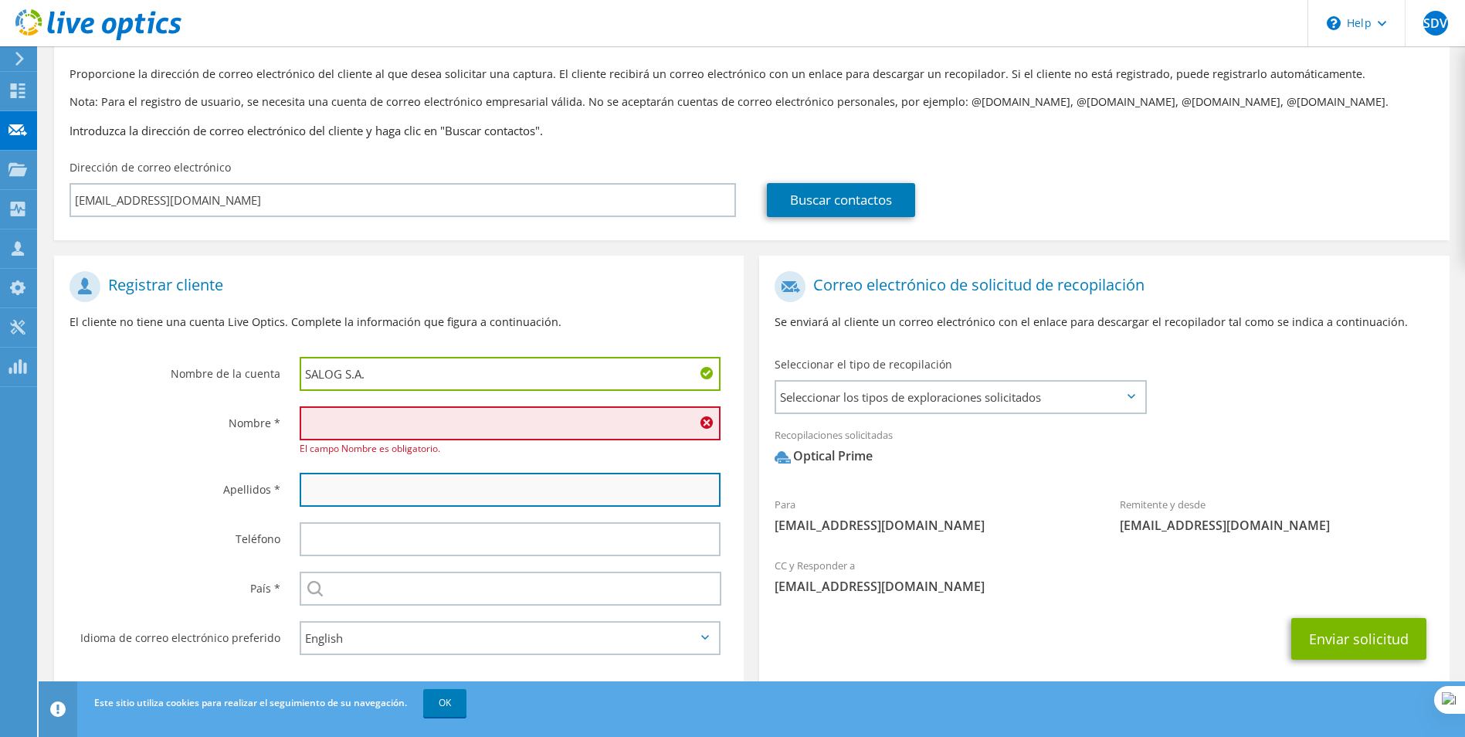
click at [307, 473] on input "text" at bounding box center [511, 490] width 422 height 34
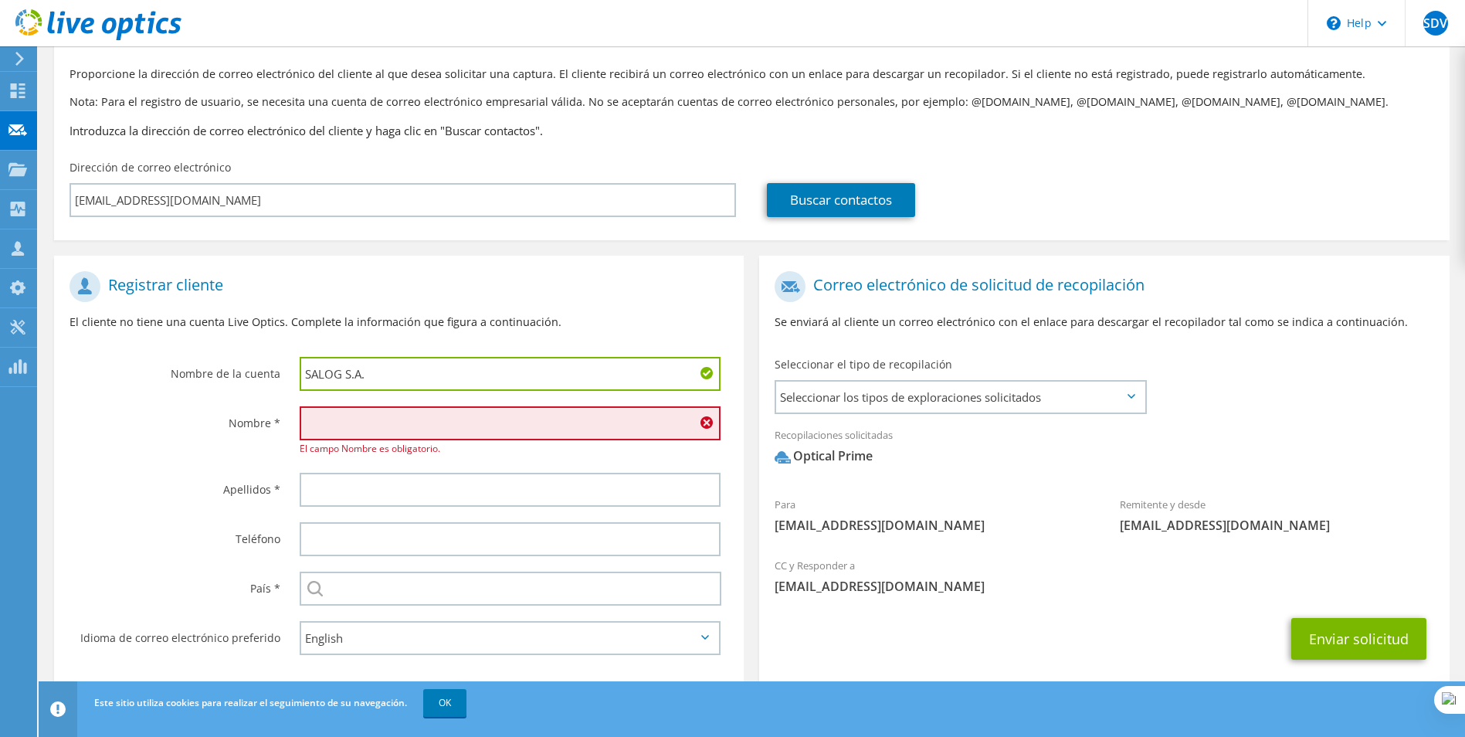
click at [343, 406] on input "text" at bounding box center [511, 423] width 422 height 34
click at [276, 416] on div "Nombre * El campo Nombre es obligatorio." at bounding box center [399, 432] width 690 height 66
click at [321, 406] on input "text" at bounding box center [511, 423] width 422 height 34
type input "f"
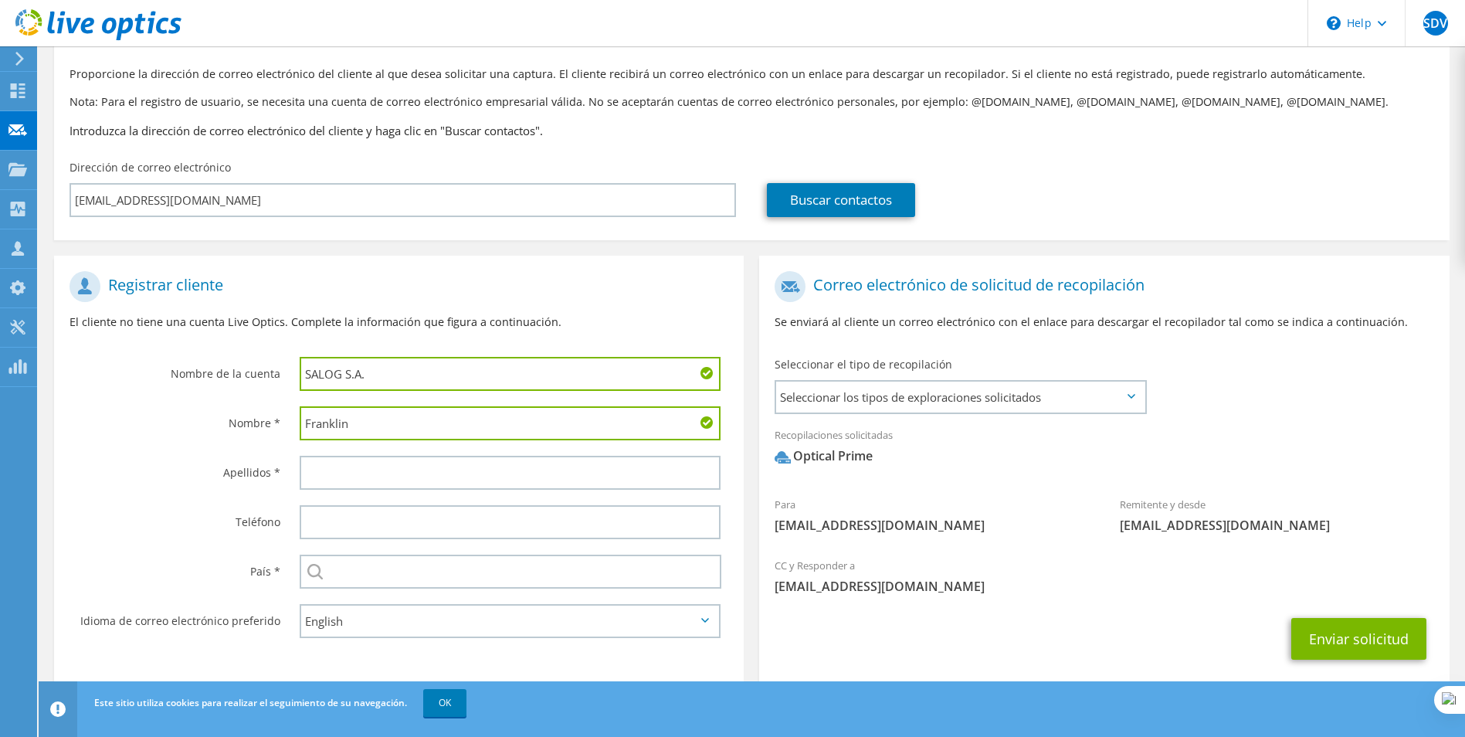
type input "Franklin"
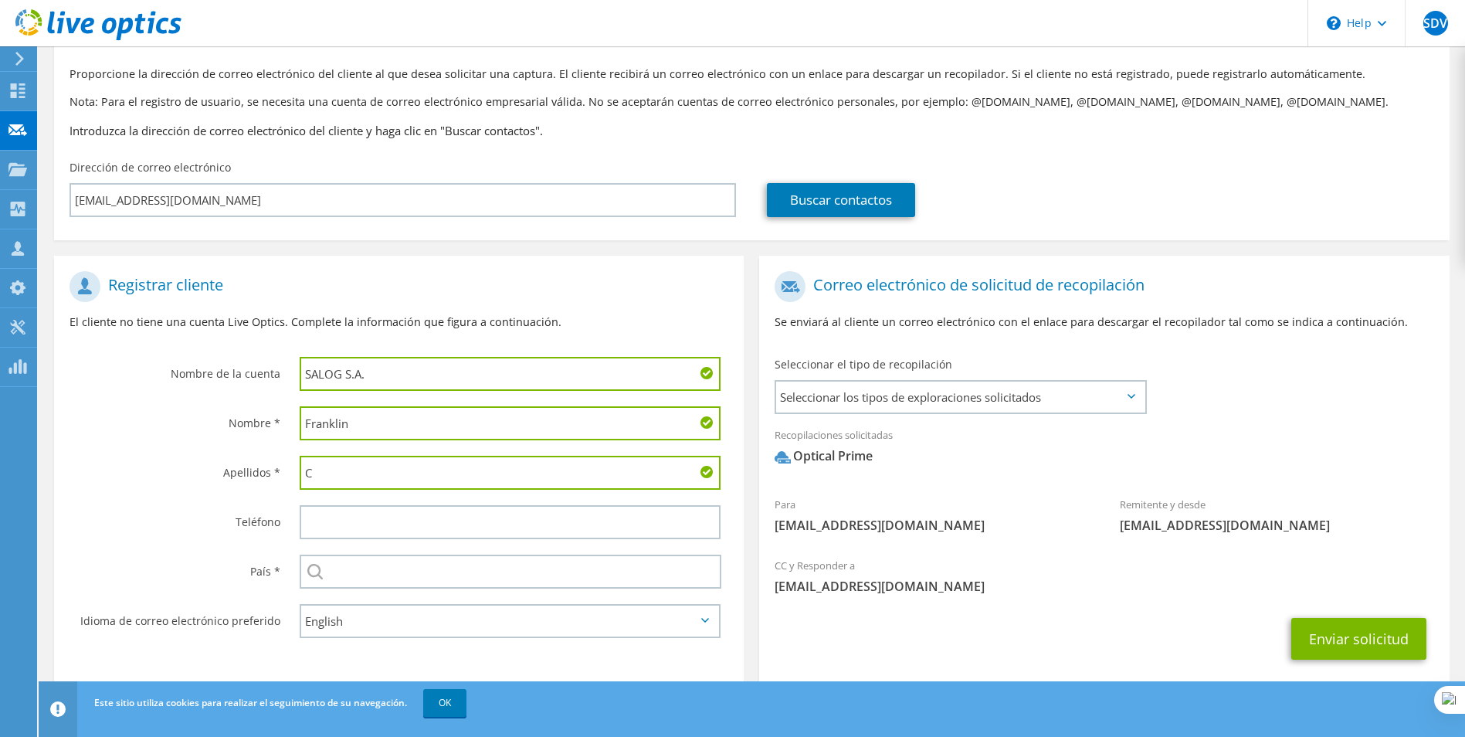
drag, startPoint x: 375, startPoint y: 439, endPoint x: 249, endPoint y: 443, distance: 125.9
click at [375, 456] on input "C" at bounding box center [511, 473] width 422 height 34
click at [250, 448] on div "Apellidos * C" at bounding box center [399, 472] width 690 height 49
type input "s"
type input "Salog"
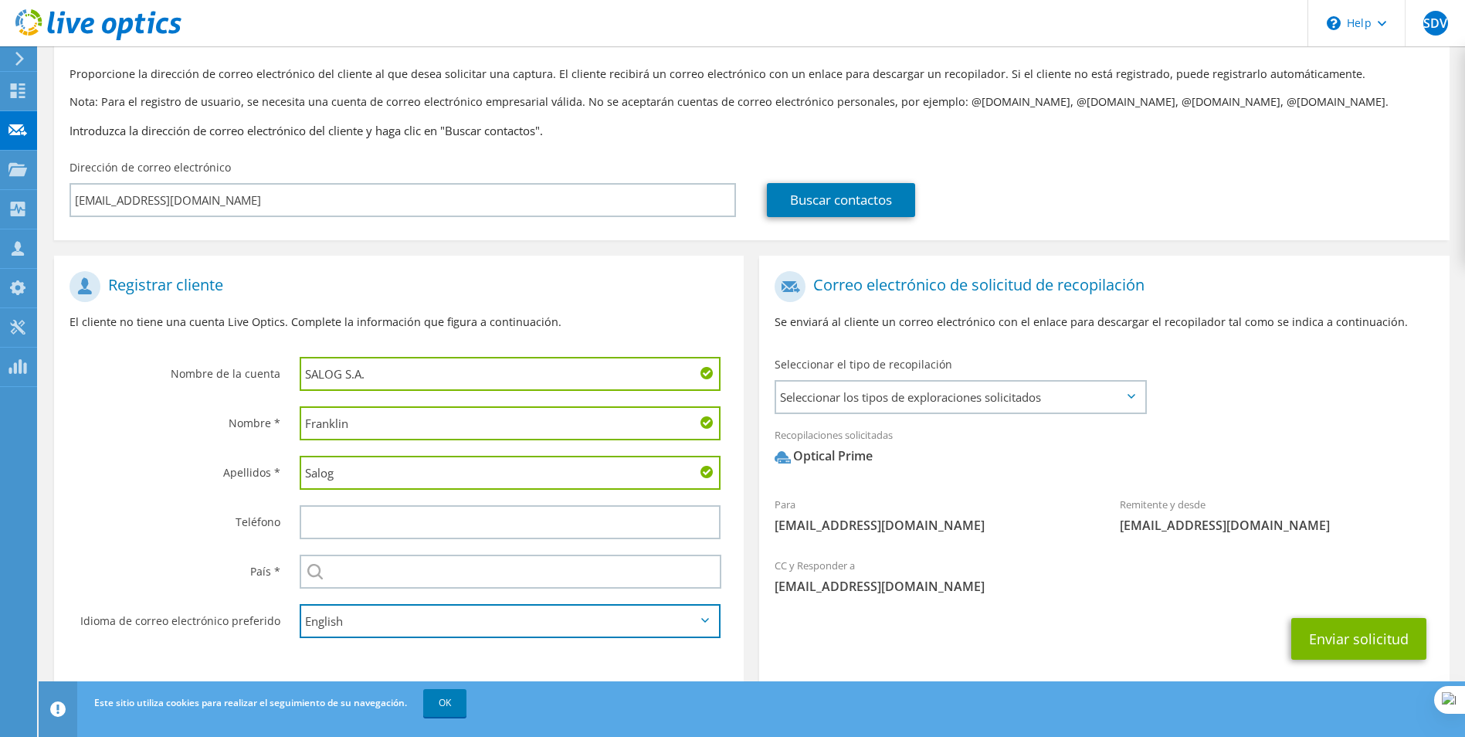
click at [470, 604] on select "English Deutsch Español Français Italiano Polski Português Русский 한국어 中文 日本語" at bounding box center [511, 621] width 422 height 34
select select "es-ES"
click at [300, 604] on select "English Deutsch Español Français Italiano Polski Português Русский 한국어 中文 日本語" at bounding box center [511, 621] width 422 height 34
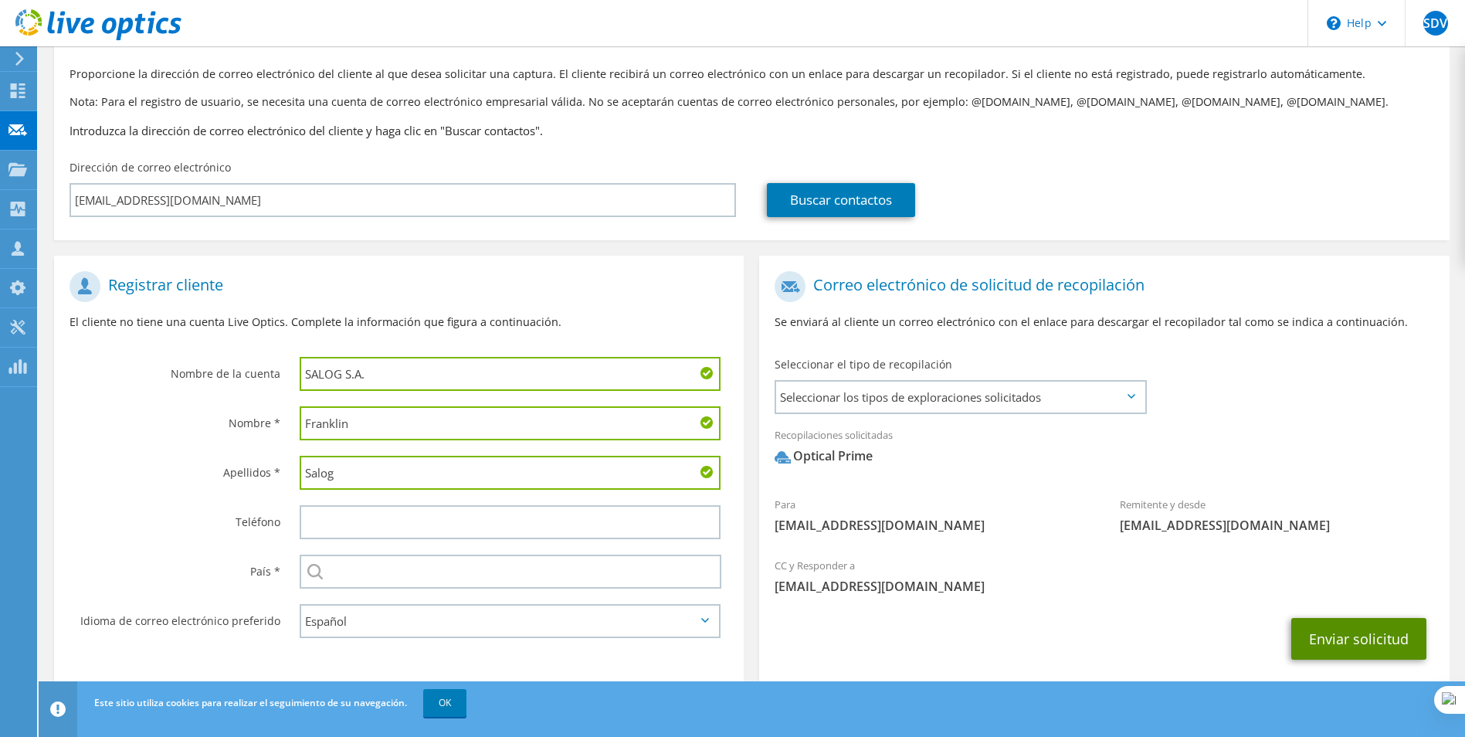
click at [1353, 618] on button "Enviar solicitud" at bounding box center [1358, 639] width 135 height 42
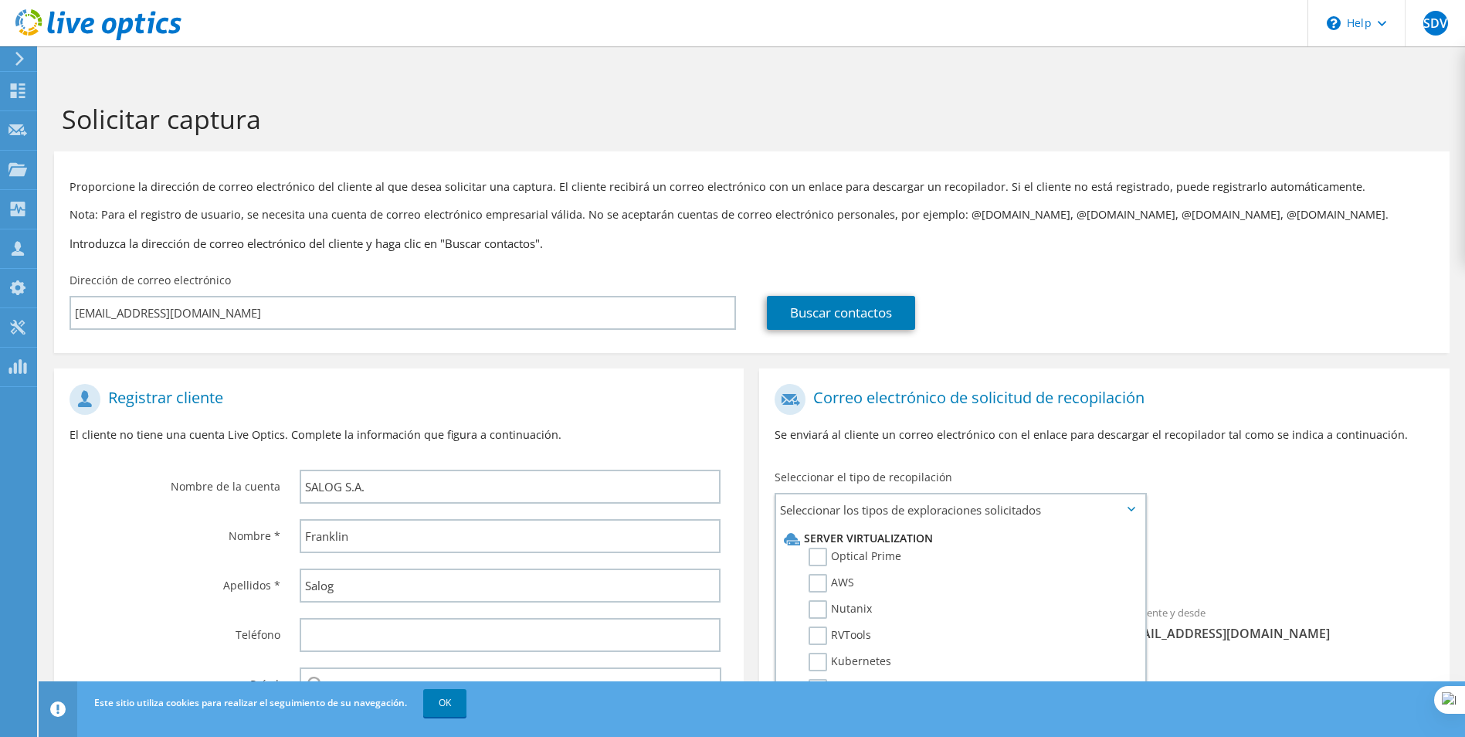
click at [15, 62] on icon at bounding box center [20, 59] width 12 height 14
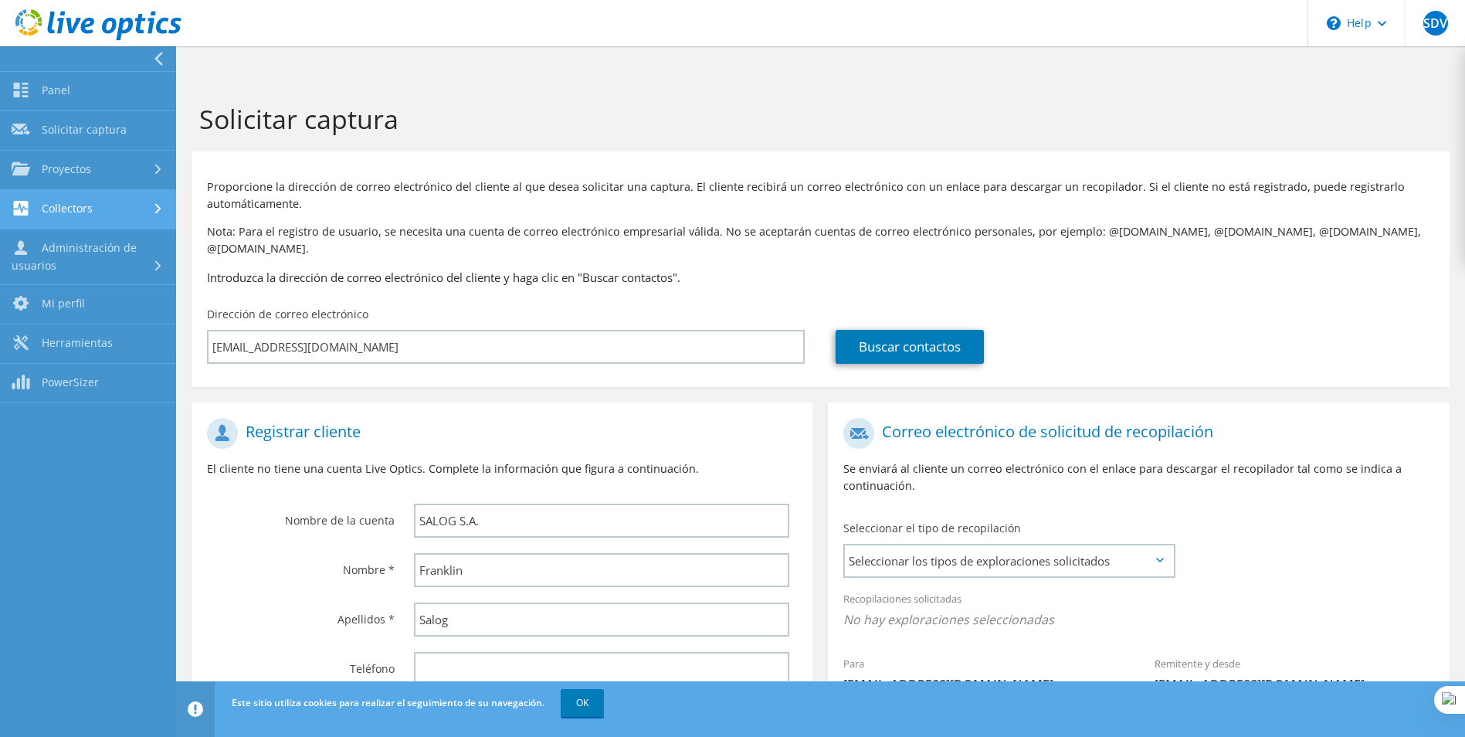
click at [127, 206] on link "Collectors" at bounding box center [88, 209] width 176 height 39
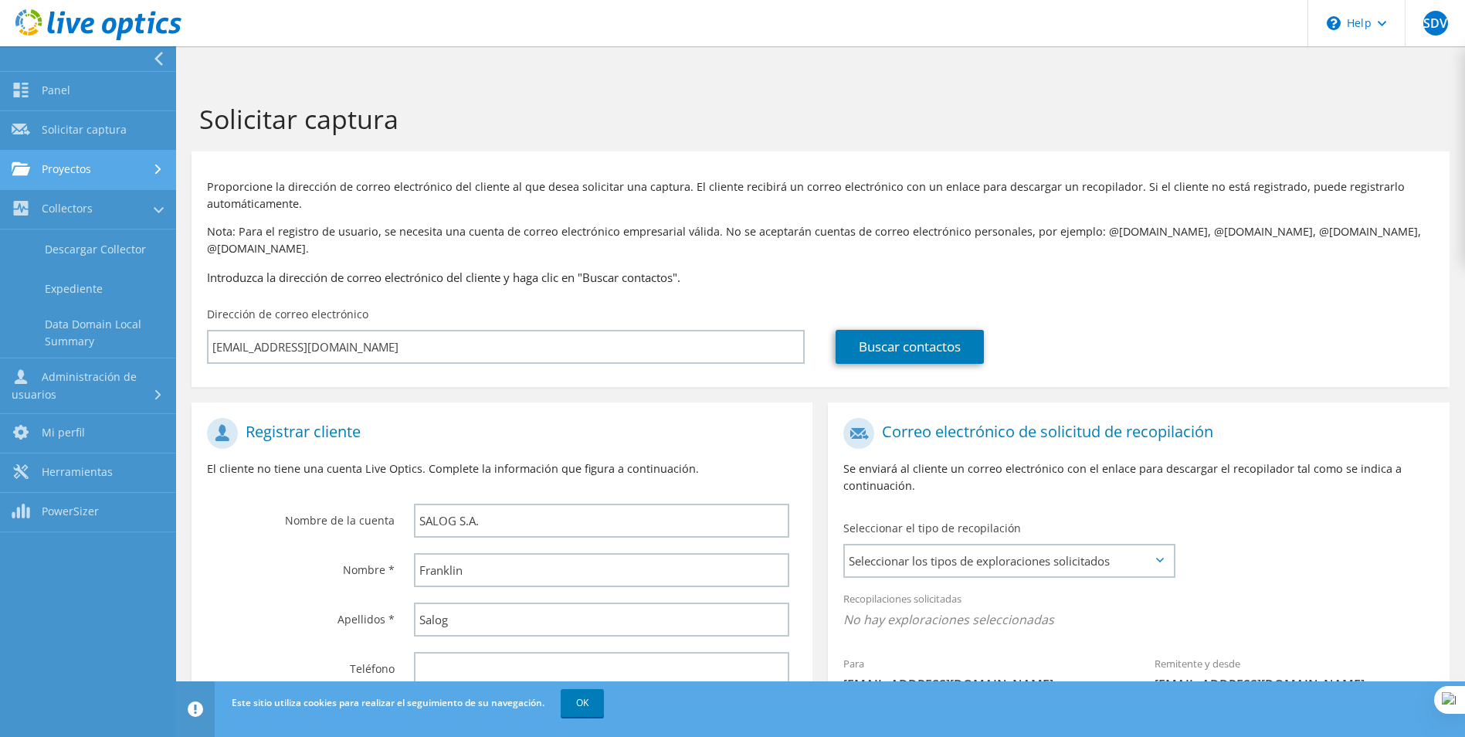
click at [95, 173] on link "Proyectos" at bounding box center [88, 170] width 176 height 39
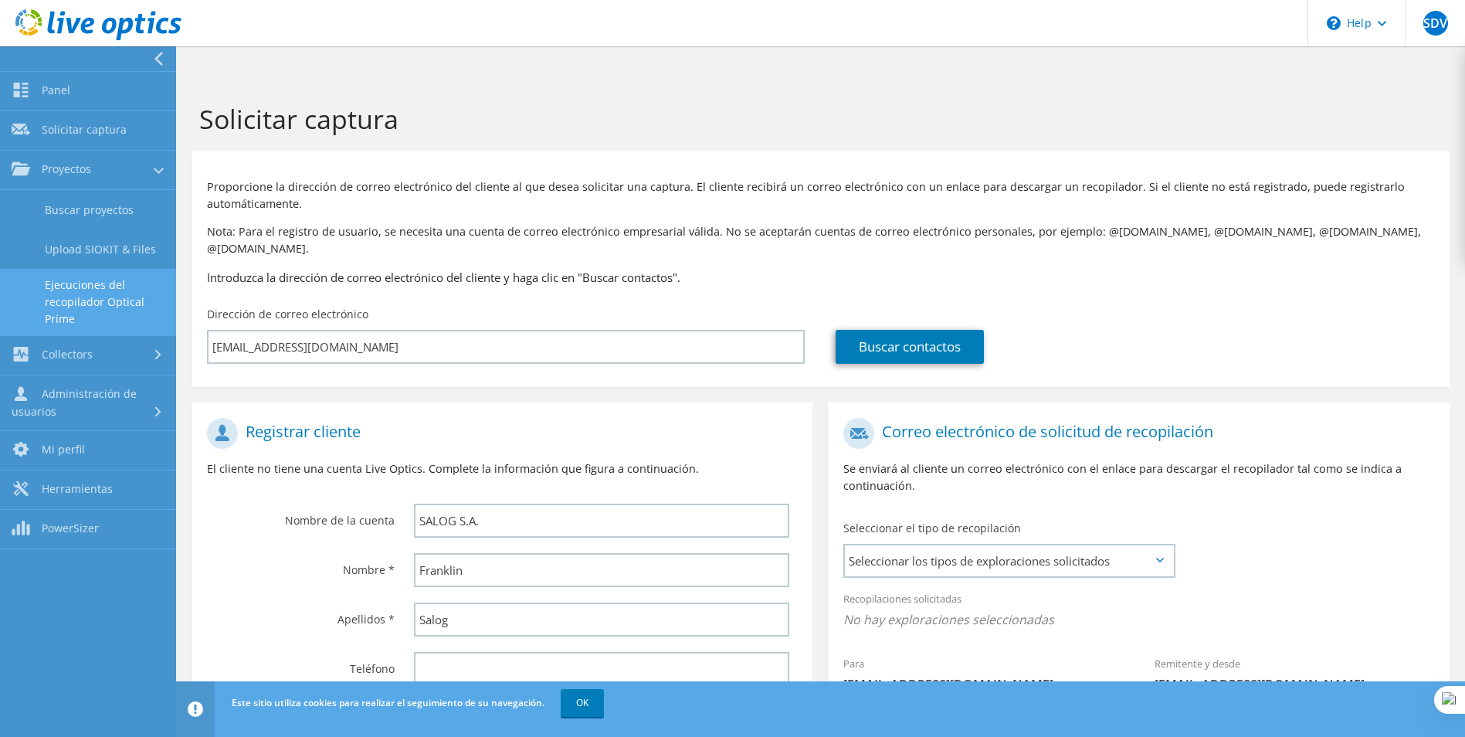
click at [117, 295] on link "Ejecuciones del recopilador Optical Prime" at bounding box center [88, 302] width 176 height 66
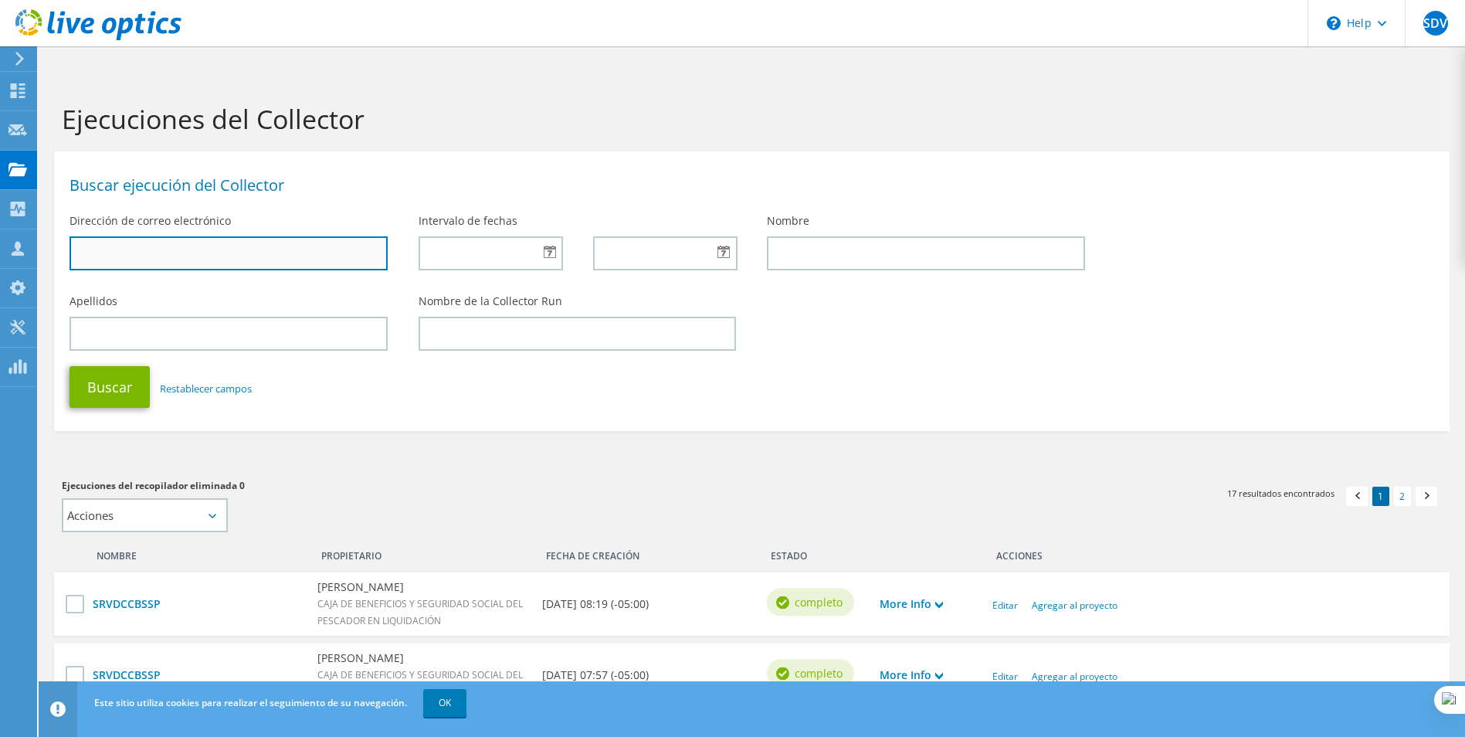
click at [232, 236] on input "text" at bounding box center [229, 253] width 318 height 34
click at [437, 477] on h3 "Ejecuciones del recopilador eliminada 0" at bounding box center [399, 485] width 674 height 17
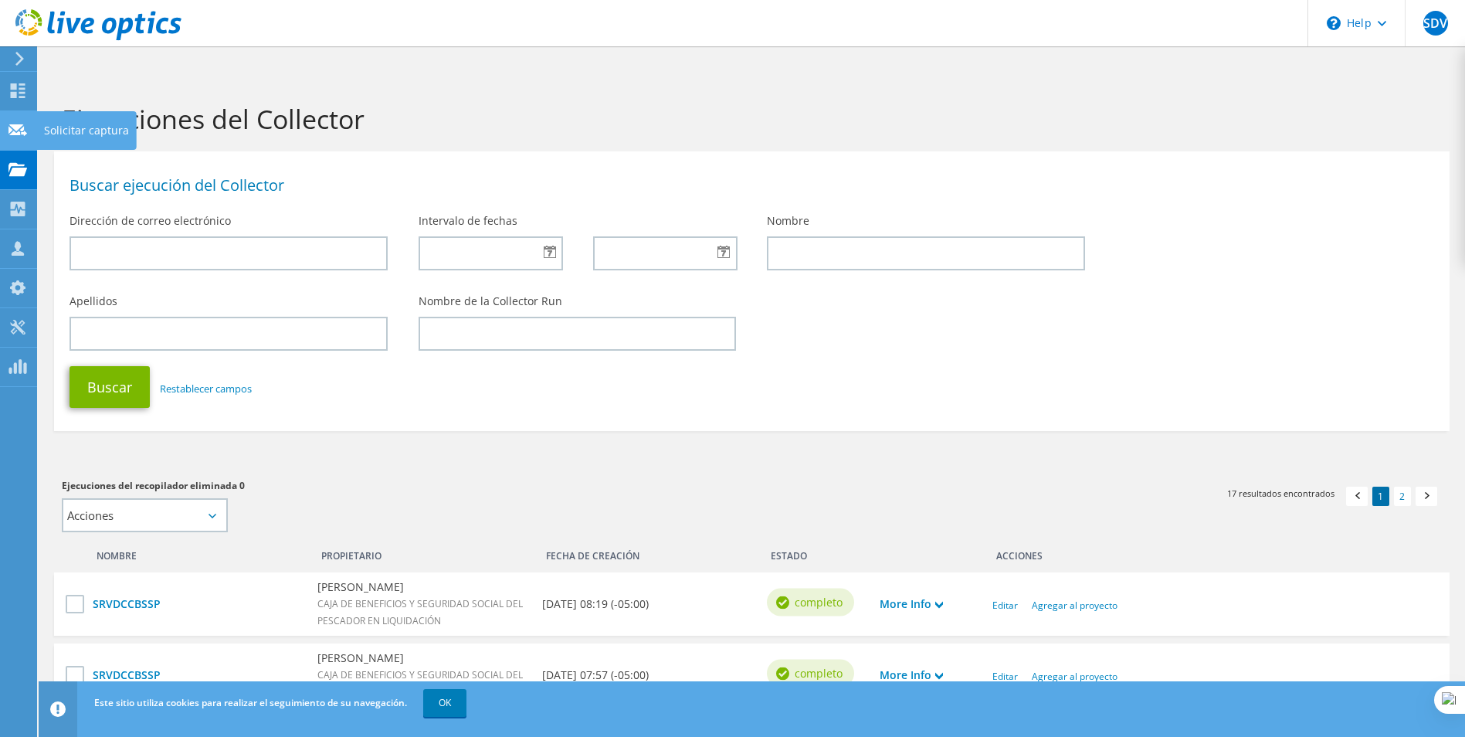
click at [9, 124] on use at bounding box center [17, 130] width 19 height 12
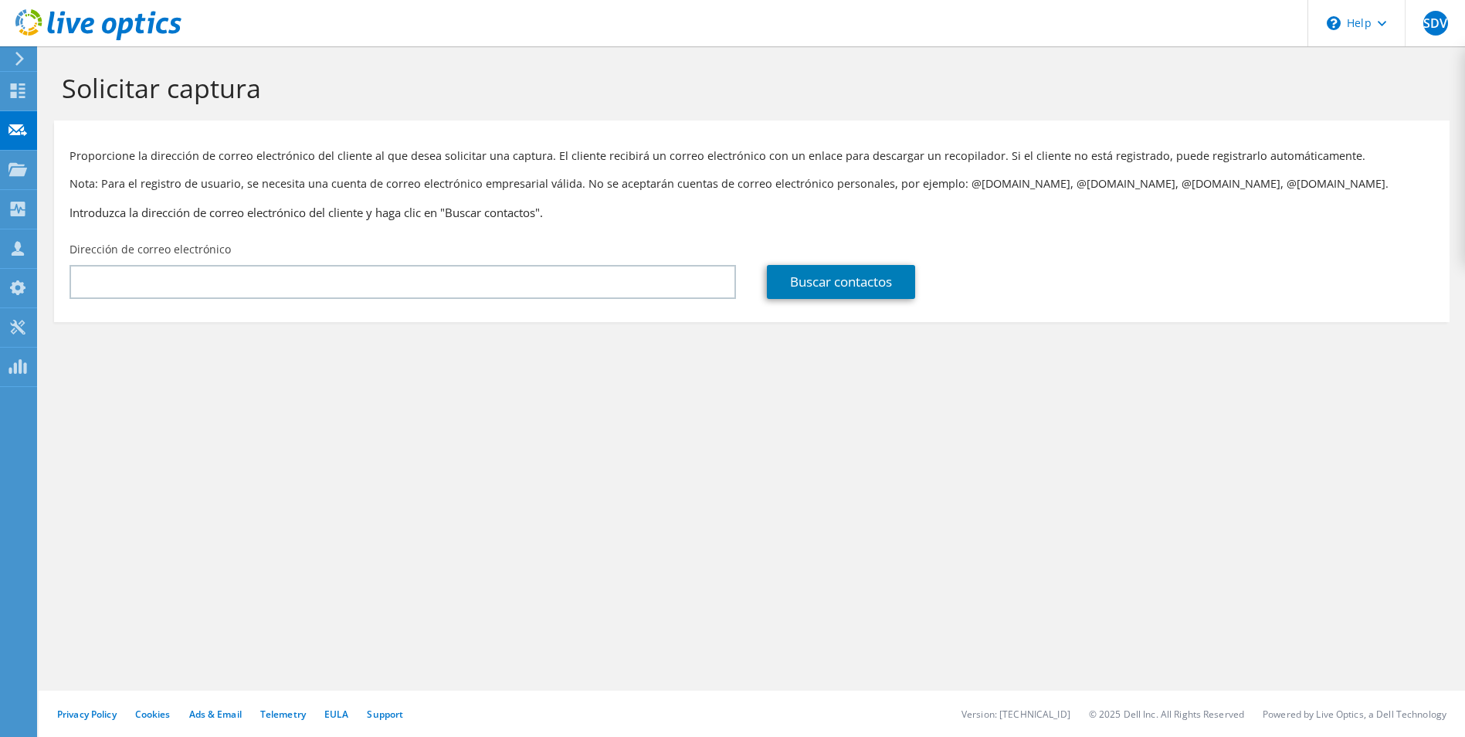
drag, startPoint x: 565, startPoint y: 263, endPoint x: 565, endPoint y: 280, distance: 17.8
click at [565, 263] on div "Dirección de correo electrónico" at bounding box center [402, 270] width 697 height 73
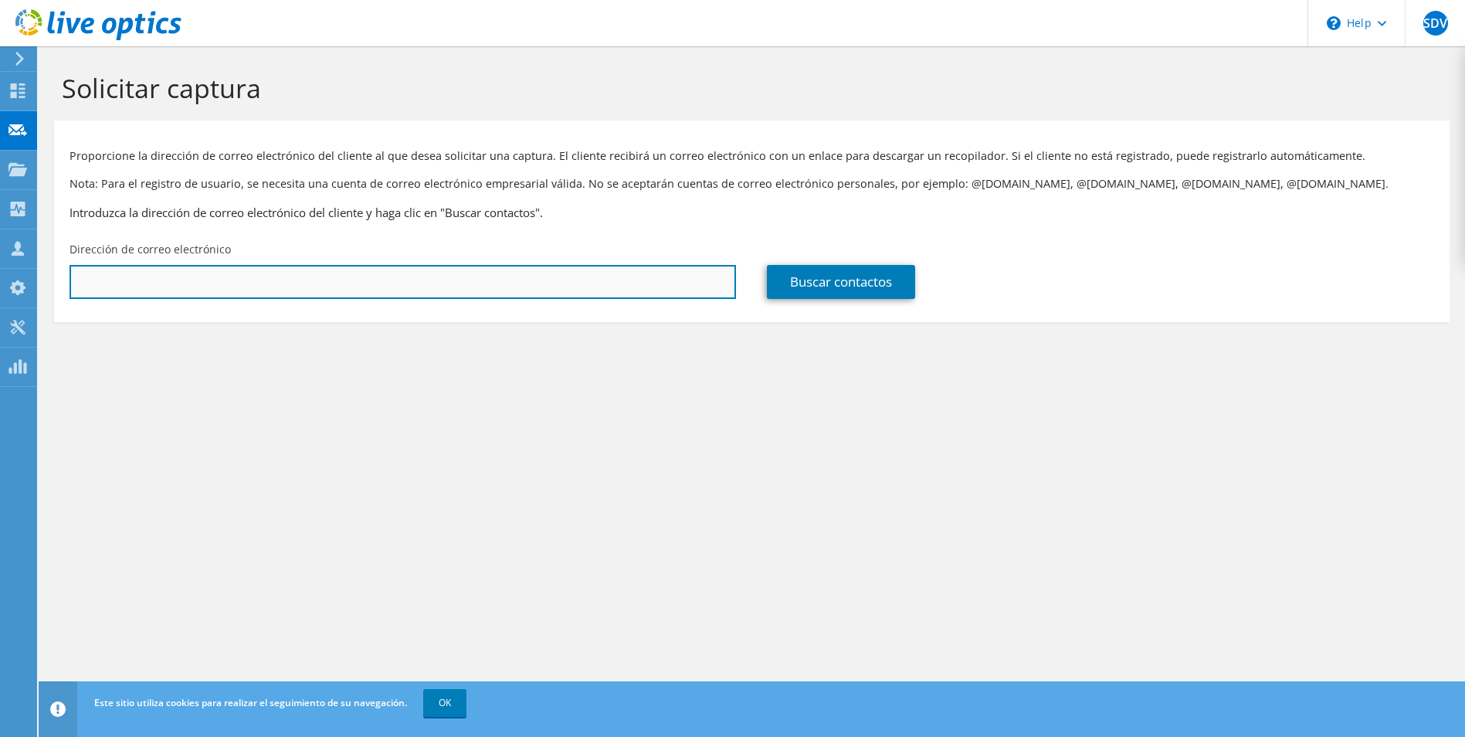
click at [565, 280] on input "text" at bounding box center [403, 282] width 667 height 34
paste input "[EMAIL_ADDRESS][DOMAIN_NAME]"
type input "[EMAIL_ADDRESS][DOMAIN_NAME]"
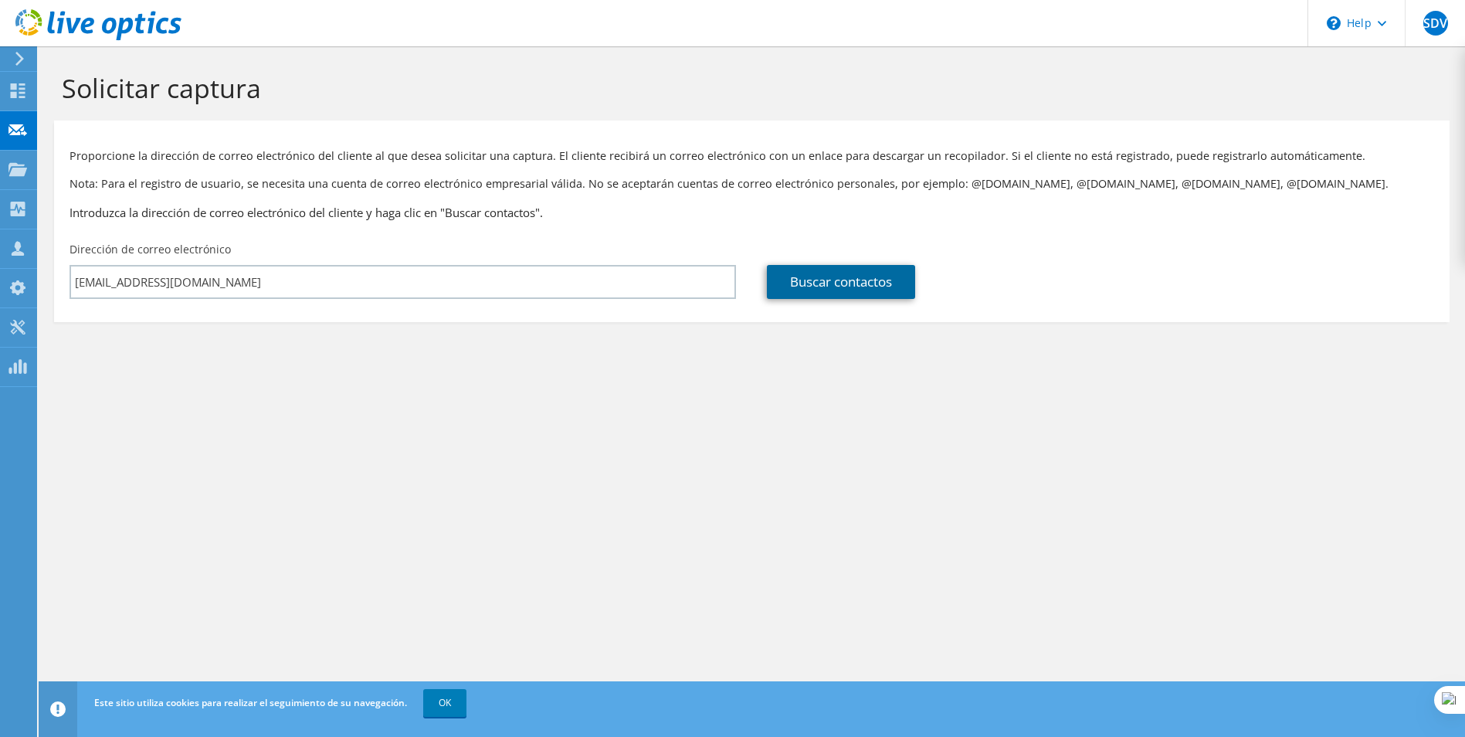
click at [809, 283] on link "Buscar contactos" at bounding box center [841, 282] width 148 height 34
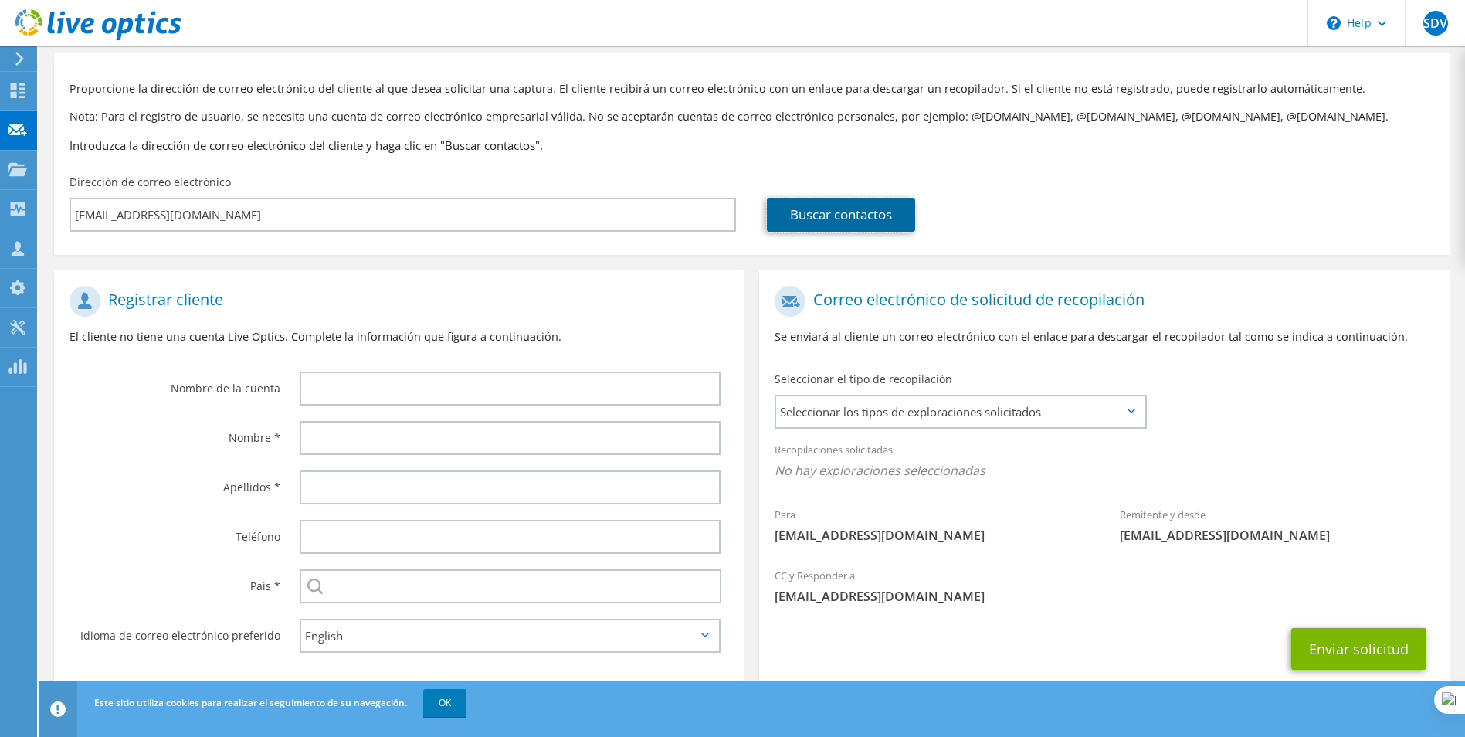
scroll to position [108, 0]
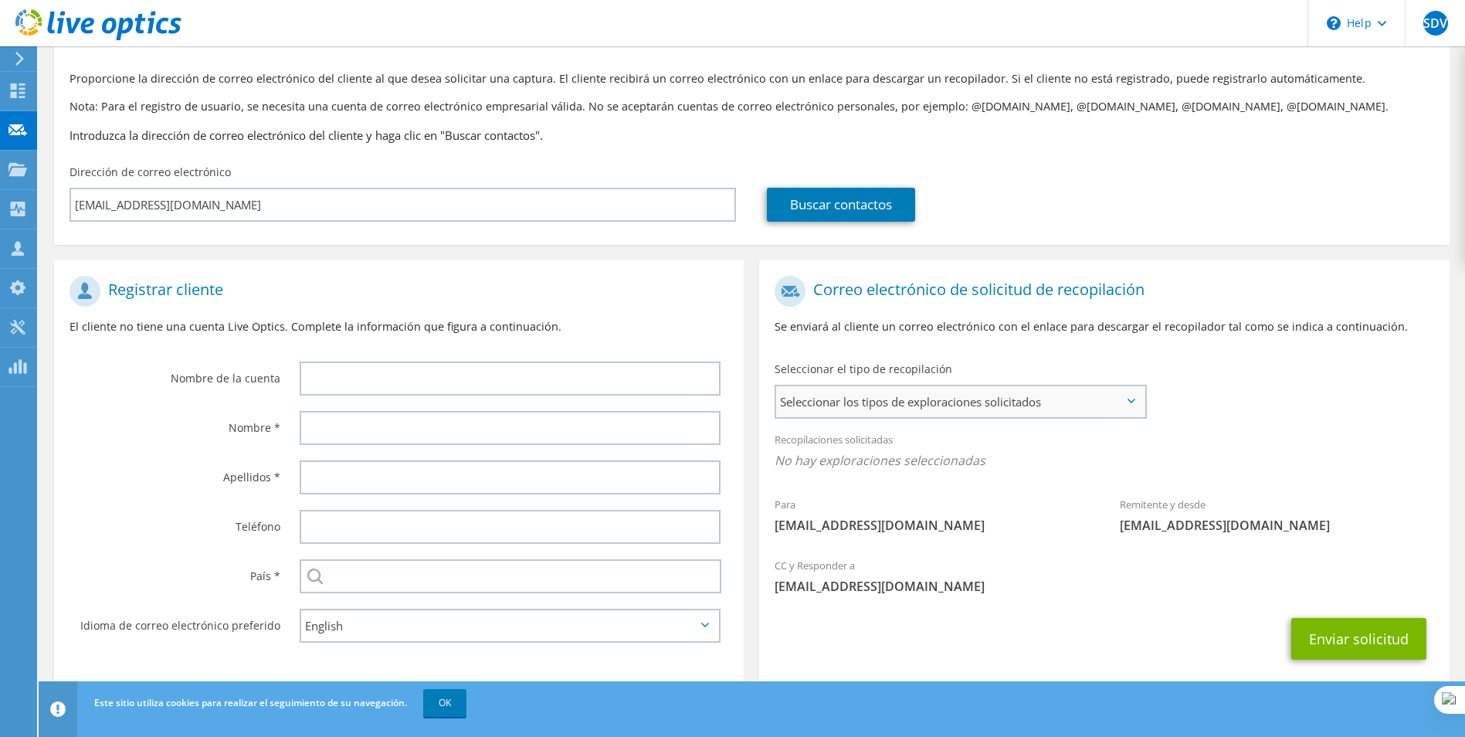
click at [942, 386] on span "Seleccionar los tipos de exploraciones solicitados" at bounding box center [960, 401] width 368 height 31
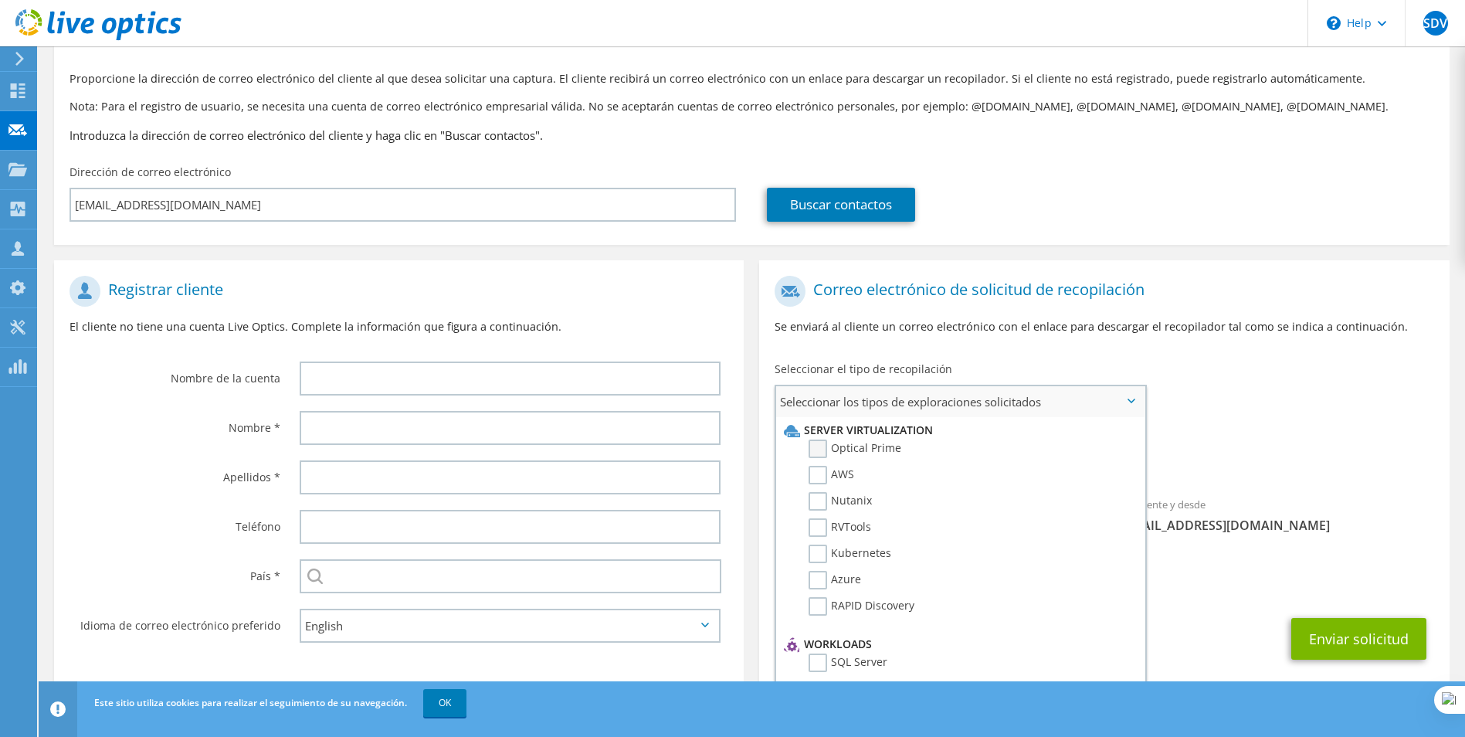
click at [880, 439] on label "Optical Prime" at bounding box center [855, 448] width 93 height 19
click at [0, 0] on input "Optical Prime" at bounding box center [0, 0] width 0 height 0
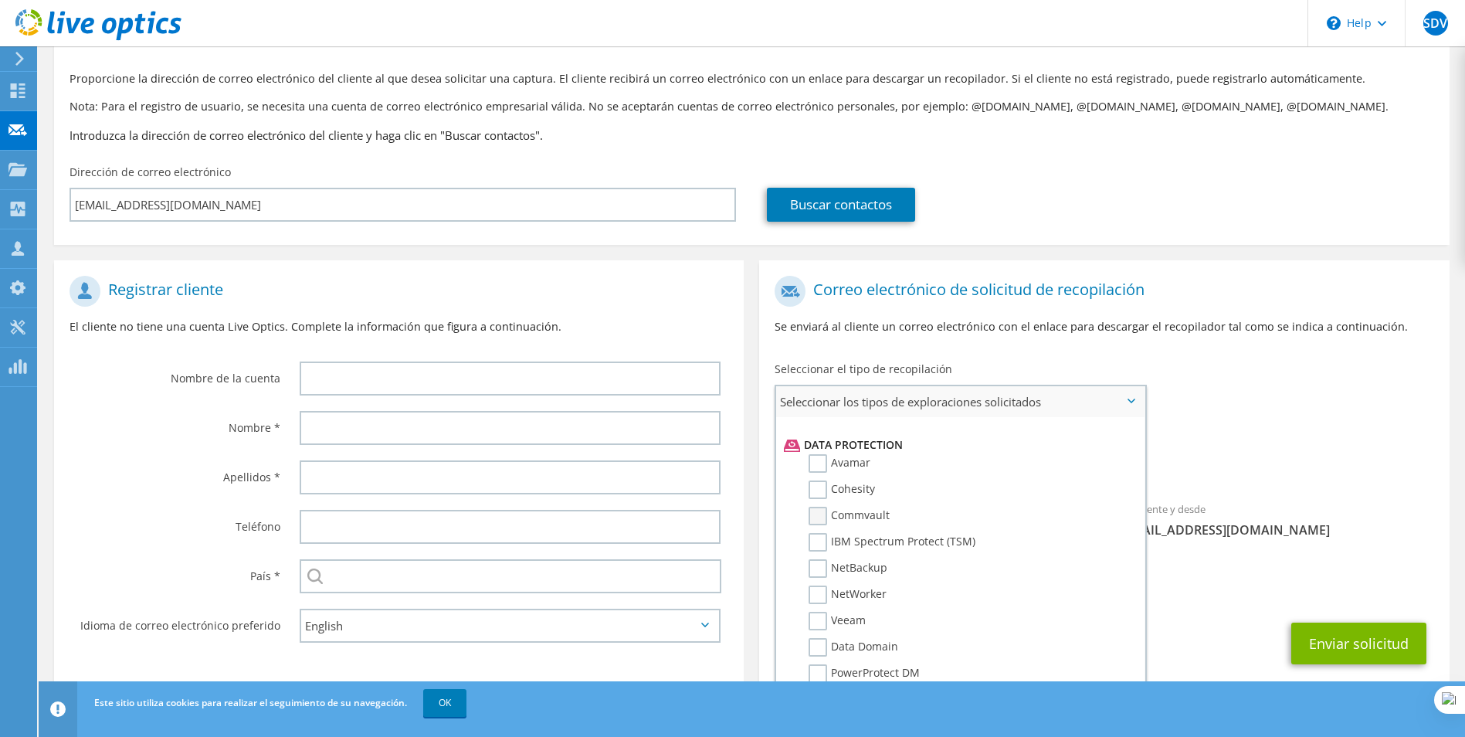
scroll to position [734, 0]
click at [1139, 268] on div "Correo electrónico de solicitud de recopilación Se enviará al cliente un correo…" at bounding box center [1104, 311] width 690 height 86
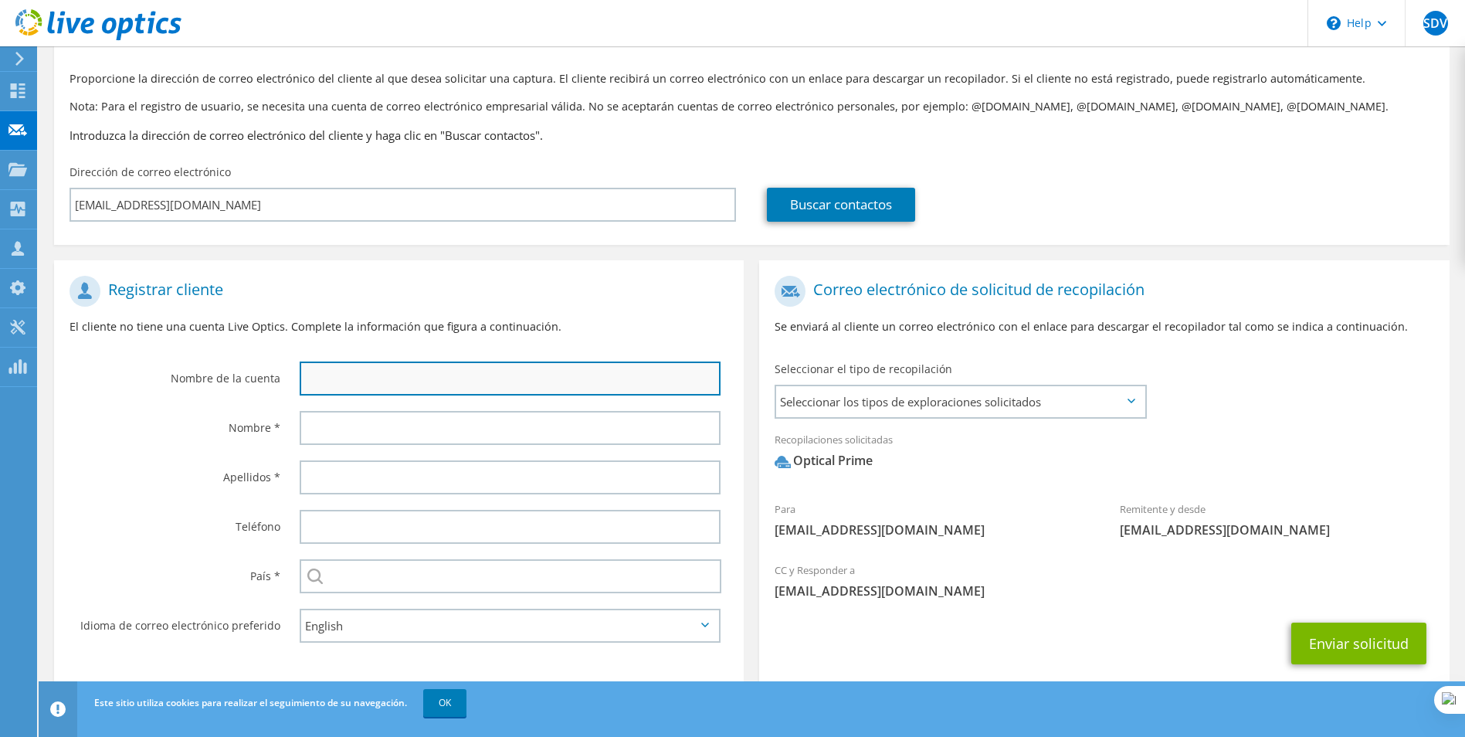
click at [486, 361] on input "text" at bounding box center [511, 378] width 422 height 34
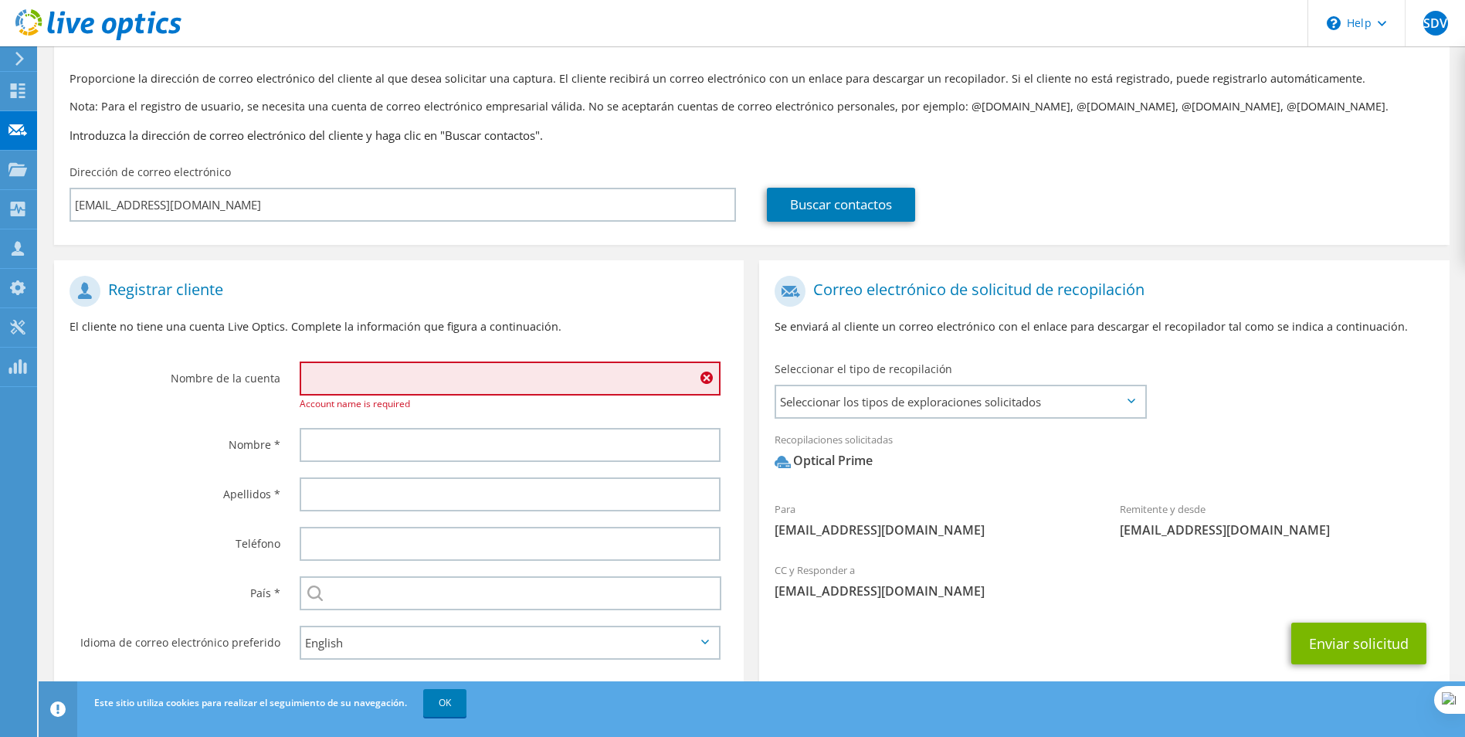
type input "f"
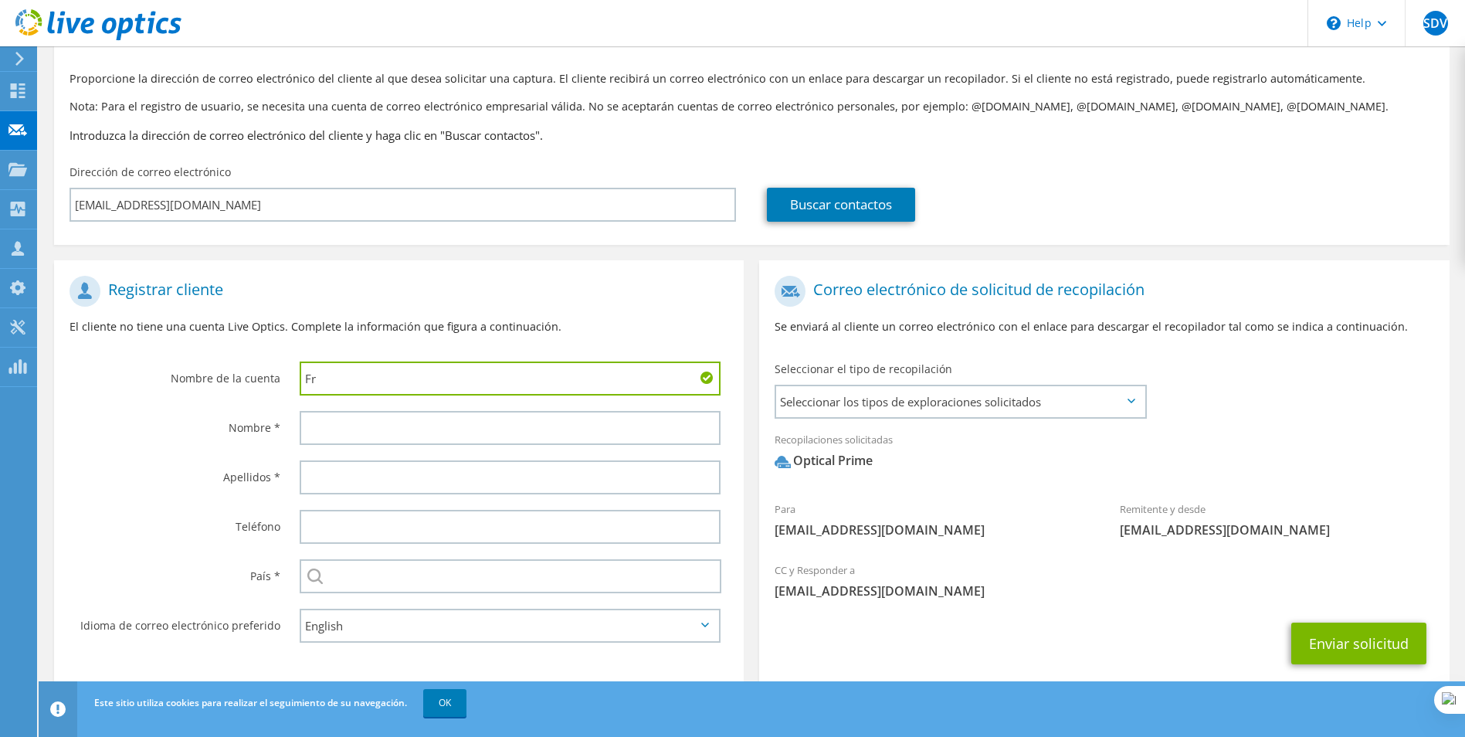
type input "F"
type input "SALOG S.A."
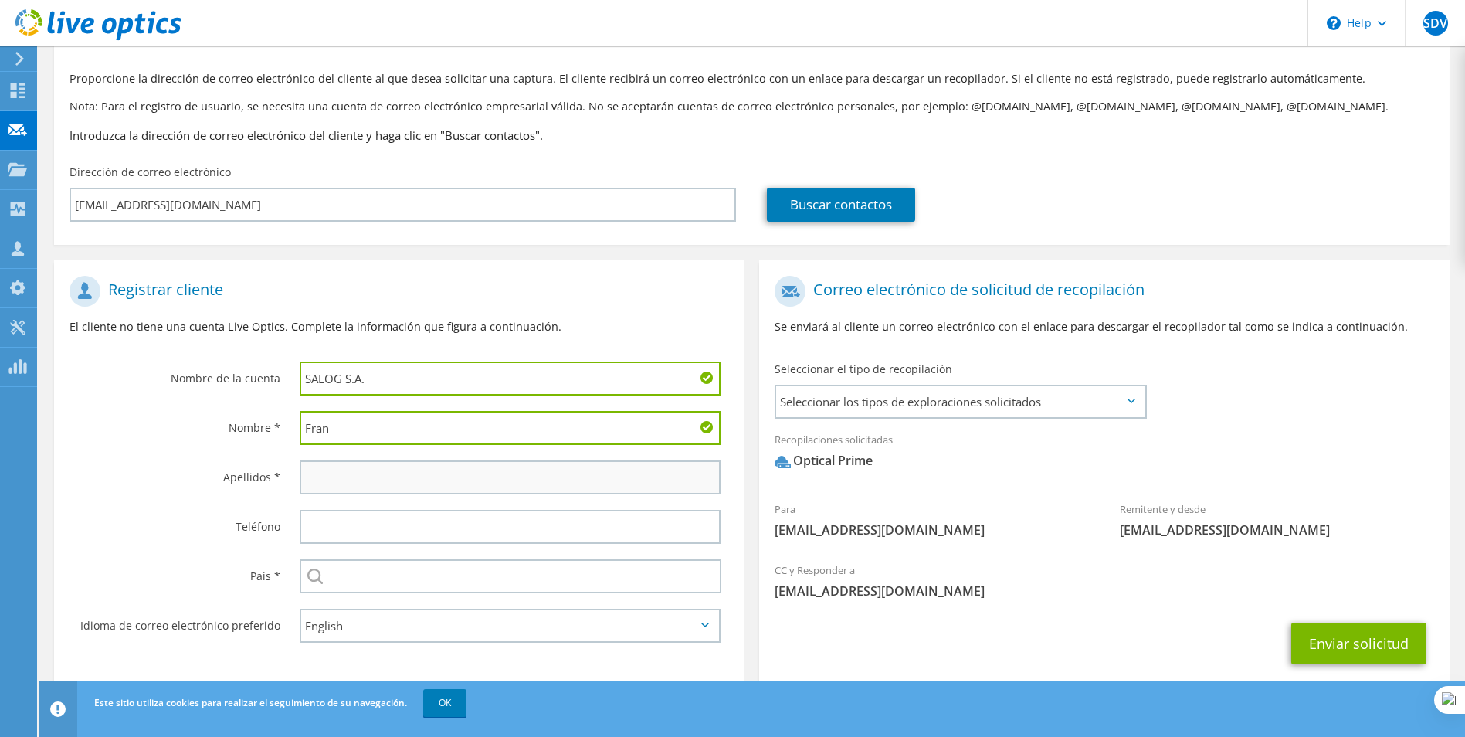
type input "Fran"
click at [656, 460] on input "text" at bounding box center [511, 477] width 422 height 34
type input "Salog"
click at [97, 551] on div "País *" at bounding box center [169, 575] width 230 height 48
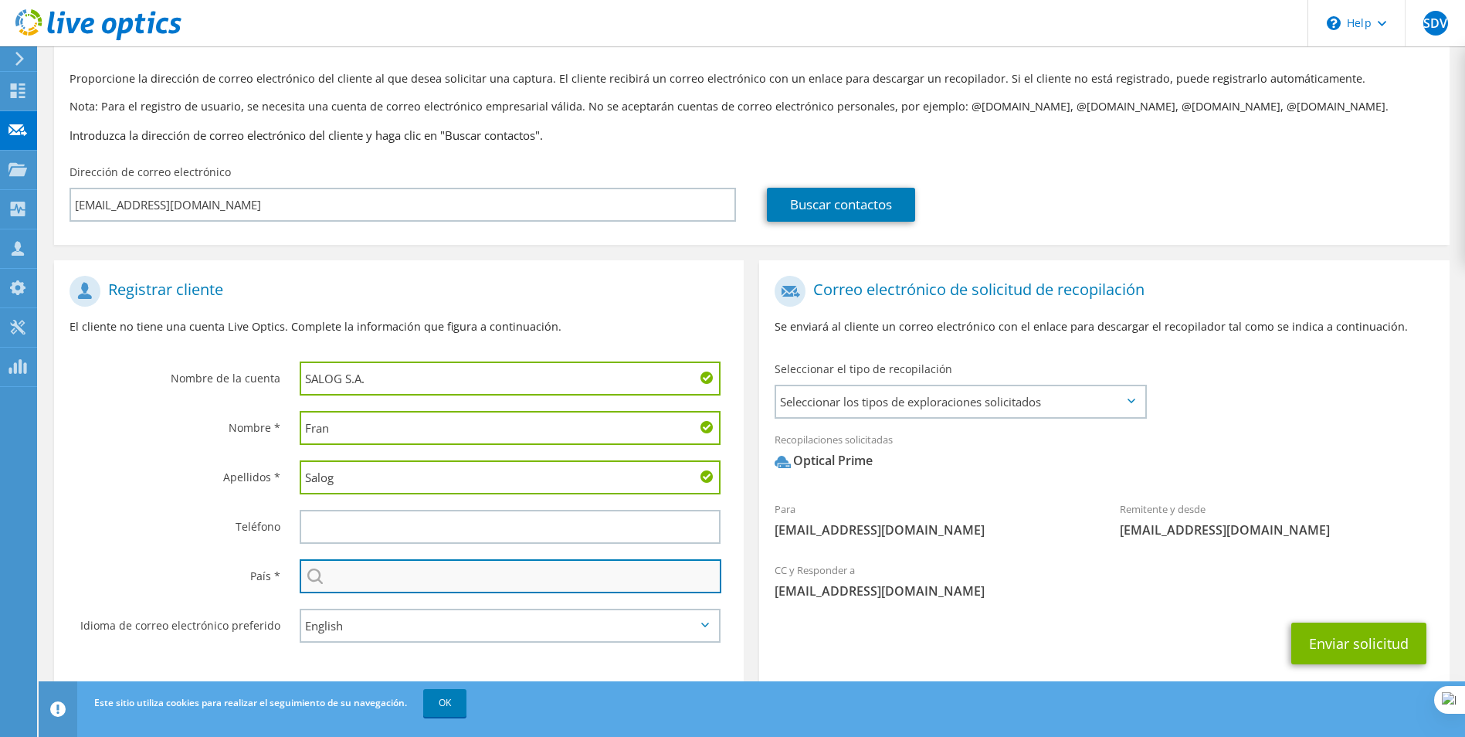
click at [467, 559] on input "text" at bounding box center [511, 576] width 422 height 34
type input "Perú"
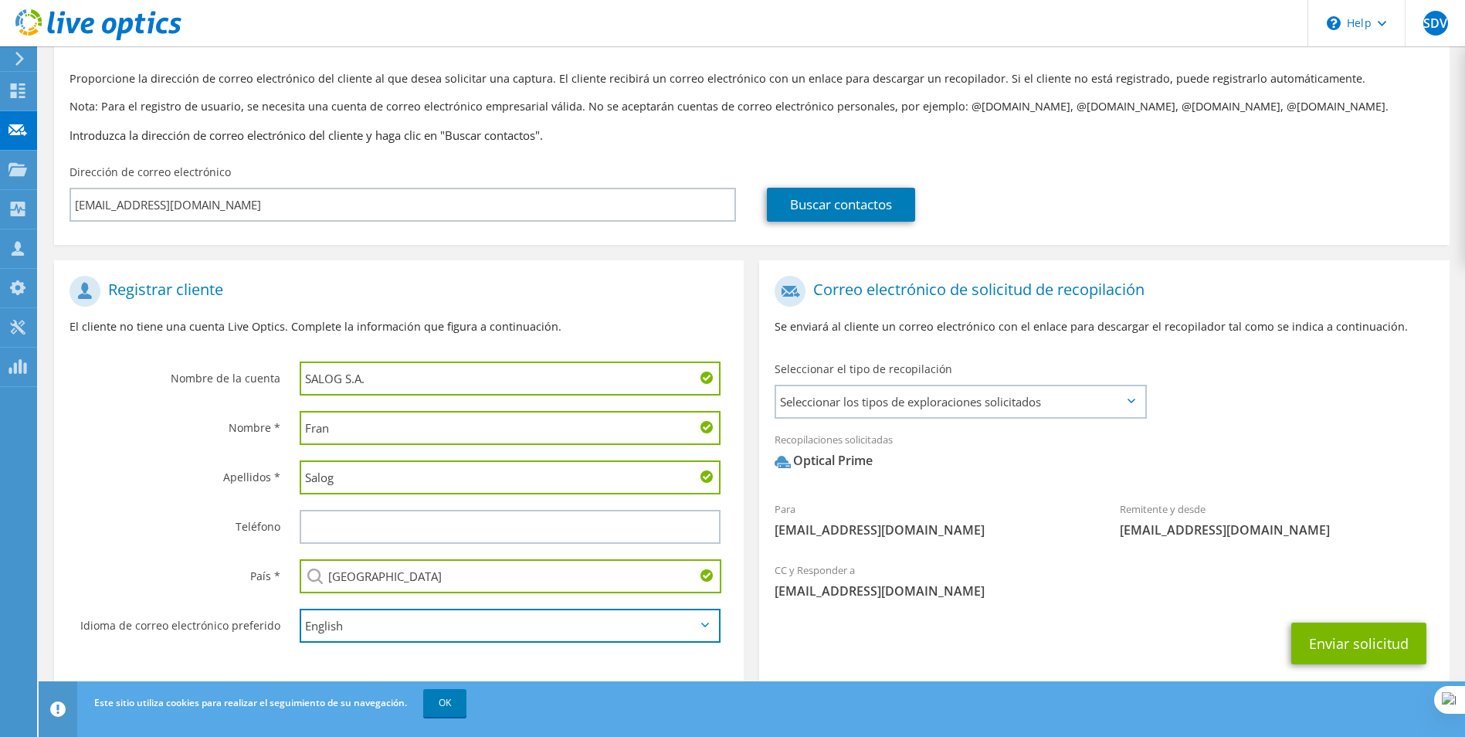
click at [437, 609] on select "English Deutsch Español Français Italiano Polski Português Русский 한국어 中文 日本語" at bounding box center [511, 626] width 422 height 34
select select "es-ES"
click at [300, 609] on select "English Deutsch Español Français Italiano Polski Português Русский 한국어 中文 日本語" at bounding box center [511, 626] width 422 height 34
click at [1028, 386] on span "Seleccionar los tipos de exploraciones solicitados" at bounding box center [960, 401] width 368 height 31
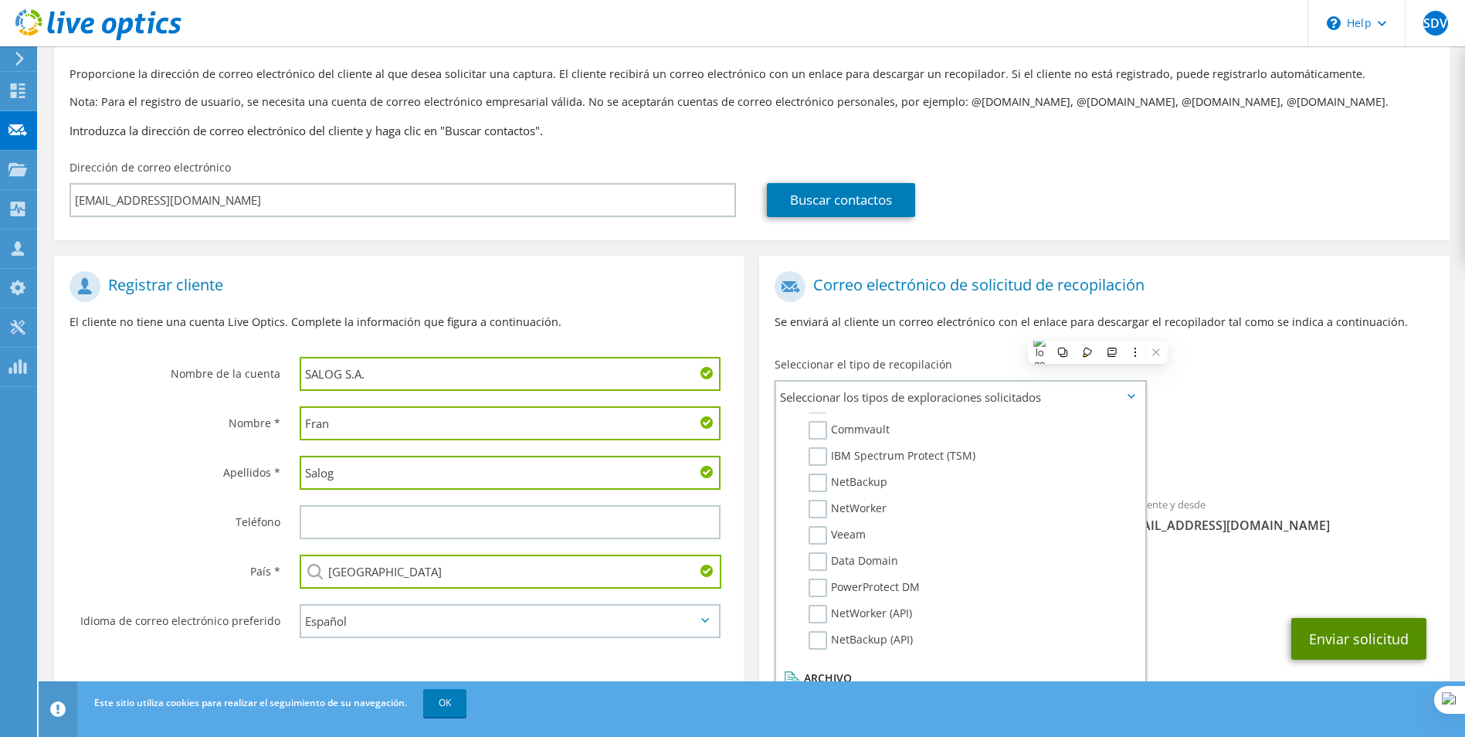
click at [1345, 618] on button "Enviar solicitud" at bounding box center [1358, 639] width 135 height 42
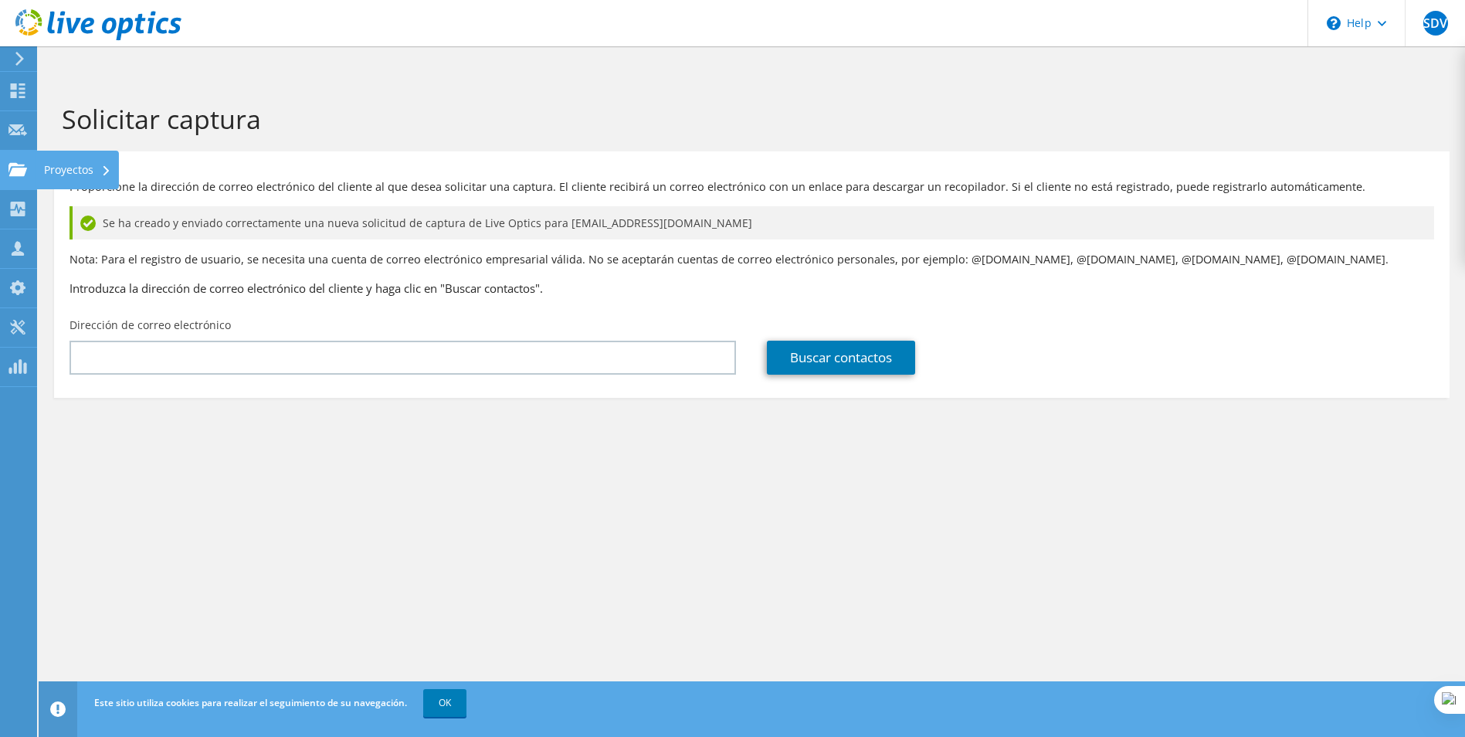
click at [19, 165] on use at bounding box center [17, 168] width 19 height 13
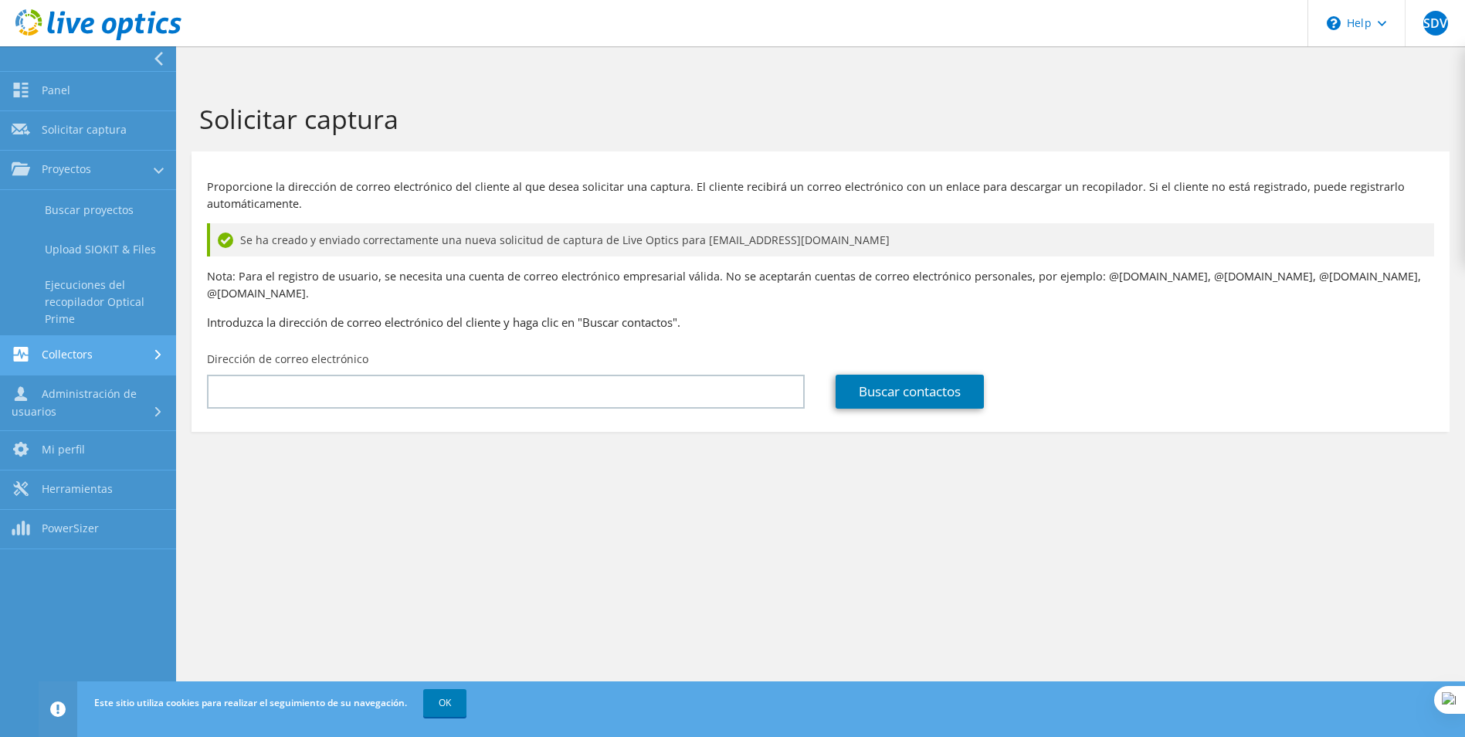
click at [100, 359] on link "Collectors" at bounding box center [88, 355] width 176 height 39
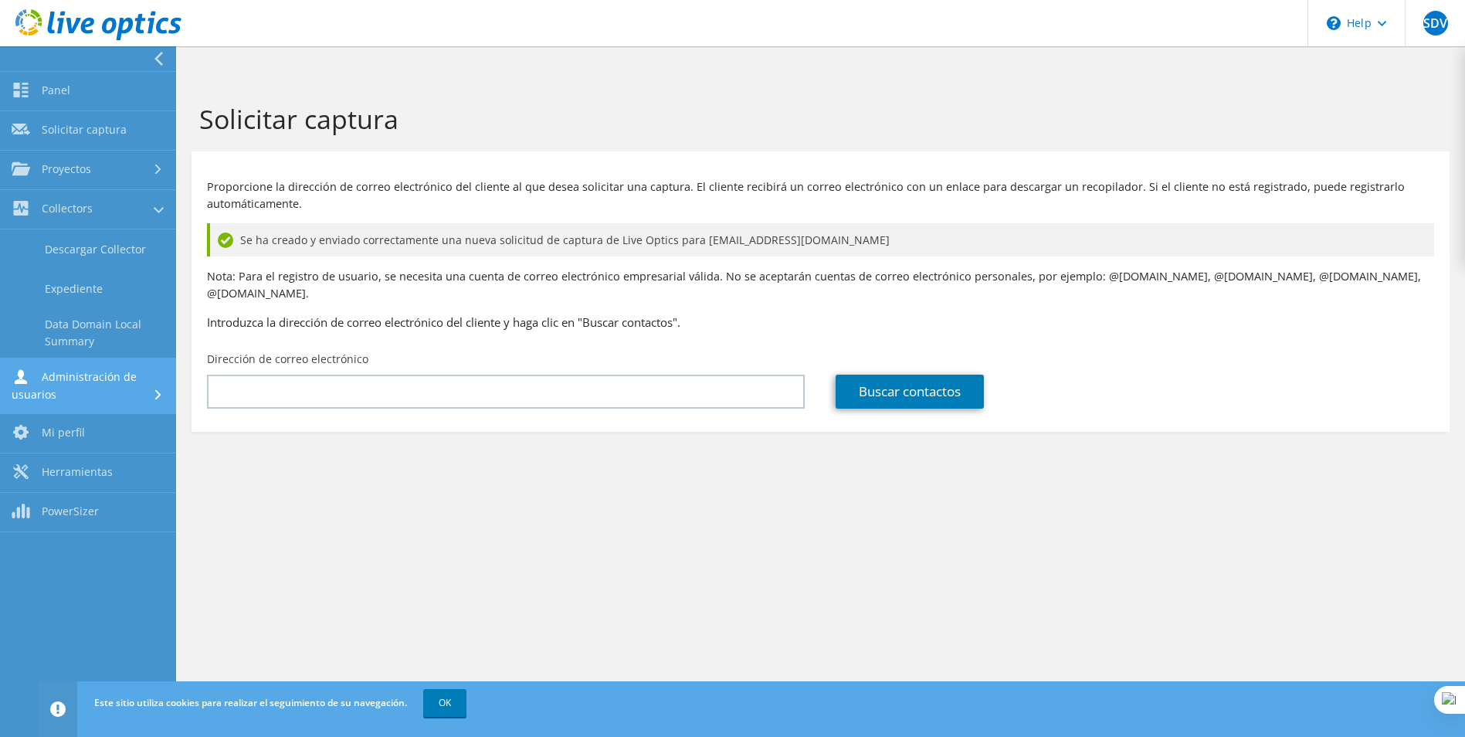
click at [111, 390] on link "Administración de usuarios" at bounding box center [88, 386] width 176 height 56
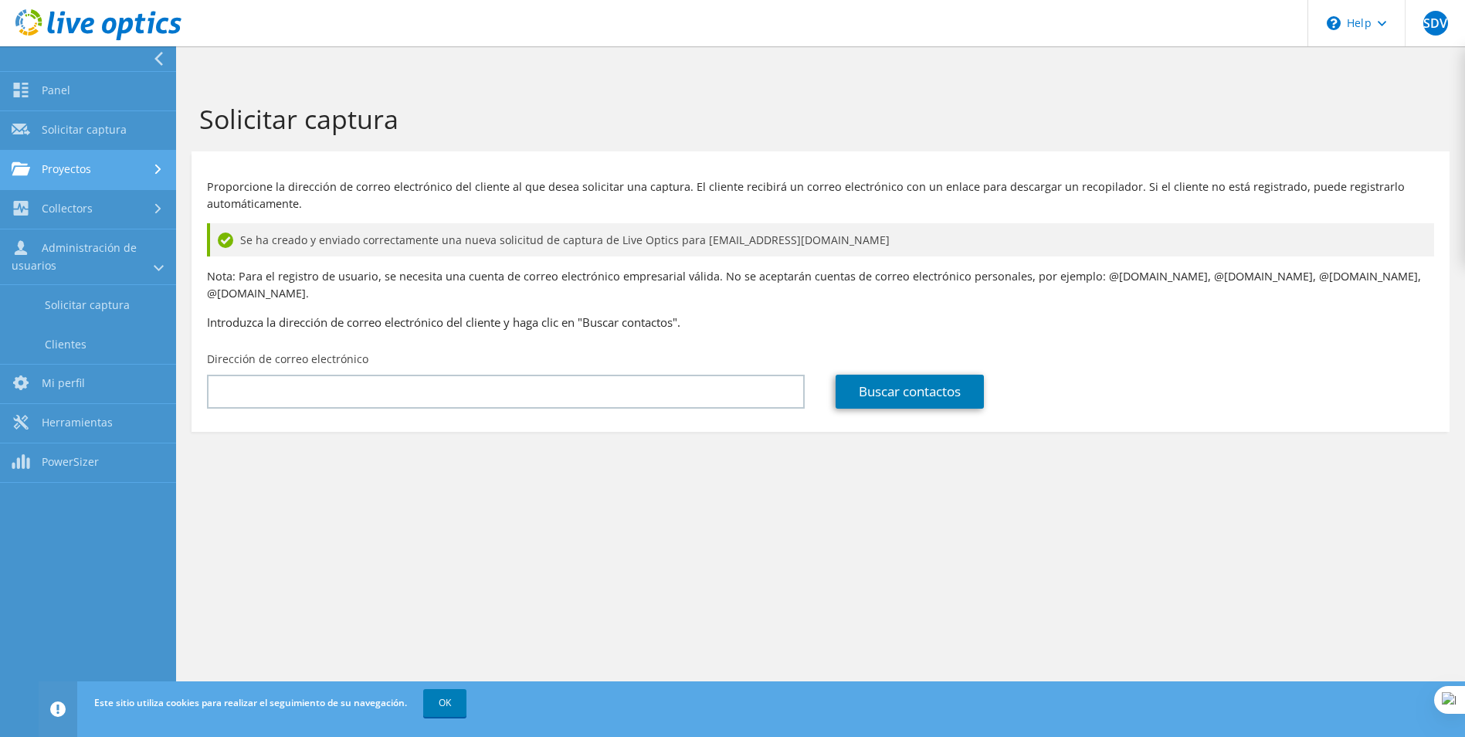
click at [98, 178] on link "Proyectos" at bounding box center [88, 170] width 176 height 39
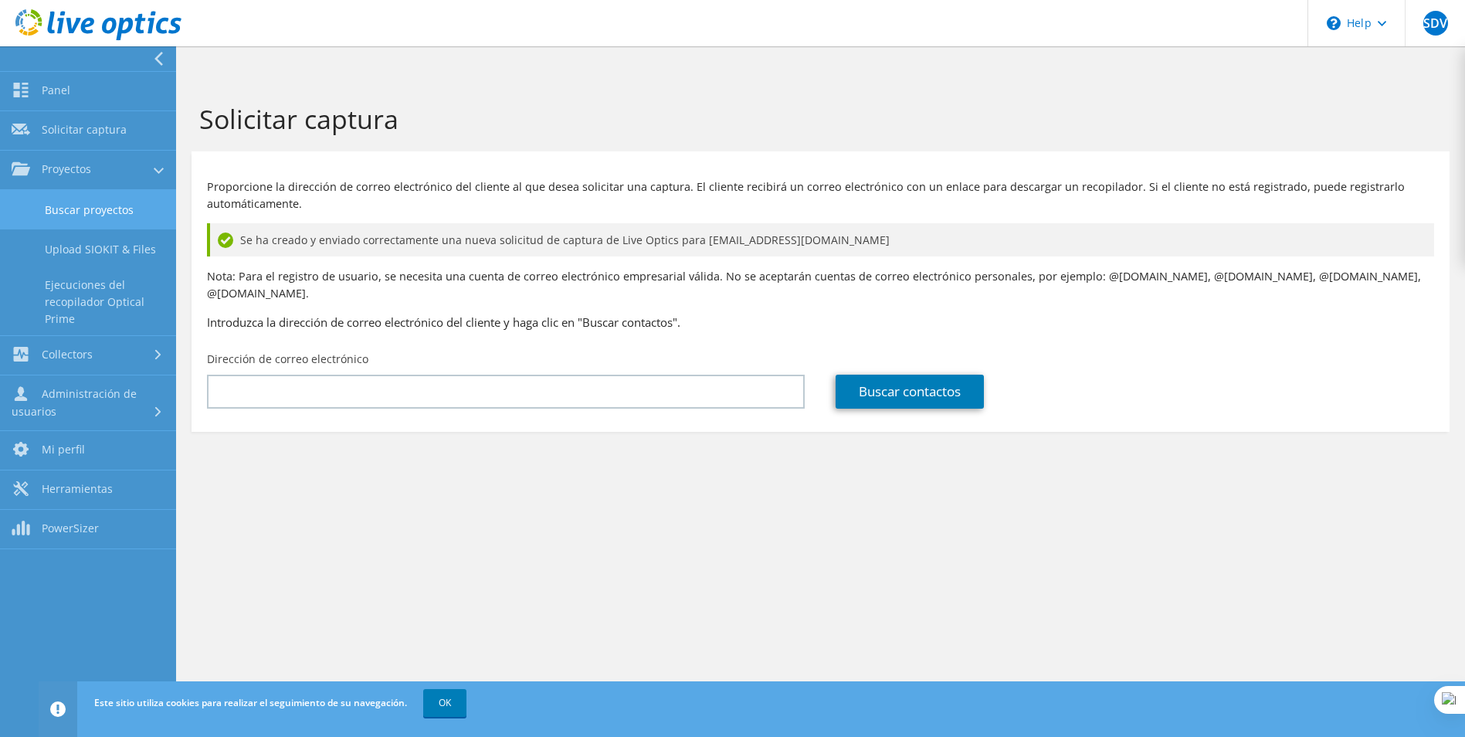
drag, startPoint x: 98, startPoint y: 213, endPoint x: 100, endPoint y: 197, distance: 16.4
click at [99, 213] on link "Buscar proyectos" at bounding box center [88, 209] width 176 height 39
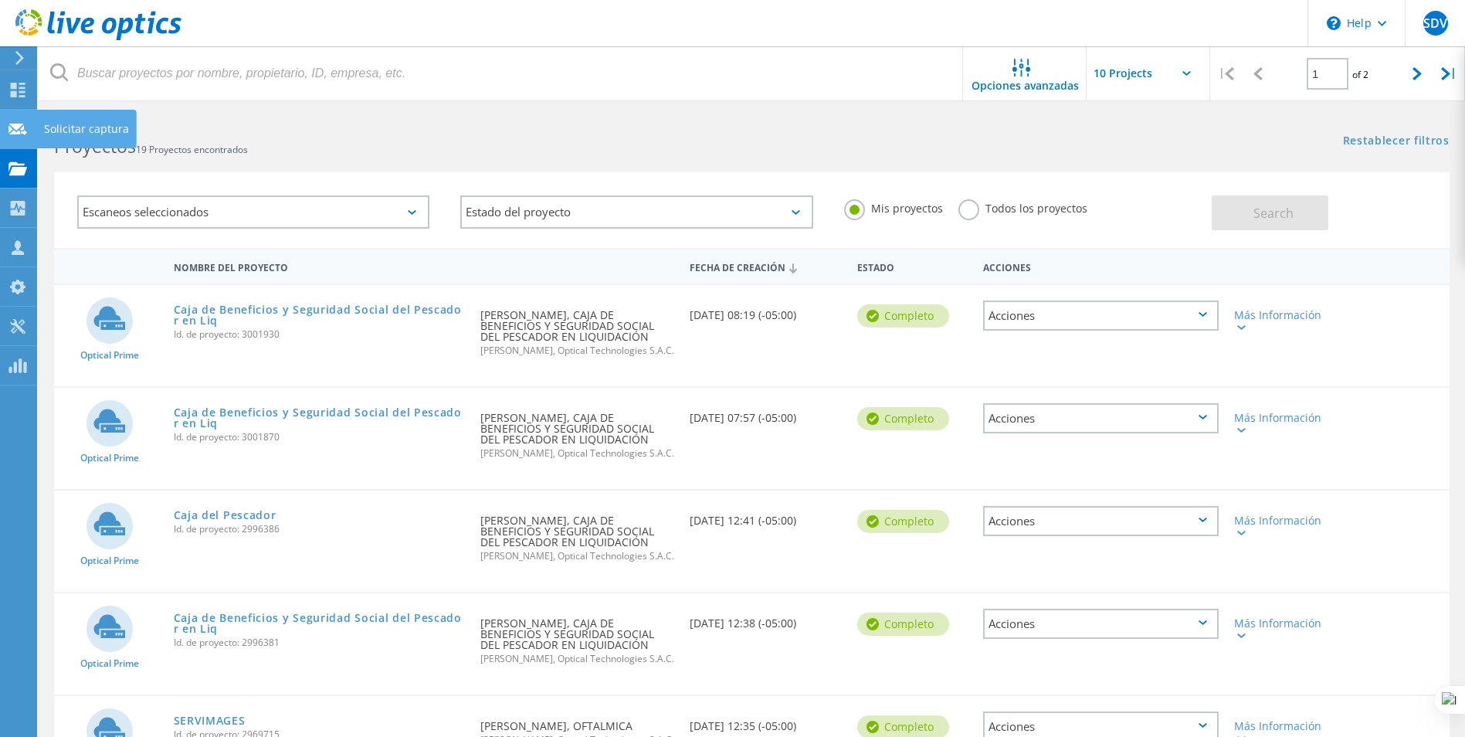
click at [20, 137] on div at bounding box center [17, 131] width 19 height 17
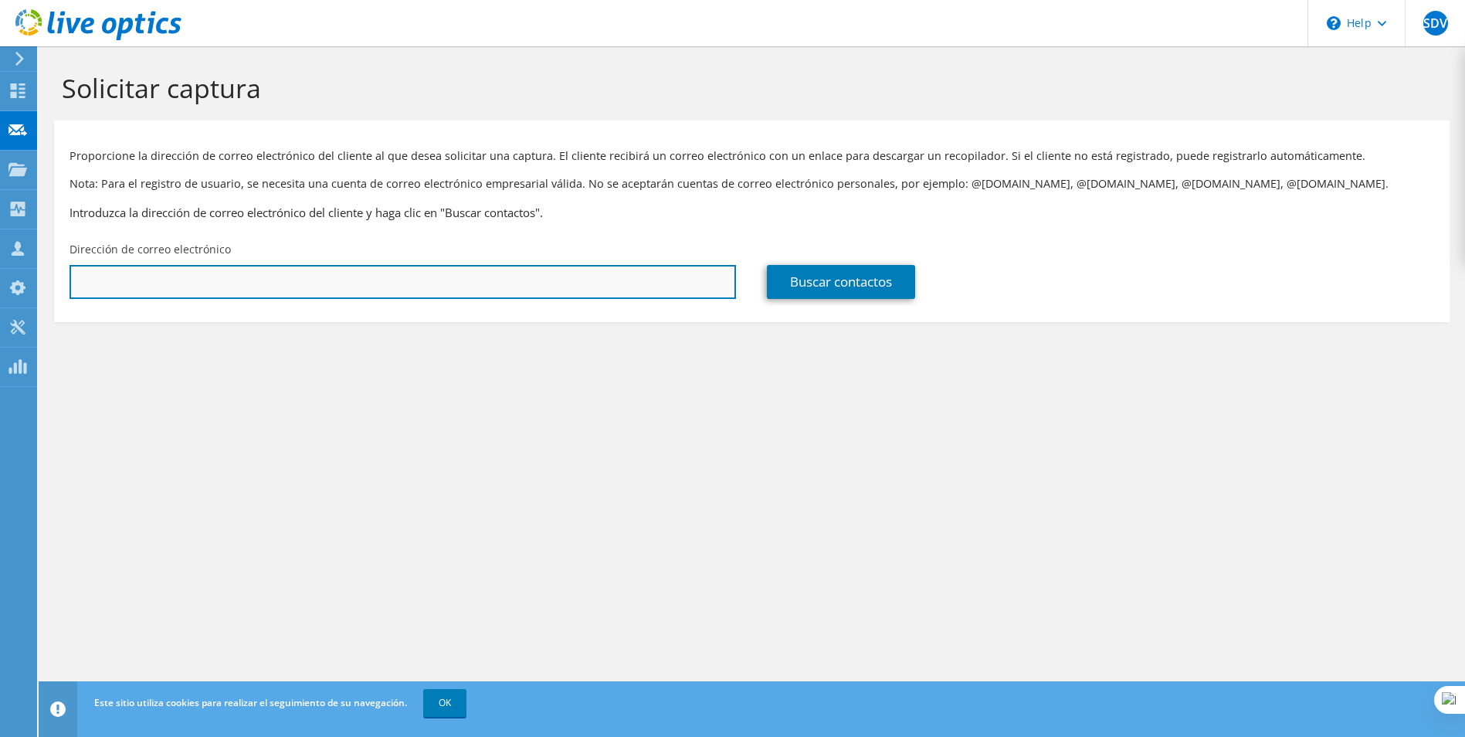
click at [368, 288] on input "text" at bounding box center [403, 282] width 667 height 34
paste input "[EMAIL_ADDRESS][DOMAIN_NAME]"
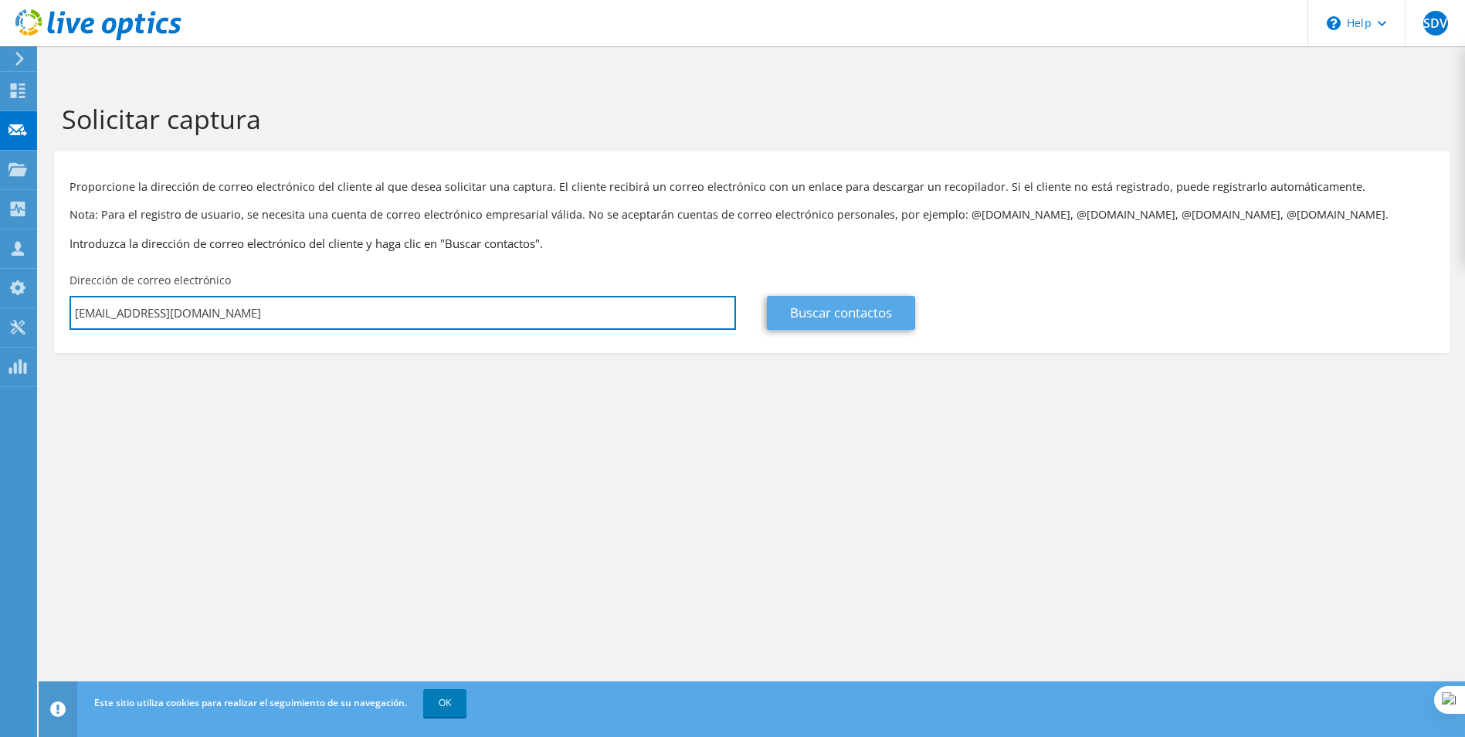
type input "[EMAIL_ADDRESS][DOMAIN_NAME]"
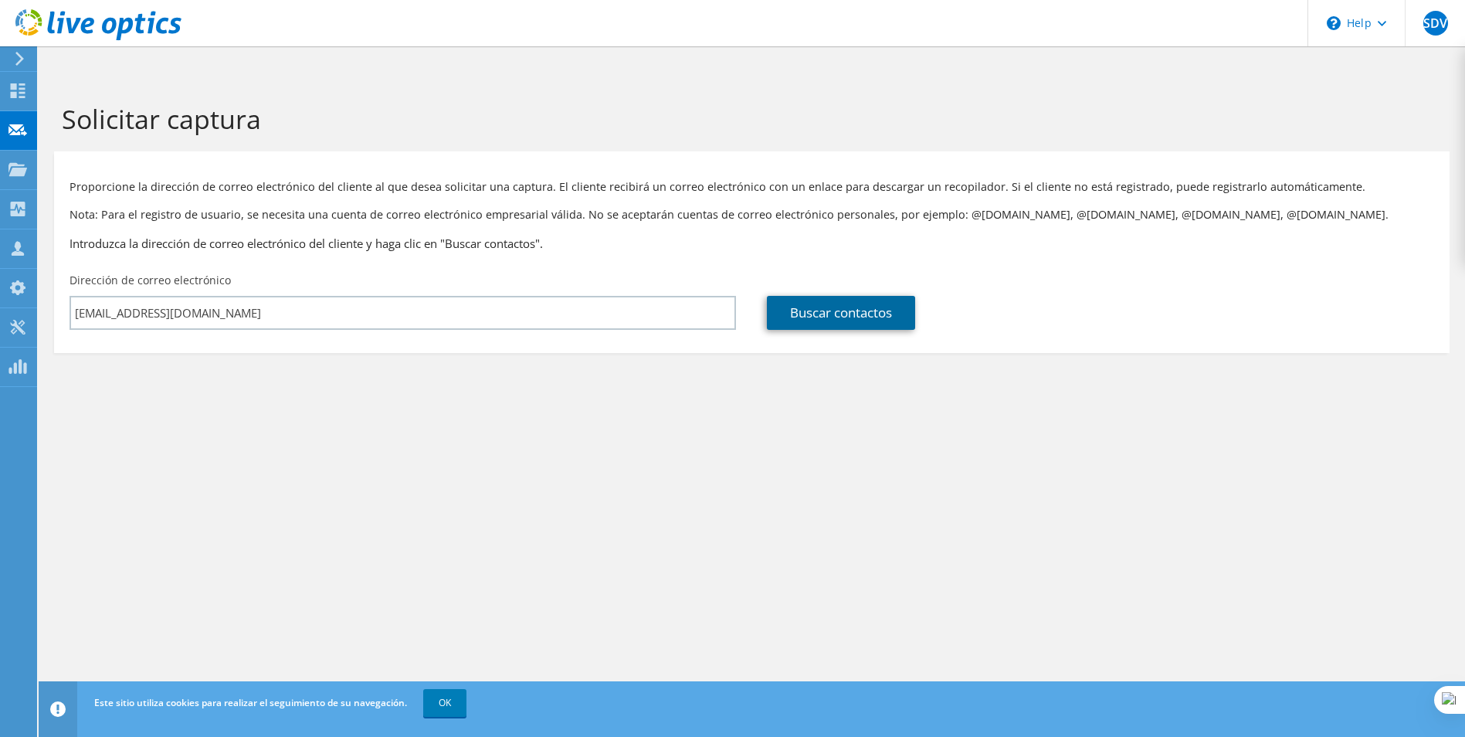
click at [809, 299] on link "Buscar contactos" at bounding box center [841, 313] width 148 height 34
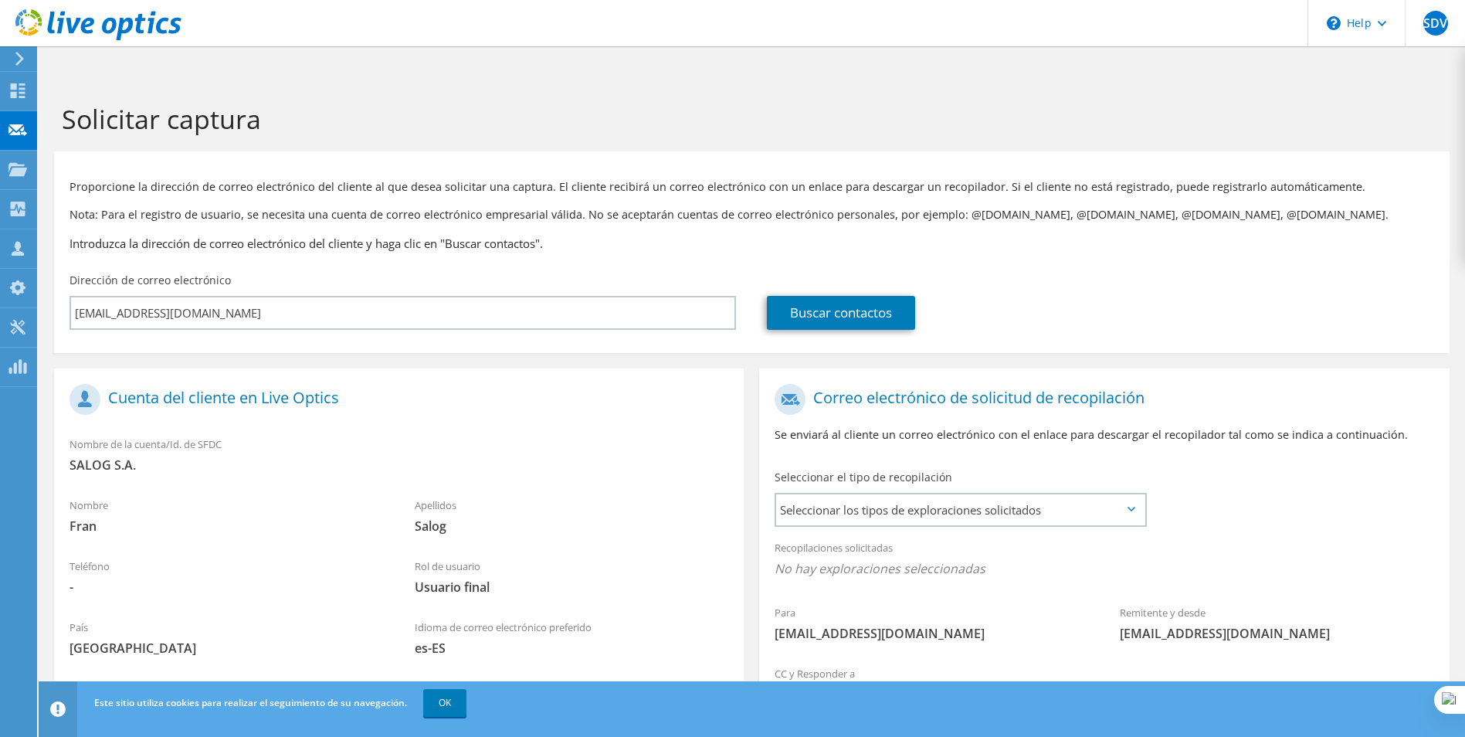
click at [900, 531] on div "Recopilaciones solicitadas No hay exploraciones seleccionadas" at bounding box center [1104, 559] width 690 height 57
click at [898, 494] on span "Seleccionar los tipos de exploraciones solicitados" at bounding box center [960, 509] width 368 height 31
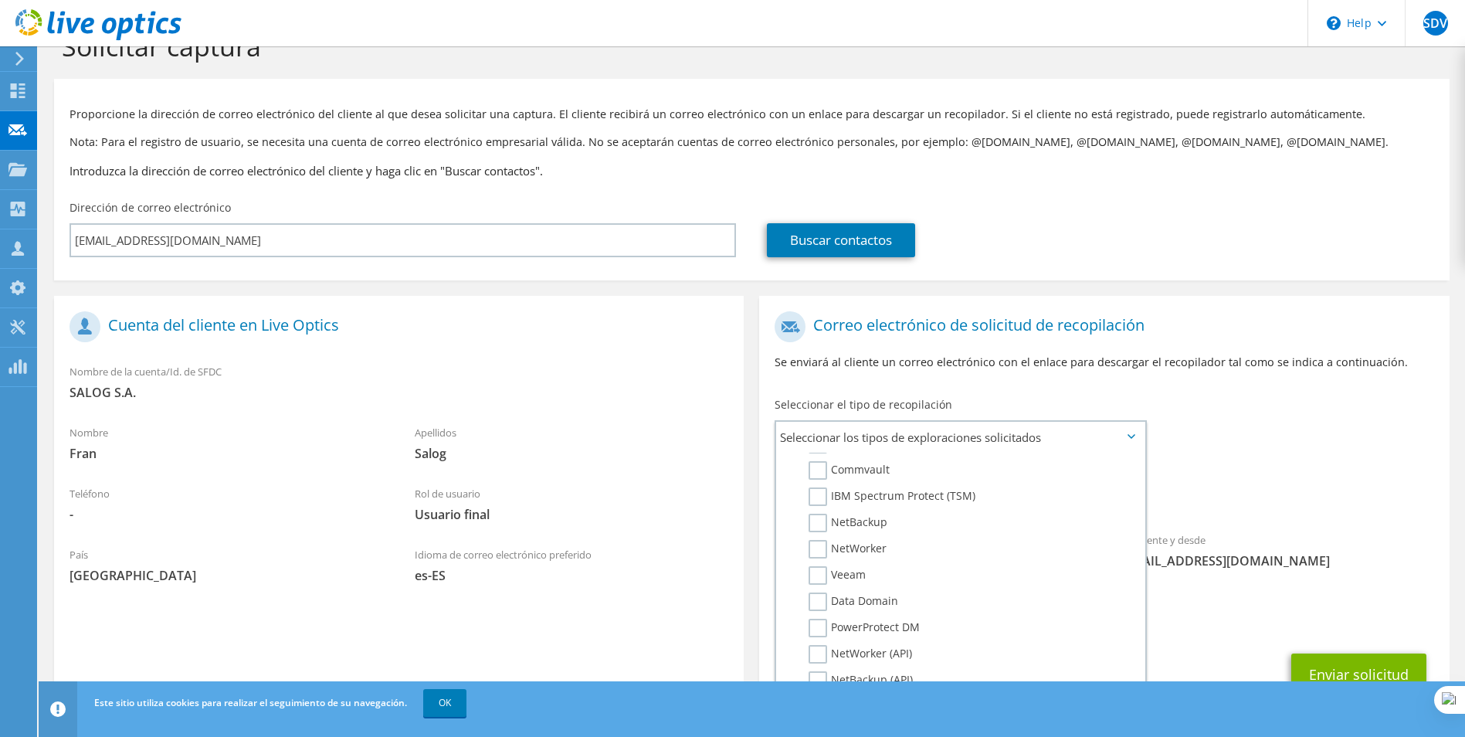
scroll to position [108, 0]
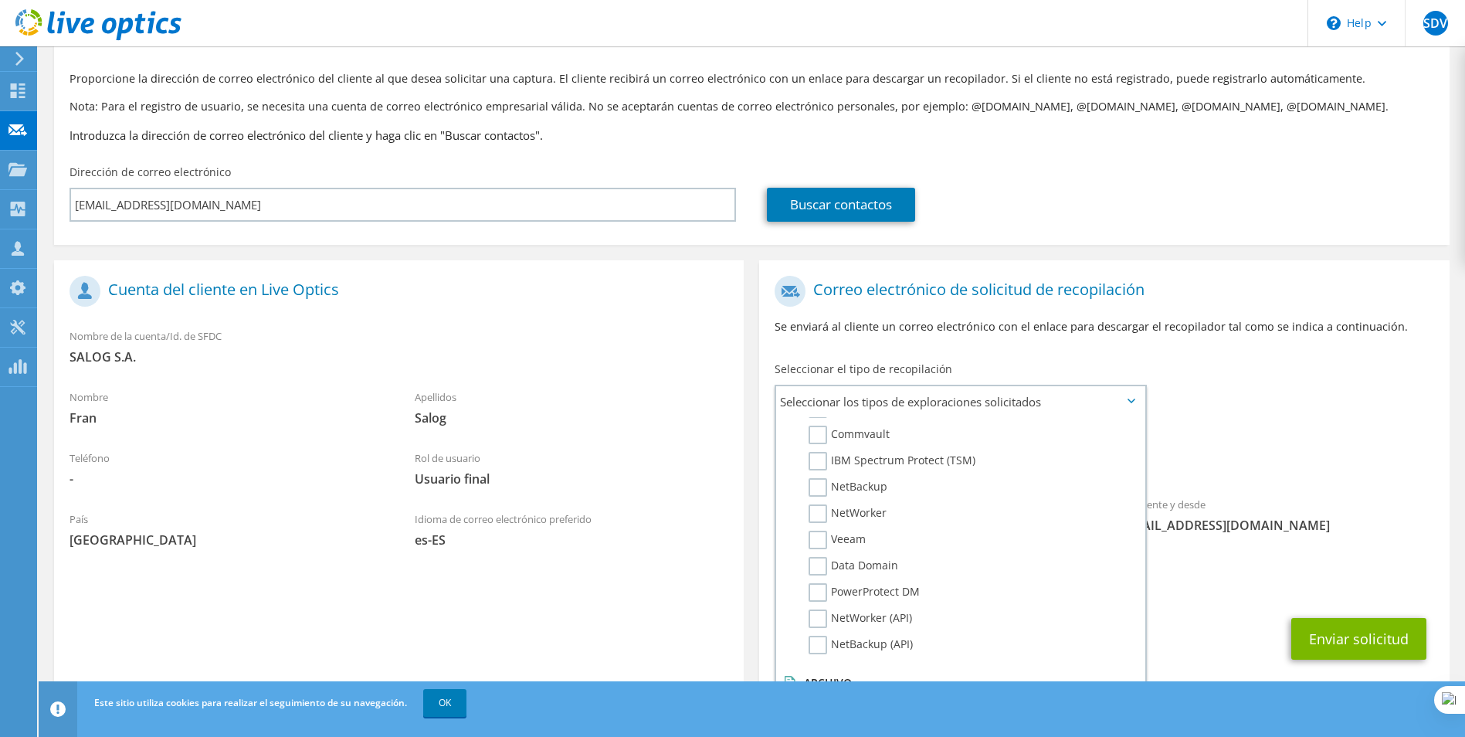
click at [599, 409] on span "Salog" at bounding box center [572, 417] width 314 height 17
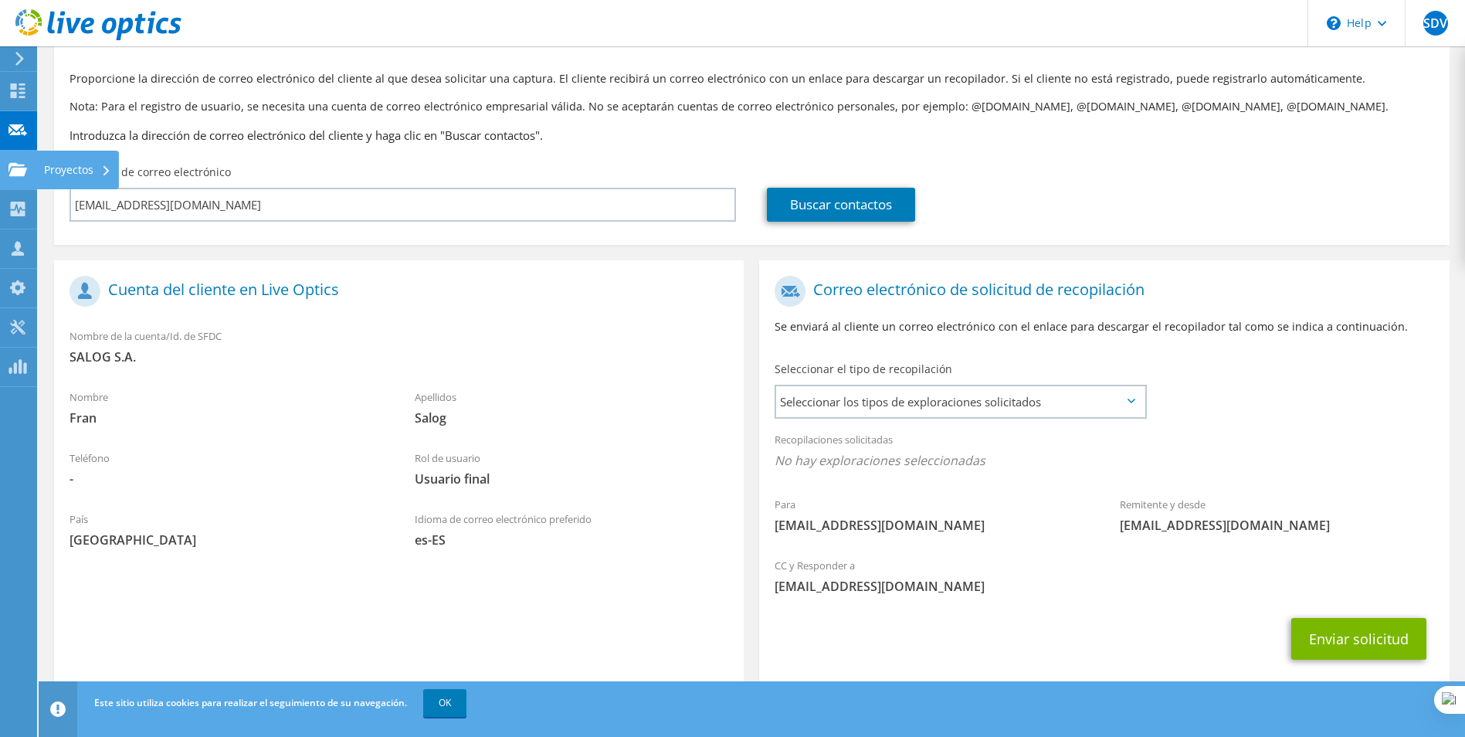
click at [22, 169] on use at bounding box center [17, 168] width 19 height 13
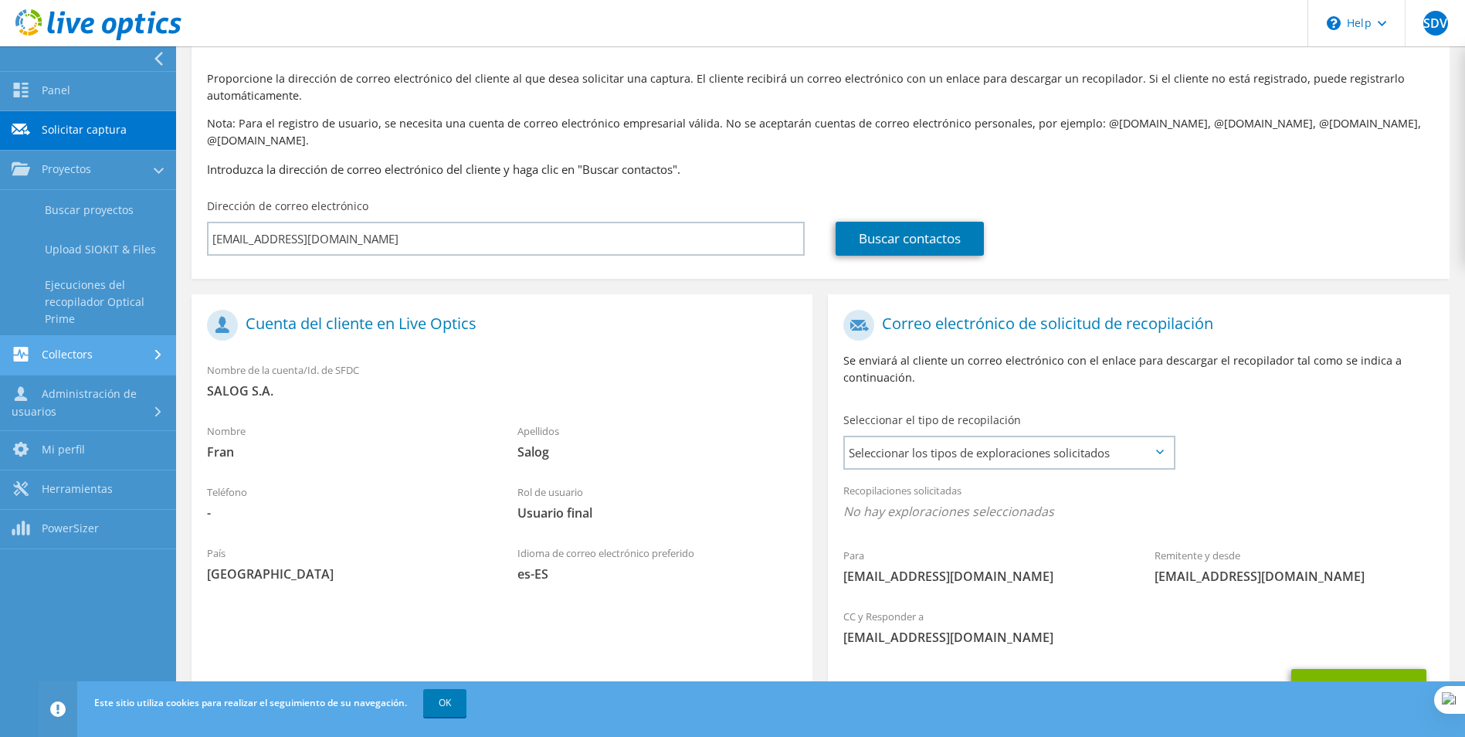
click at [113, 368] on link "Collectors" at bounding box center [88, 355] width 176 height 39
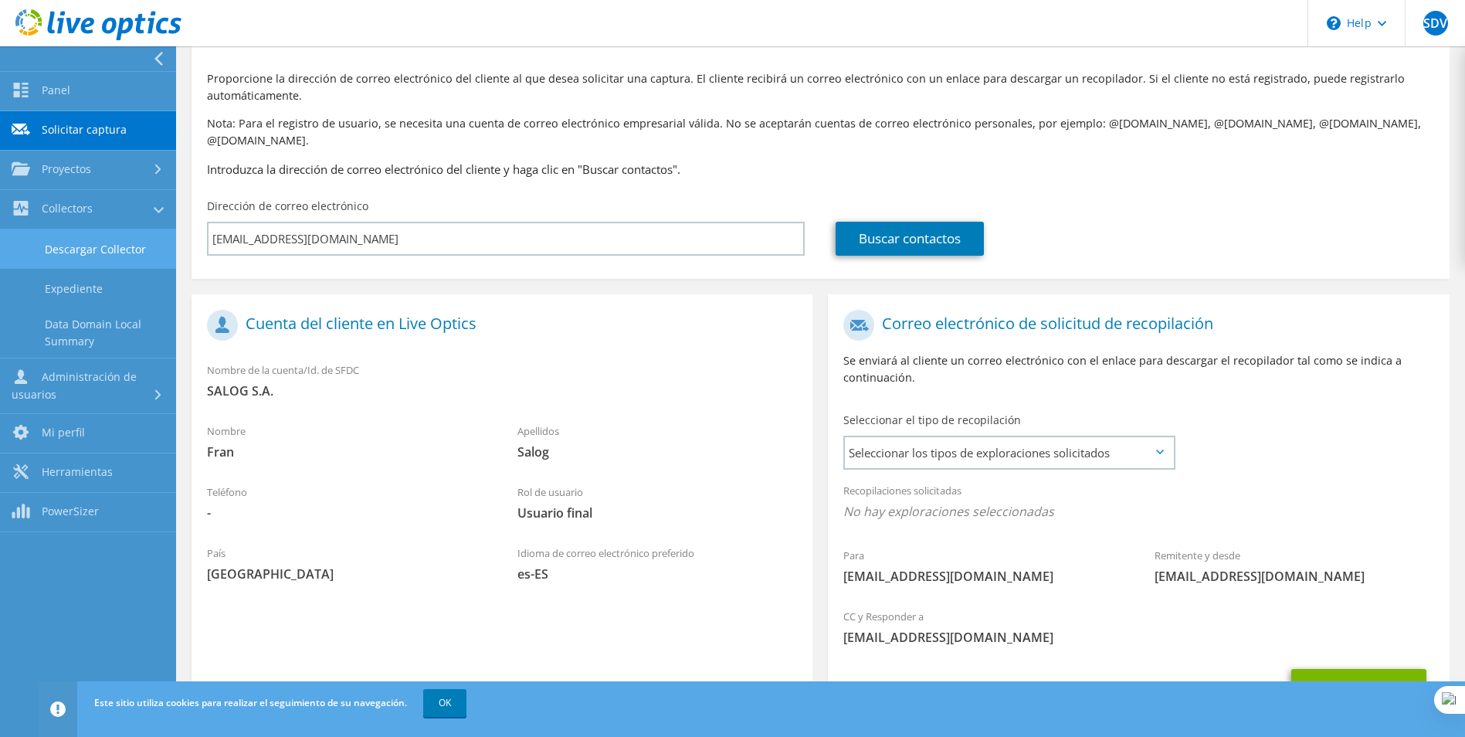
click at [117, 255] on link "Descargar Collector" at bounding box center [88, 248] width 176 height 39
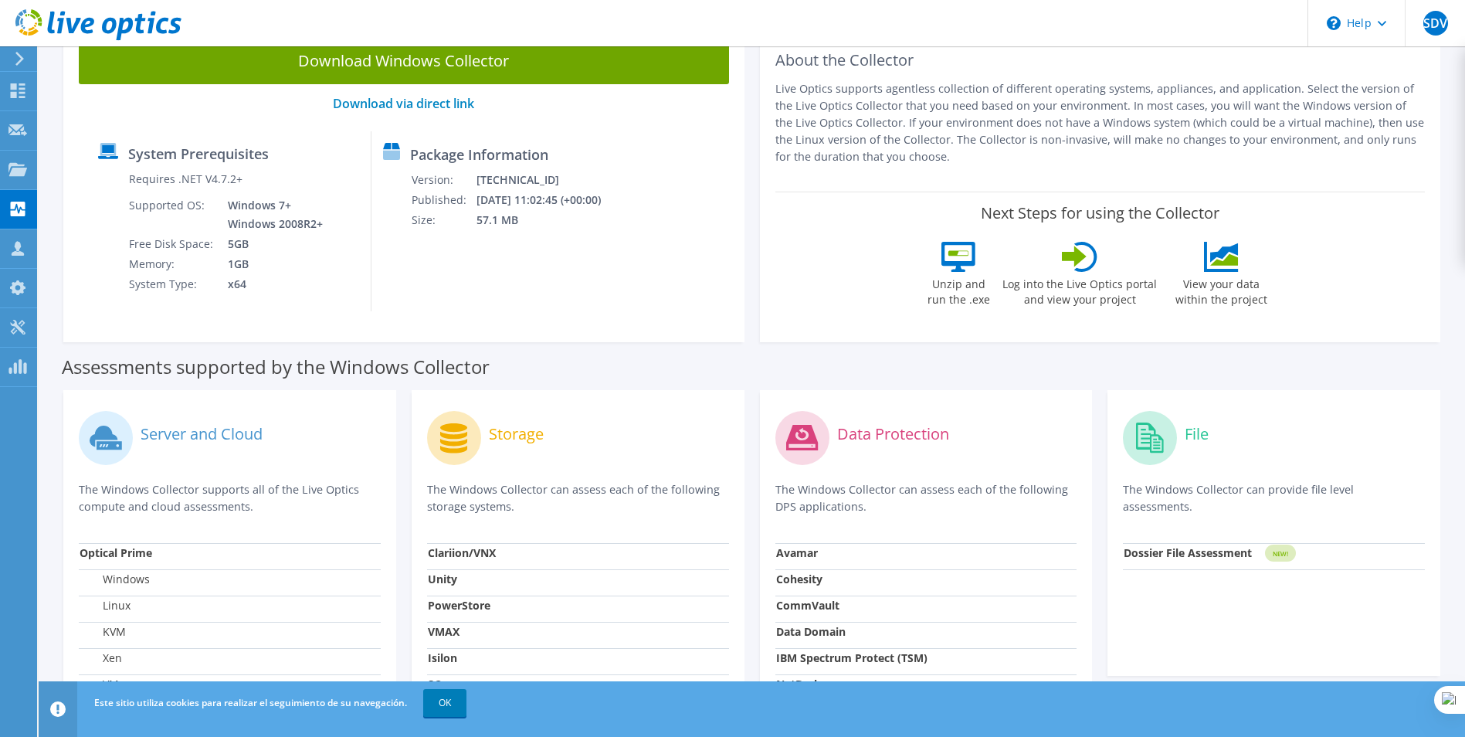
scroll to position [2, 0]
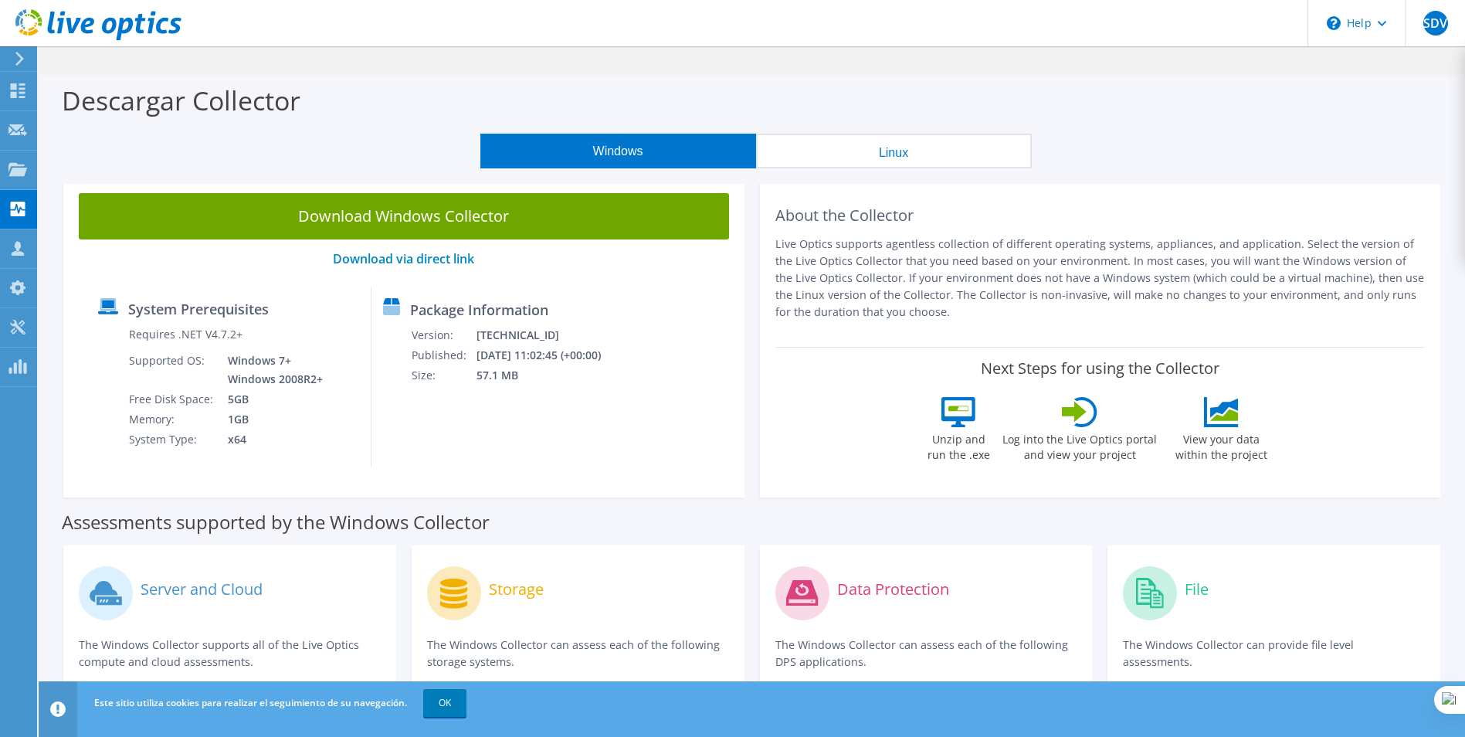
click at [913, 134] on button "Linux" at bounding box center [894, 151] width 276 height 35
